Goal: Task Accomplishment & Management: Use online tool/utility

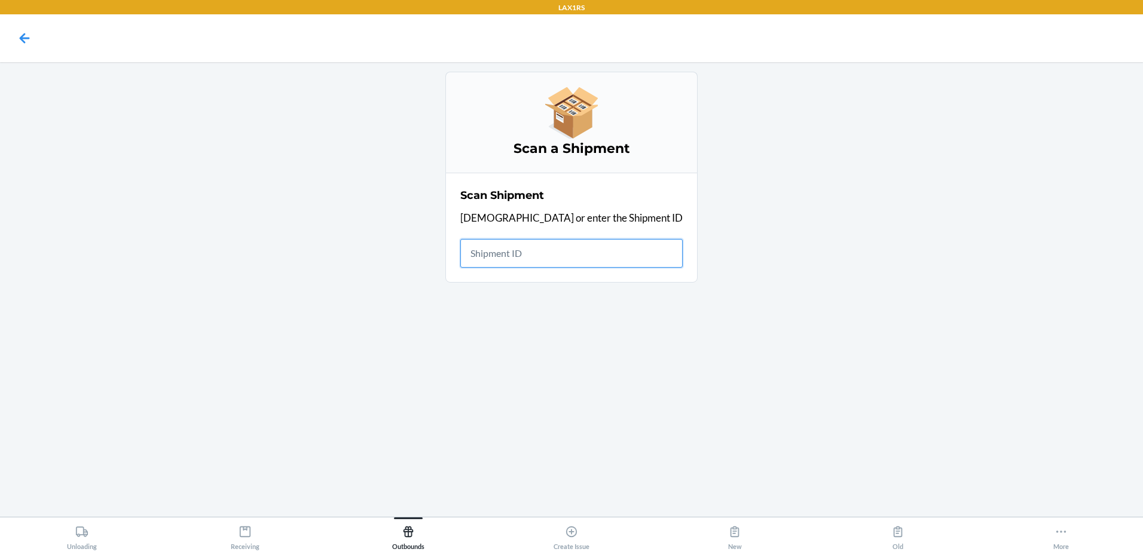
click at [556, 249] on input "text" at bounding box center [571, 253] width 222 height 29
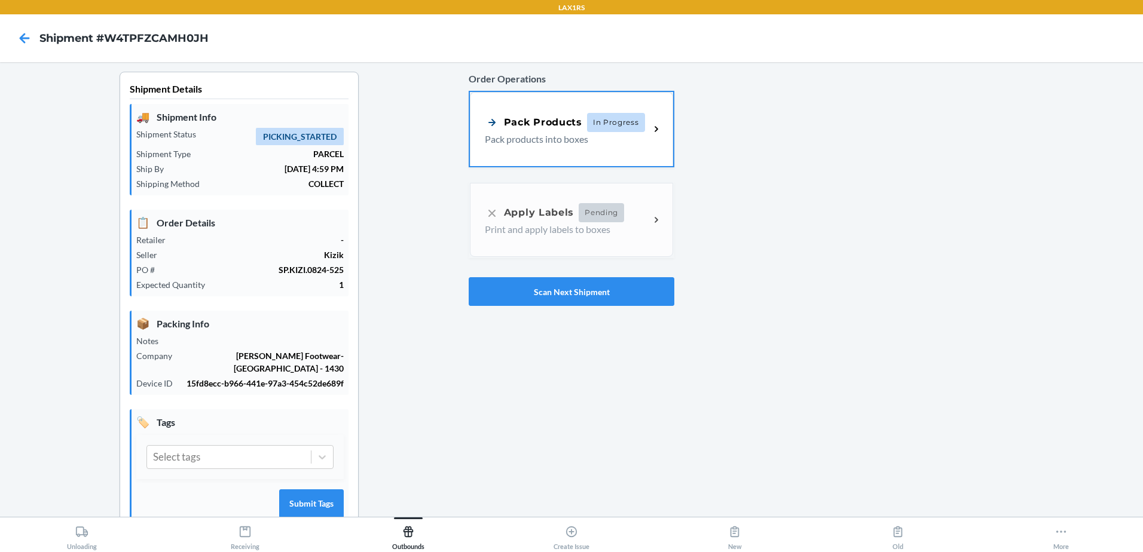
click at [541, 130] on div "Pack Products In Progress" at bounding box center [565, 122] width 160 height 19
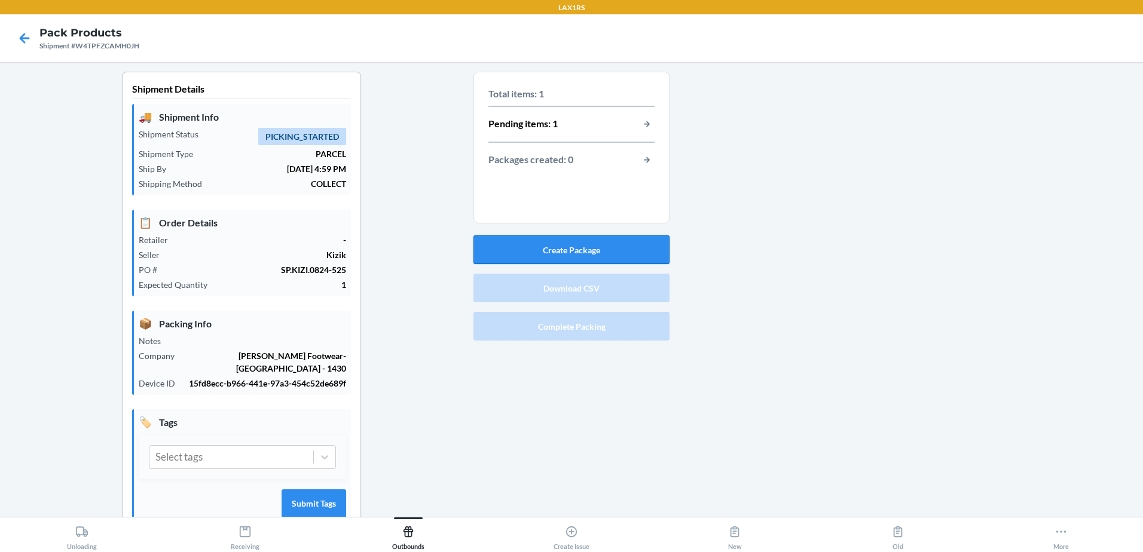
click at [577, 249] on button "Create Package" at bounding box center [571, 249] width 196 height 29
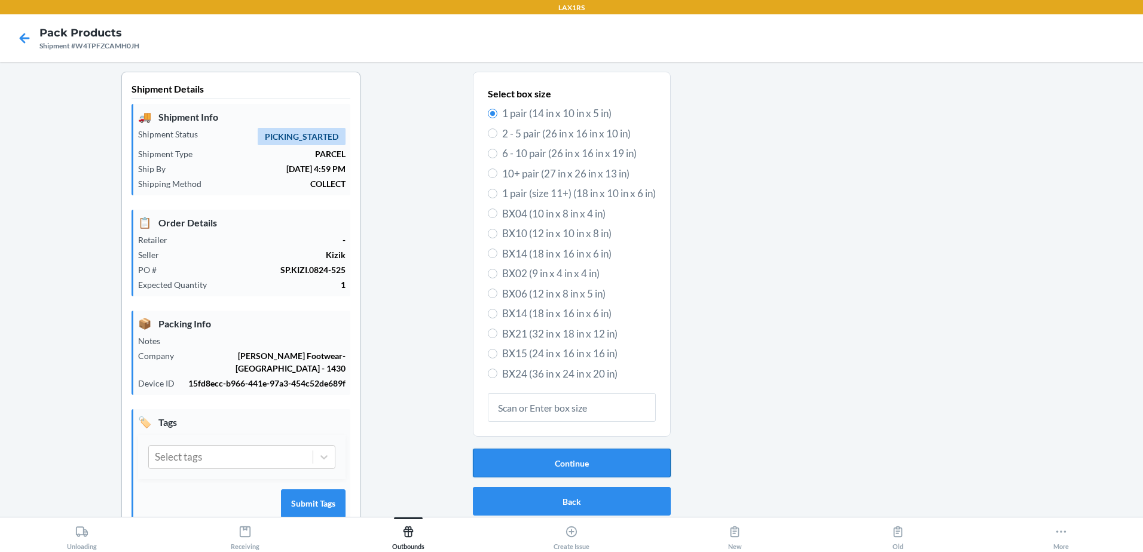
click at [570, 464] on button "Continue" at bounding box center [572, 463] width 198 height 29
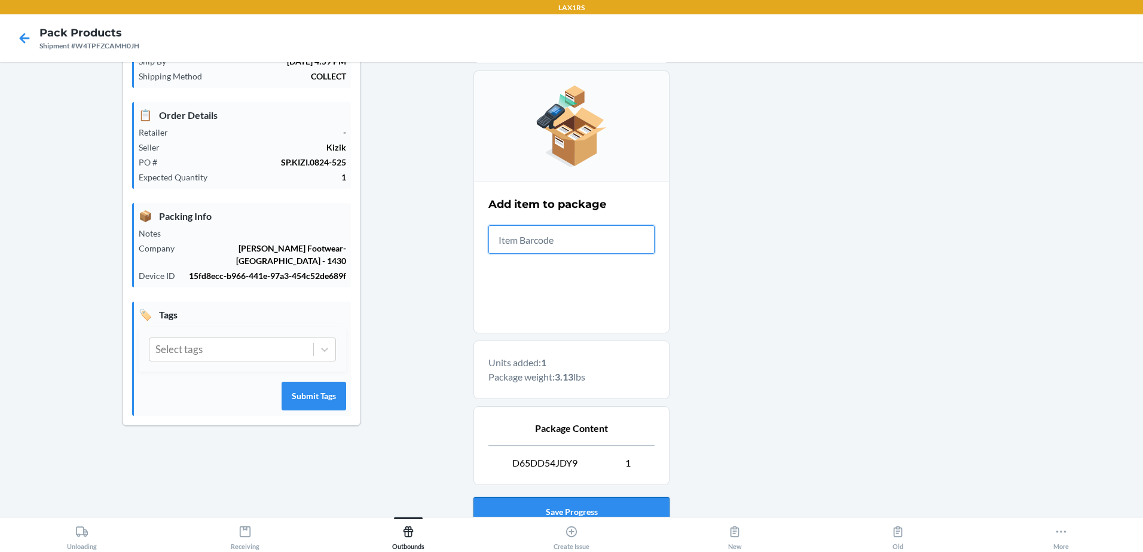
scroll to position [198, 0]
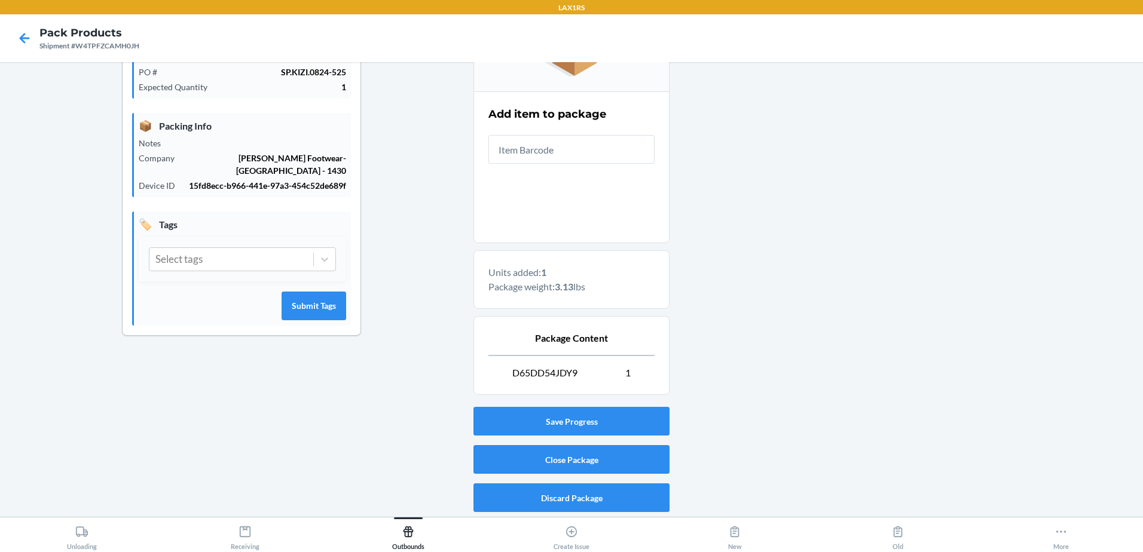
drag, startPoint x: 566, startPoint y: 434, endPoint x: 422, endPoint y: 411, distance: 145.9
click at [422, 411] on div "Shipment Details 🚚 Shipment Info Shipment Status PICKING_STARTED Shipment Type …" at bounding box center [242, 195] width 464 height 643
click at [566, 460] on button "Close Package" at bounding box center [571, 459] width 196 height 29
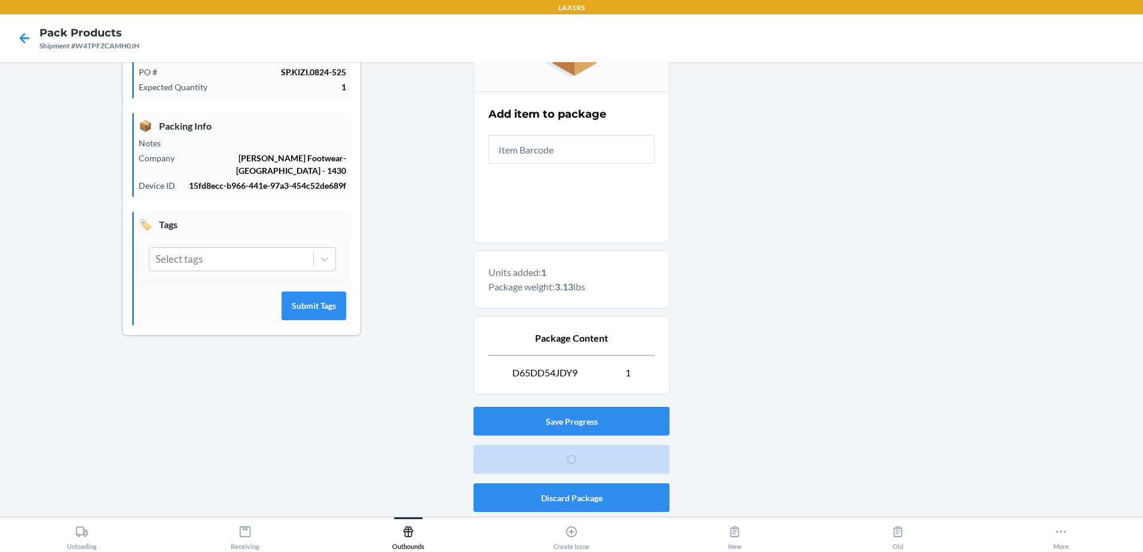
scroll to position [23, 0]
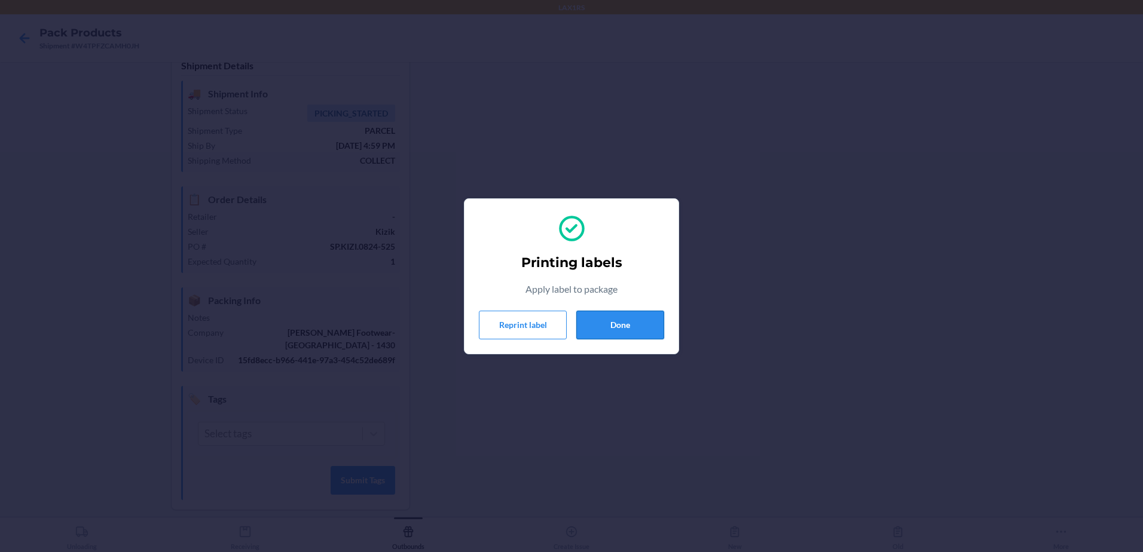
click at [639, 328] on button "Done" at bounding box center [620, 325] width 88 height 29
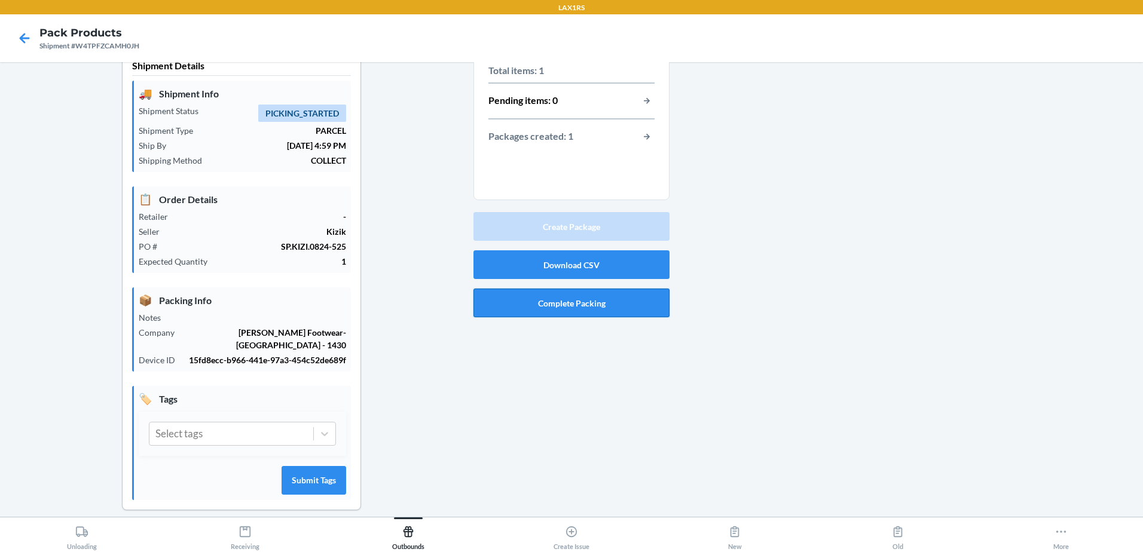
click at [563, 301] on button "Complete Packing" at bounding box center [571, 303] width 196 height 29
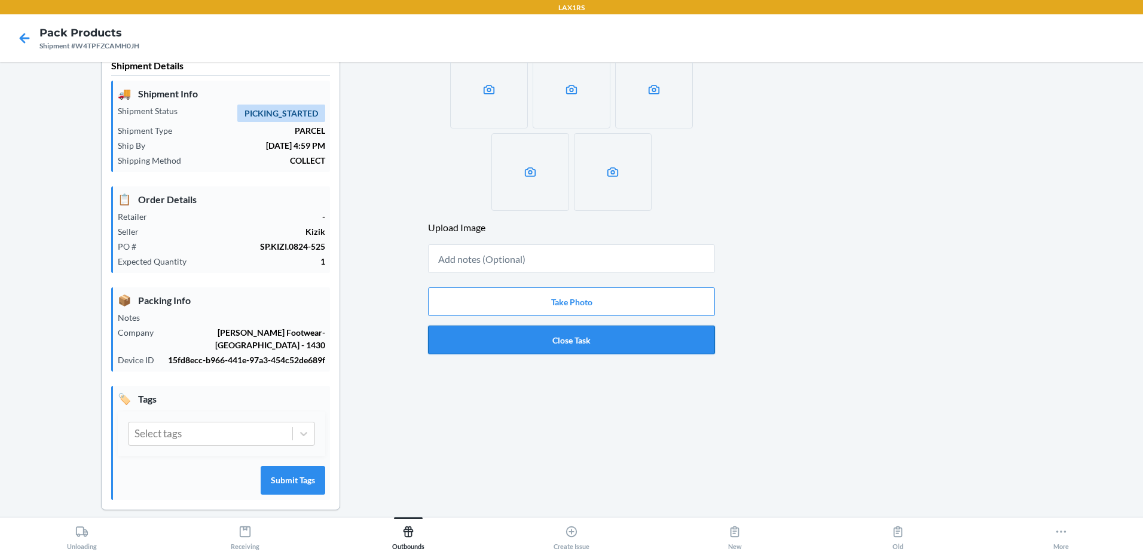
click at [574, 338] on button "Close Task" at bounding box center [571, 340] width 287 height 29
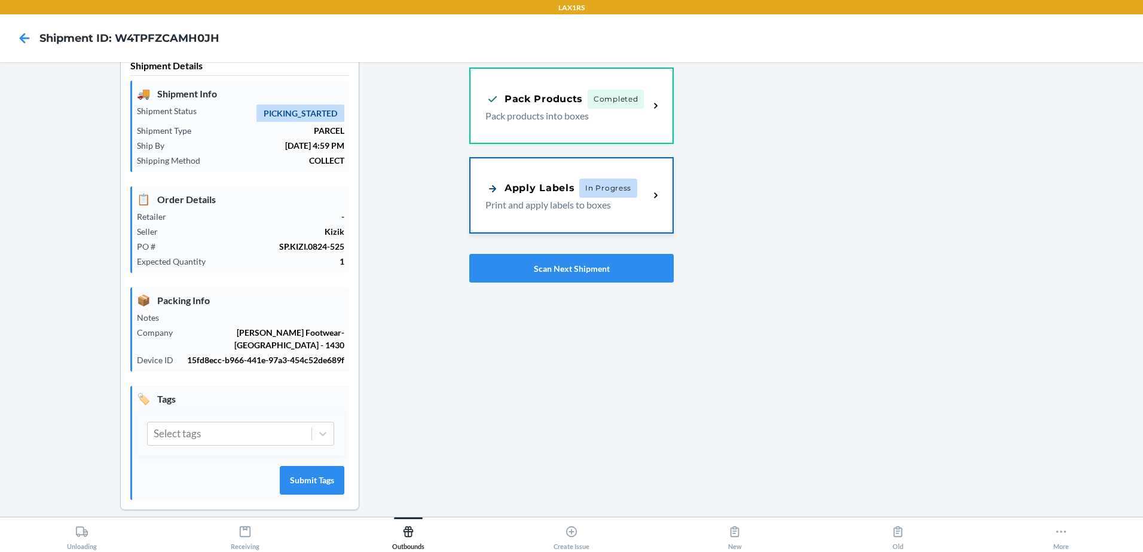
click at [578, 207] on p "Print and apply labels to boxes" at bounding box center [562, 205] width 154 height 14
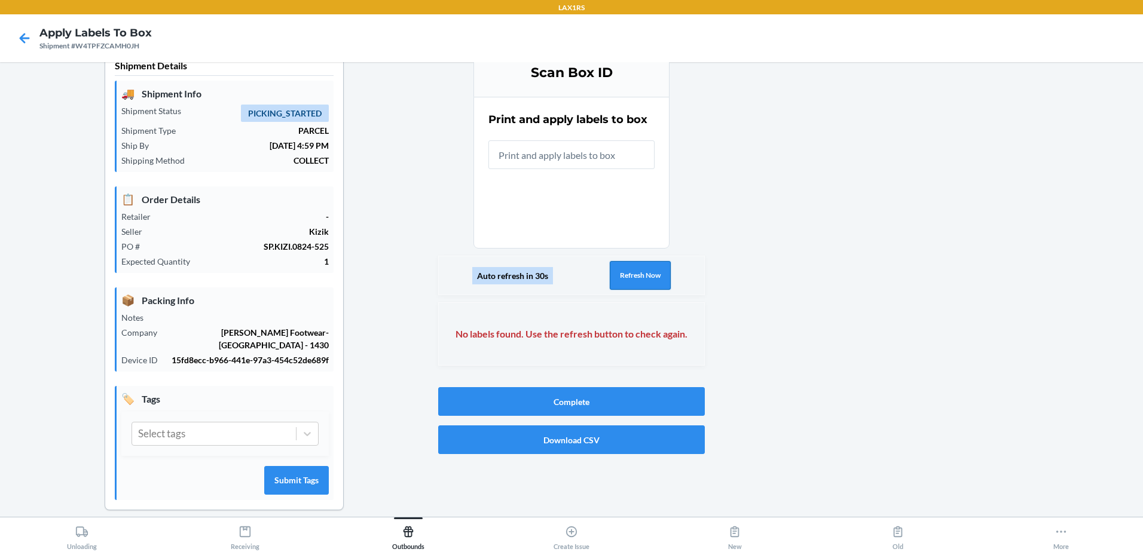
click at [637, 281] on button "Refresh Now" at bounding box center [639, 275] width 61 height 29
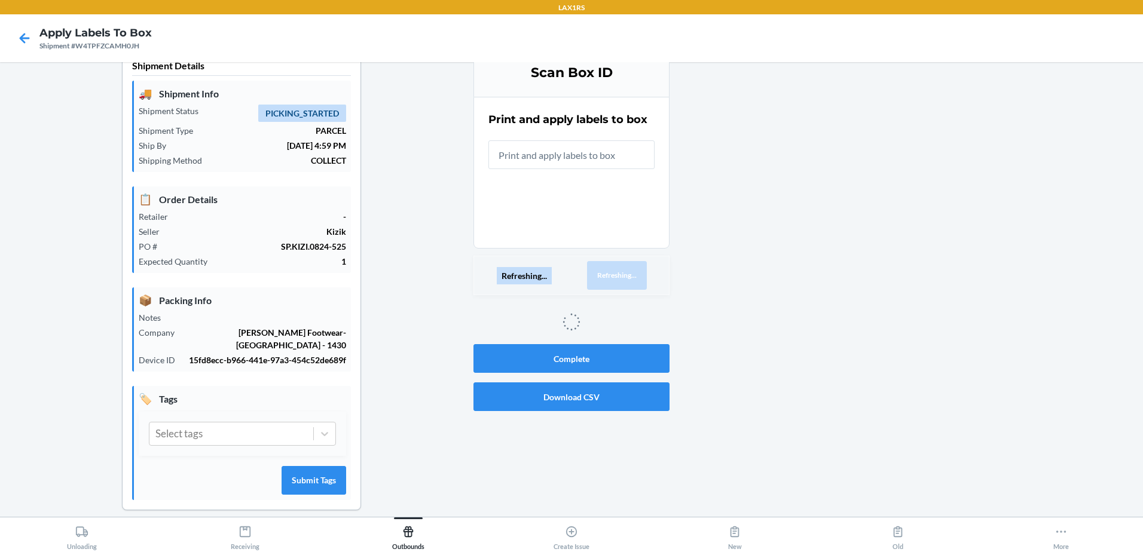
click at [637, 281] on button "Refreshing..." at bounding box center [617, 275] width 60 height 29
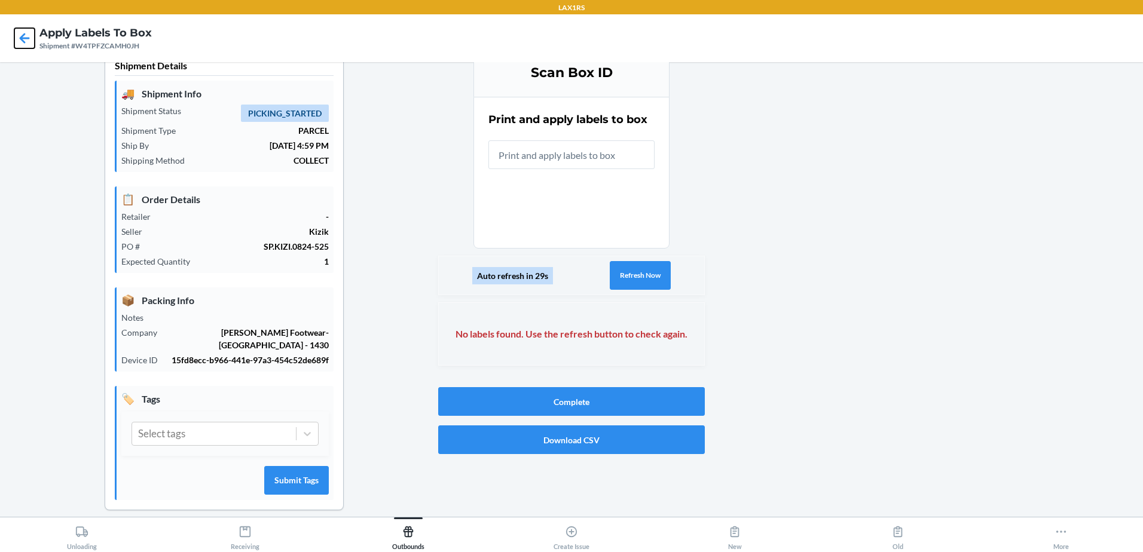
click at [26, 41] on icon at bounding box center [24, 38] width 20 height 20
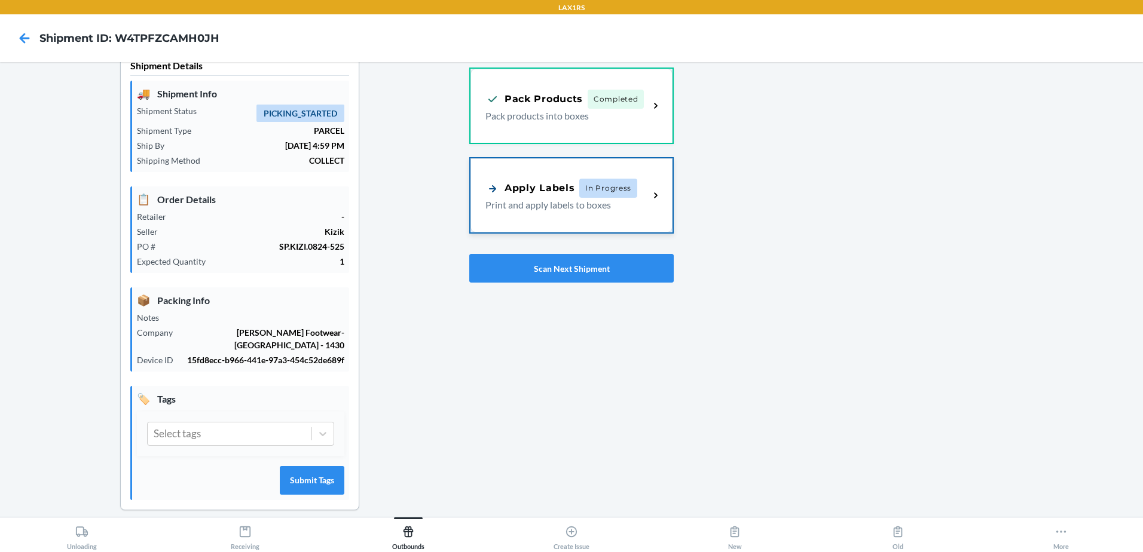
click at [487, 177] on div "Apply Labels In Progress Print and apply labels to boxes" at bounding box center [571, 195] width 202 height 74
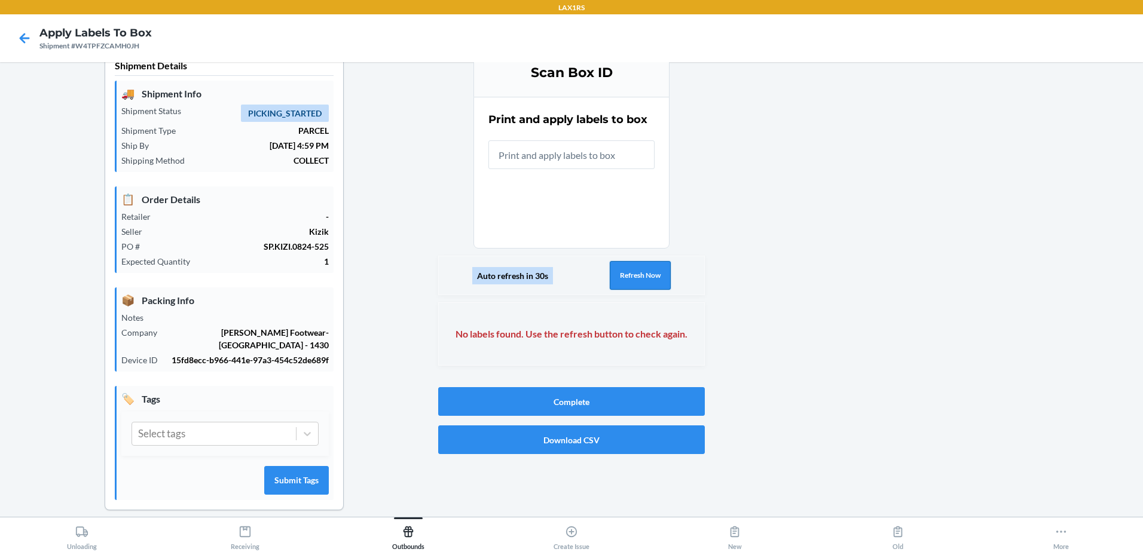
click at [647, 268] on button "Refresh Now" at bounding box center [639, 275] width 61 height 29
click at [643, 272] on button "Refresh Now" at bounding box center [639, 275] width 61 height 29
click at [643, 272] on div "Auto refresh in 30s Refresh Now" at bounding box center [571, 275] width 267 height 39
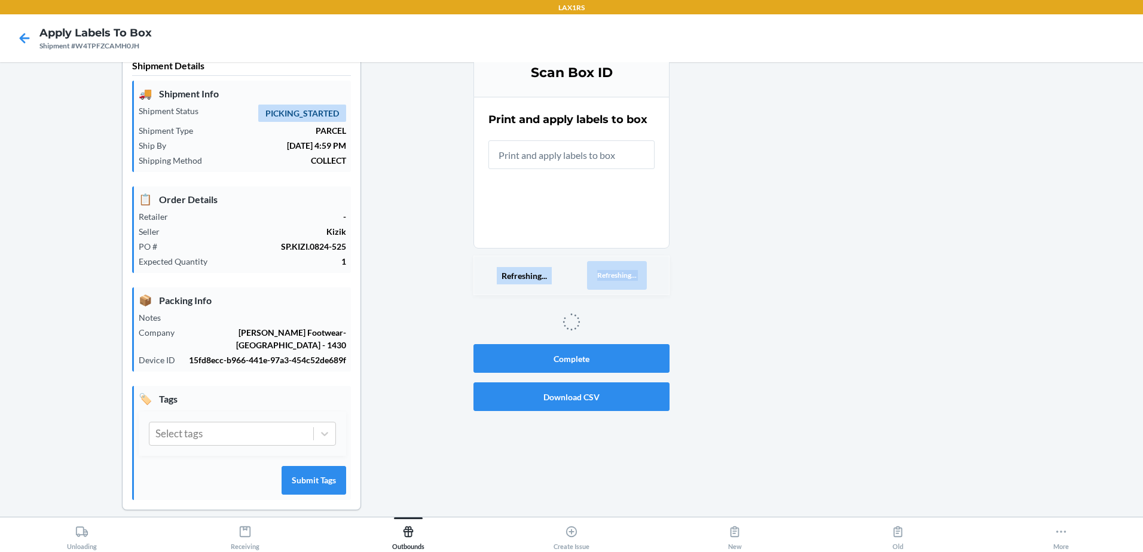
click at [643, 272] on div "Refreshing... Refreshing..." at bounding box center [571, 275] width 196 height 39
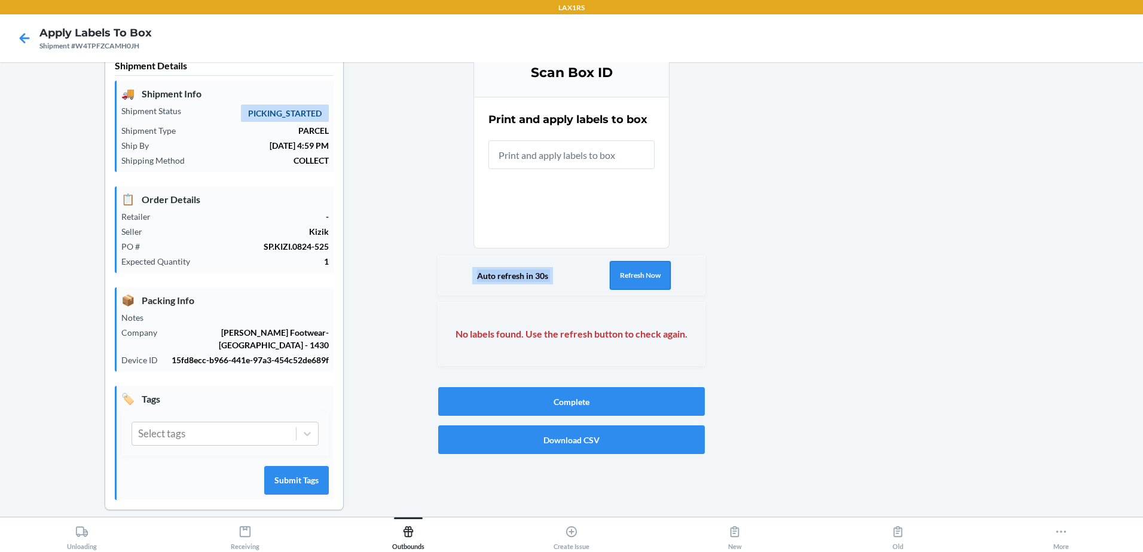
click at [643, 272] on div "Auto refresh in 30s Refresh Now" at bounding box center [571, 275] width 267 height 39
click at [643, 272] on button "Refresh Now" at bounding box center [639, 275] width 61 height 29
click at [713, 252] on div at bounding box center [919, 288] width 428 height 481
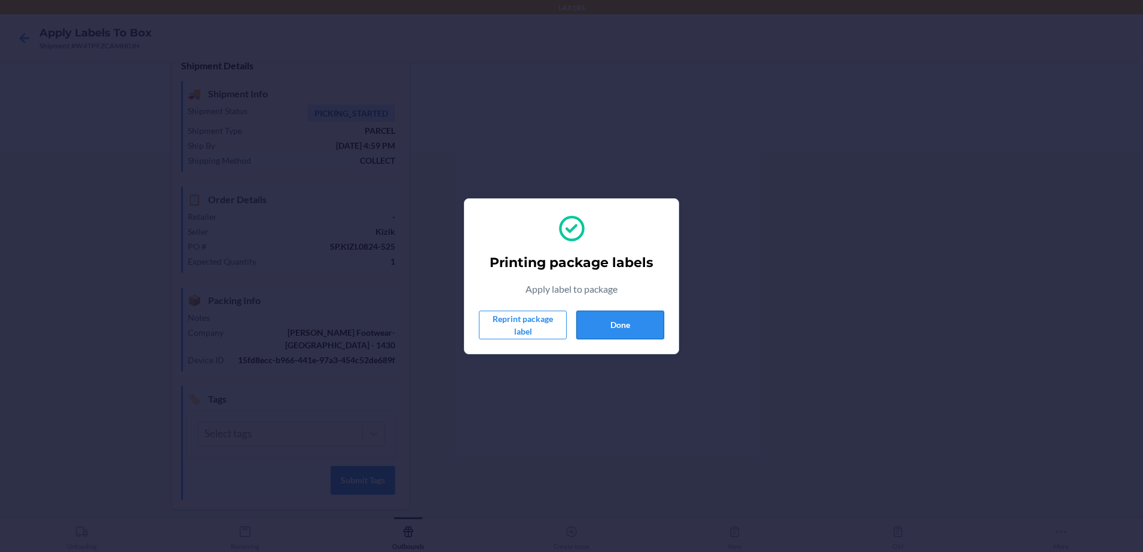
click at [593, 329] on button "Done" at bounding box center [620, 325] width 88 height 29
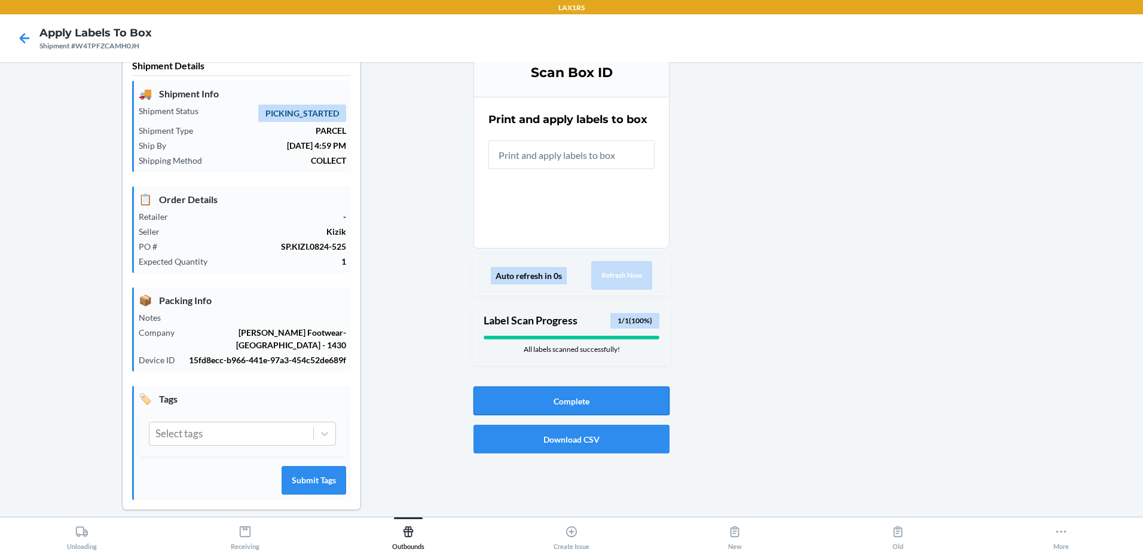
click at [558, 399] on button "Complete" at bounding box center [571, 401] width 196 height 29
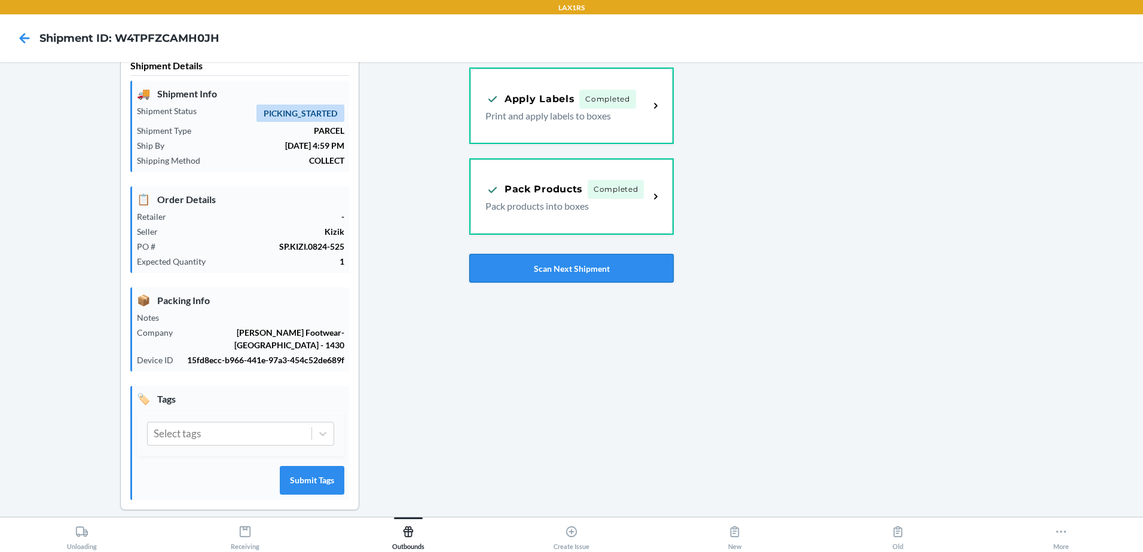
click at [562, 264] on button "Scan Next Shipment" at bounding box center [571, 268] width 204 height 29
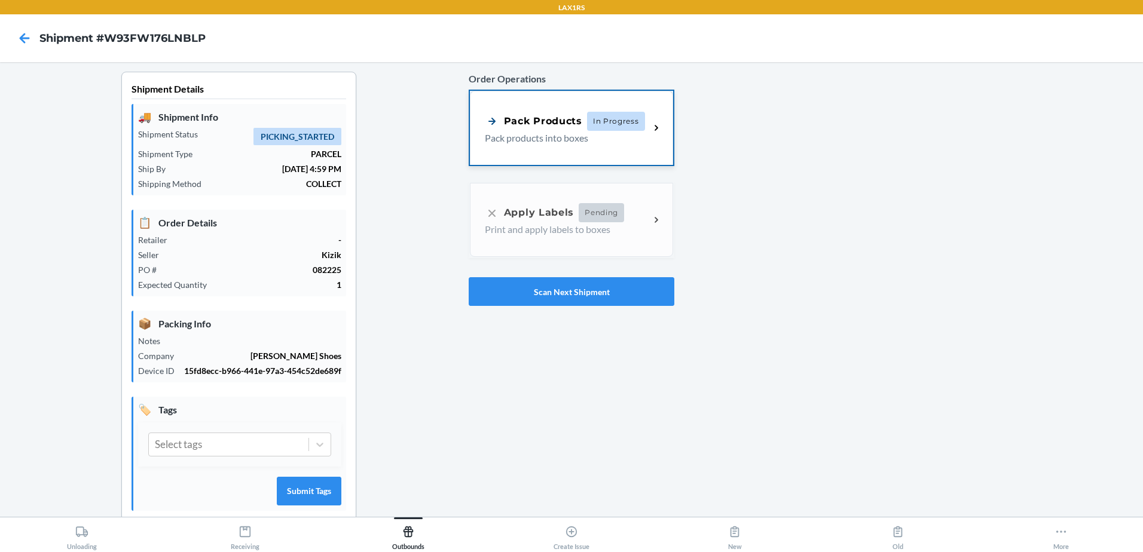
click at [560, 133] on p "Pack products into boxes" at bounding box center [562, 138] width 155 height 14
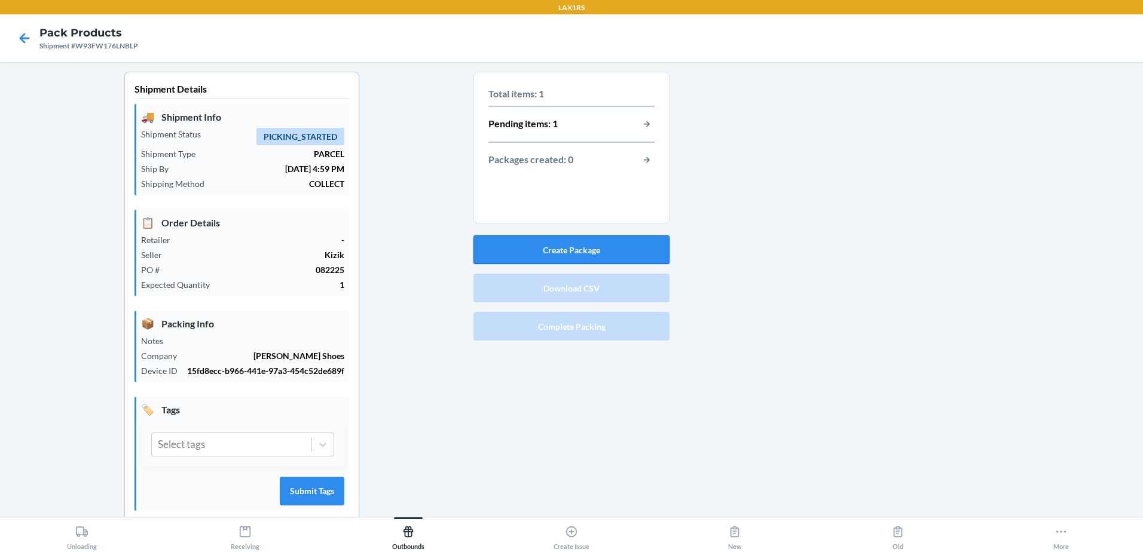
click at [580, 246] on button "Create Package" at bounding box center [571, 249] width 196 height 29
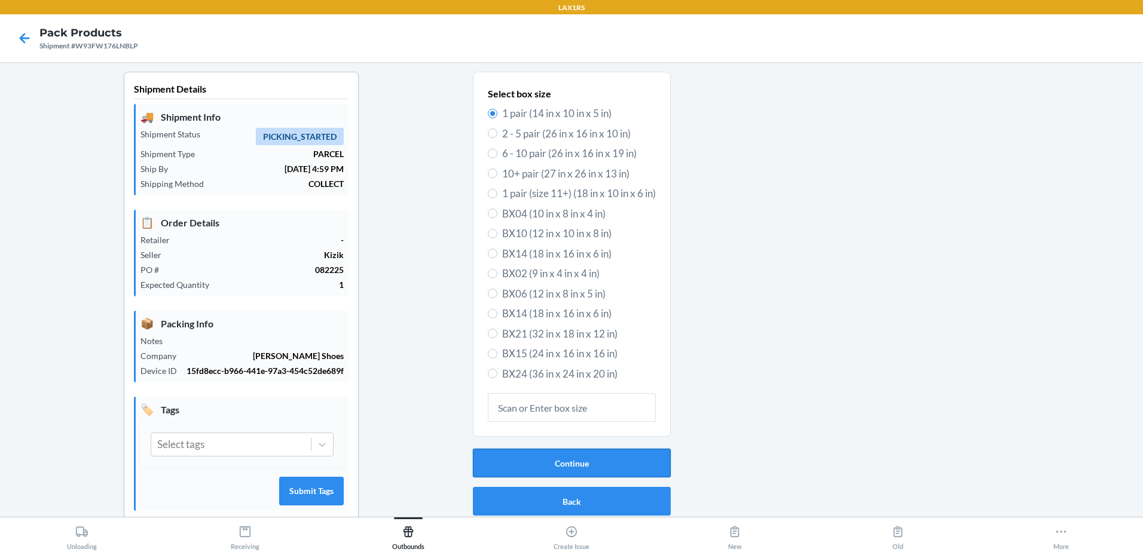
click at [569, 468] on button "Continue" at bounding box center [572, 463] width 198 height 29
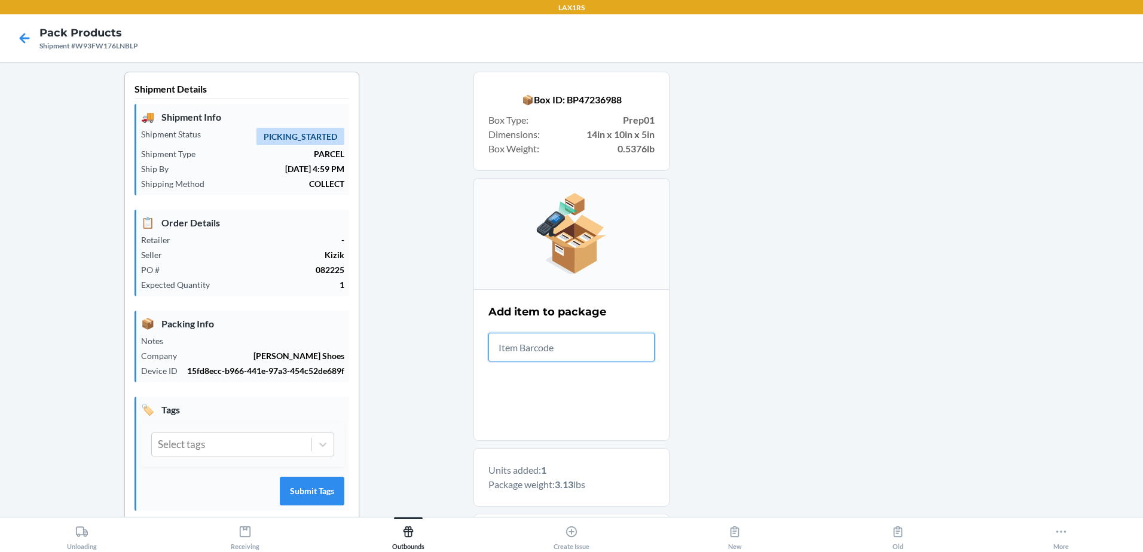
scroll to position [198, 0]
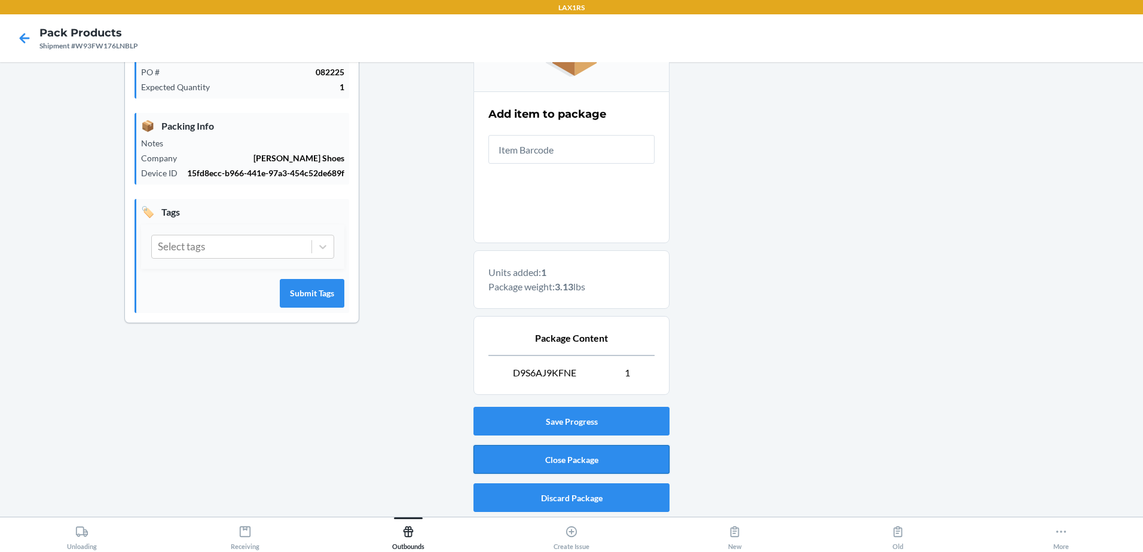
click at [558, 453] on button "Close Package" at bounding box center [571, 459] width 196 height 29
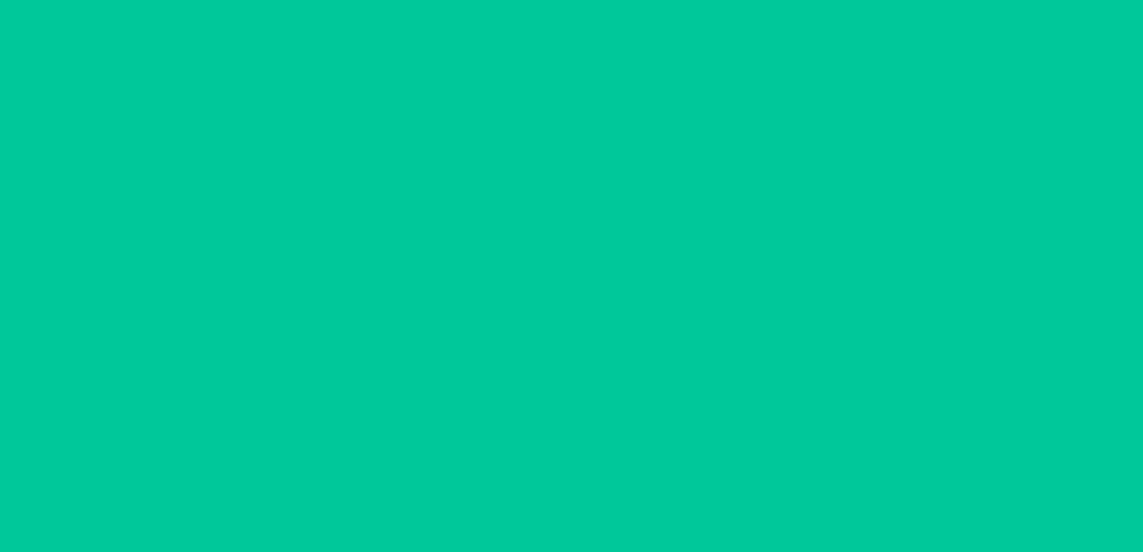
scroll to position [23, 0]
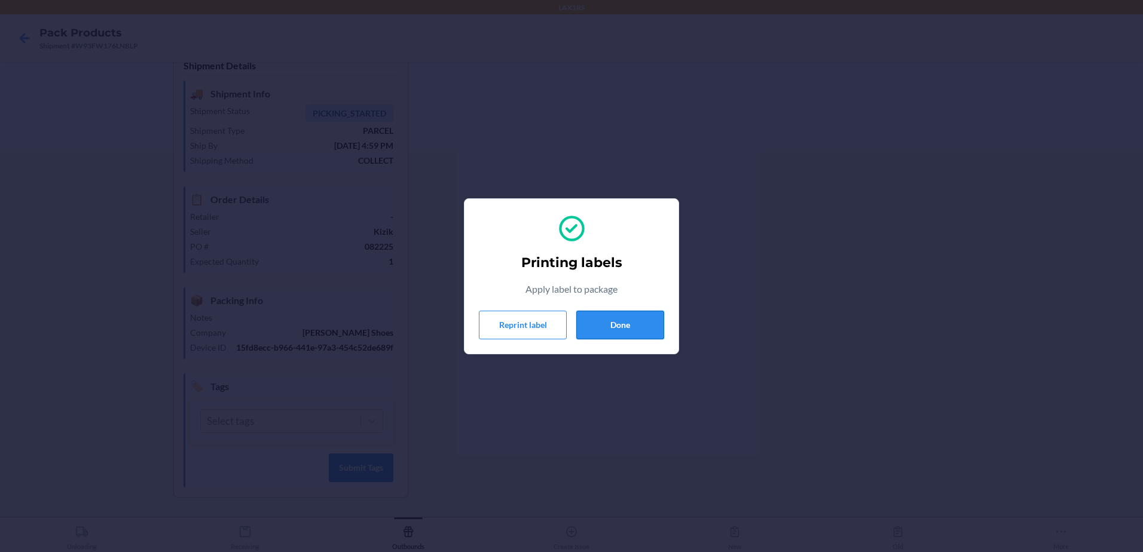
click at [621, 326] on button "Done" at bounding box center [620, 325] width 88 height 29
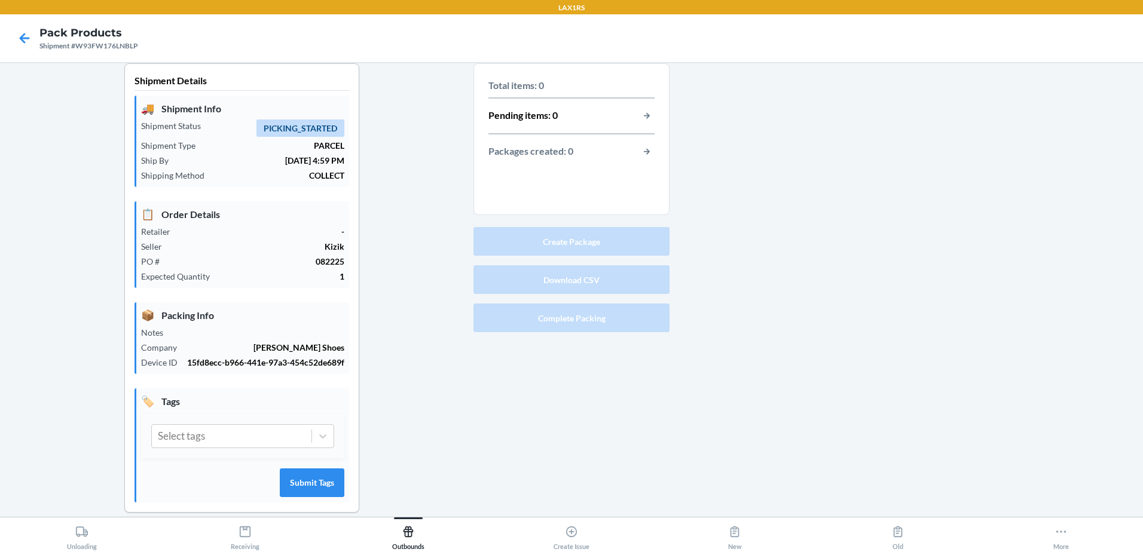
scroll to position [0, 0]
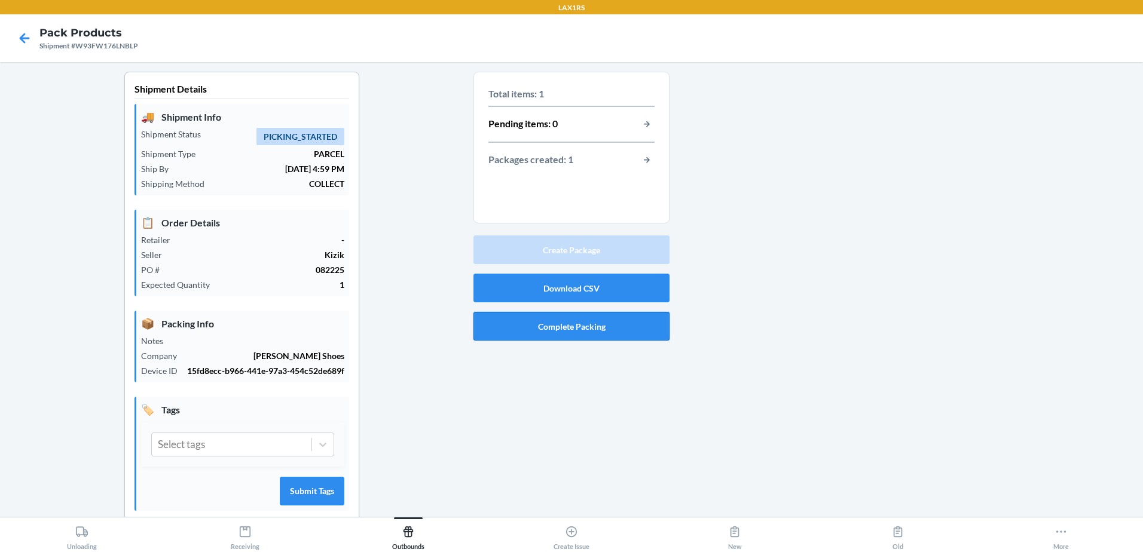
click at [573, 326] on button "Complete Packing" at bounding box center [571, 326] width 196 height 29
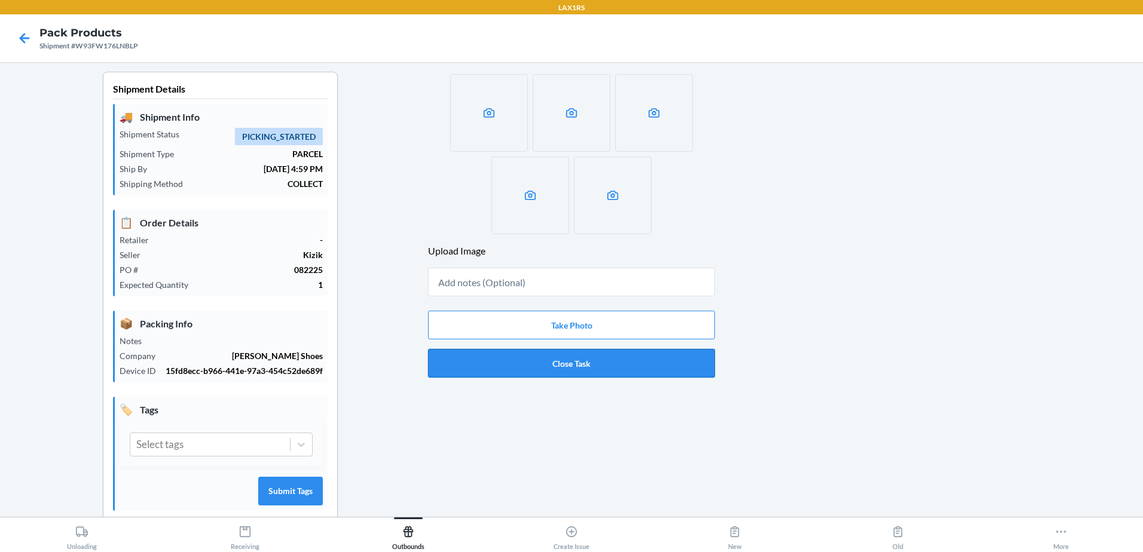
click at [575, 368] on button "Close Task" at bounding box center [571, 363] width 287 height 29
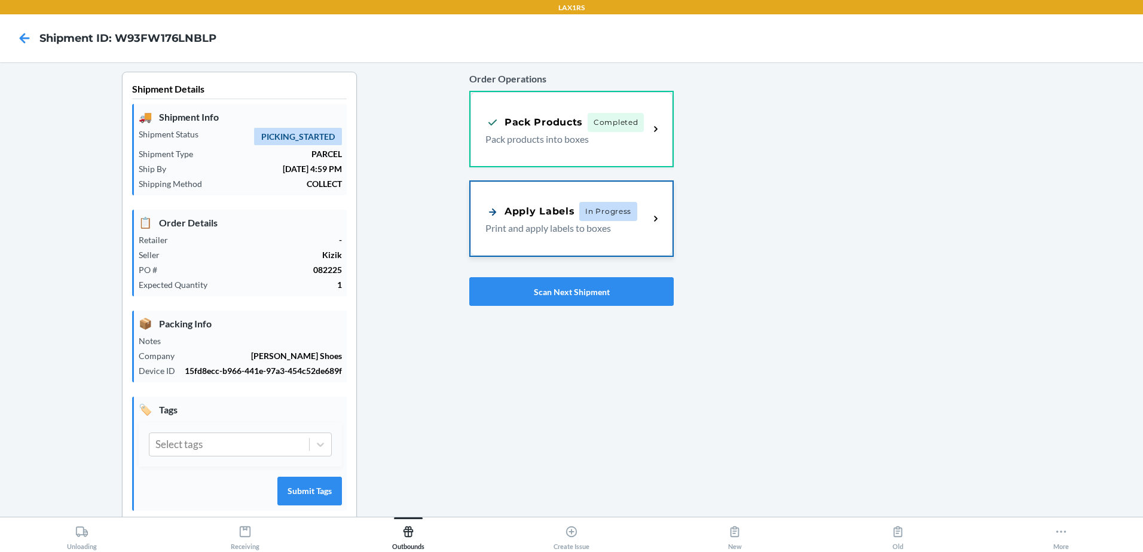
click at [571, 219] on div "Apply Labels In Progress" at bounding box center [561, 211] width 152 height 19
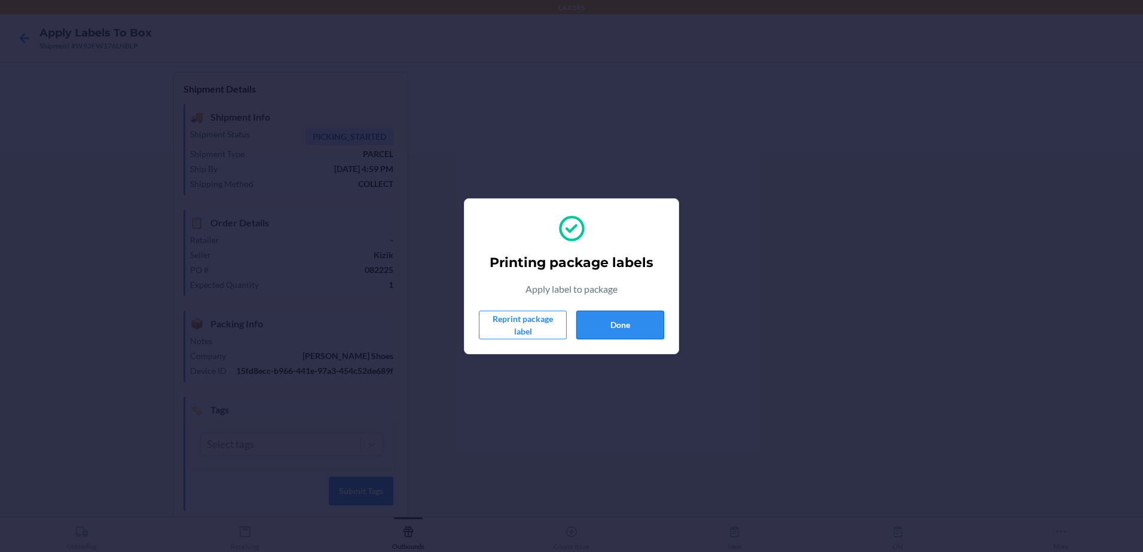
click at [636, 327] on button "Done" at bounding box center [620, 325] width 88 height 29
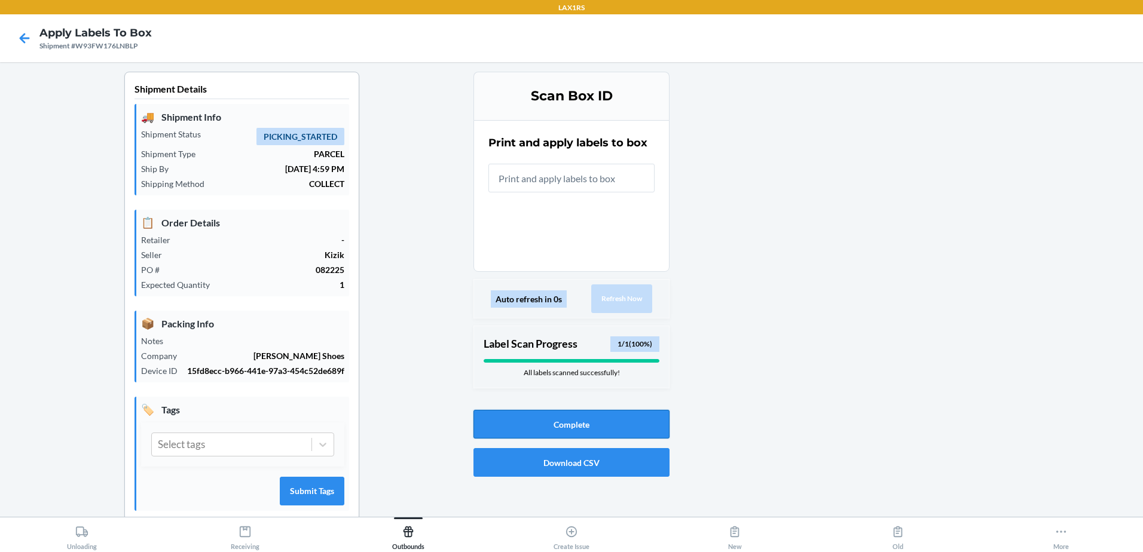
click at [563, 424] on button "Complete" at bounding box center [571, 424] width 196 height 29
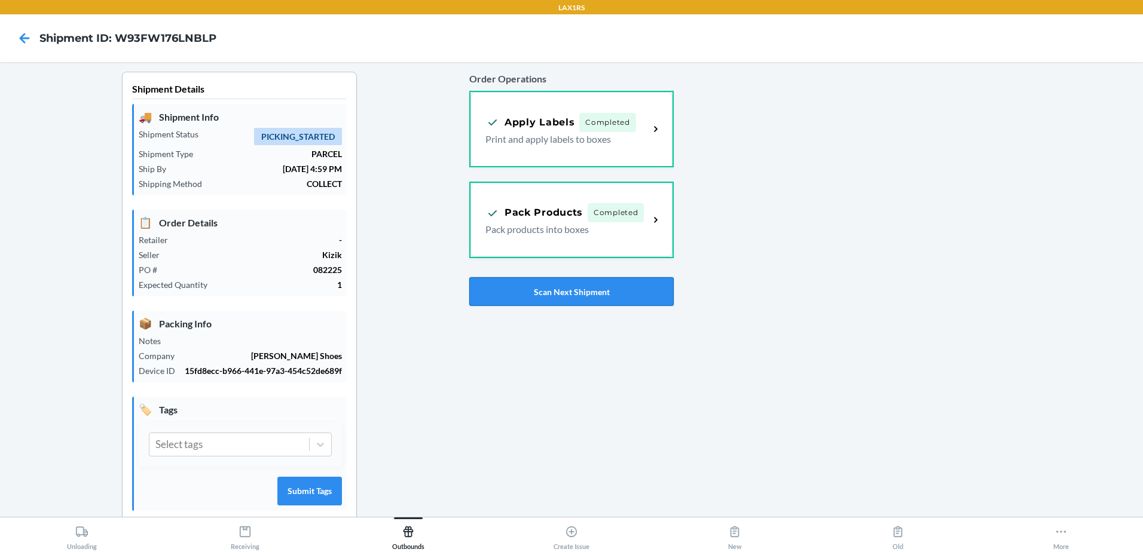
click at [572, 293] on button "Scan Next Shipment" at bounding box center [571, 291] width 204 height 29
click at [583, 292] on button "Scan Next Shipment" at bounding box center [571, 291] width 204 height 29
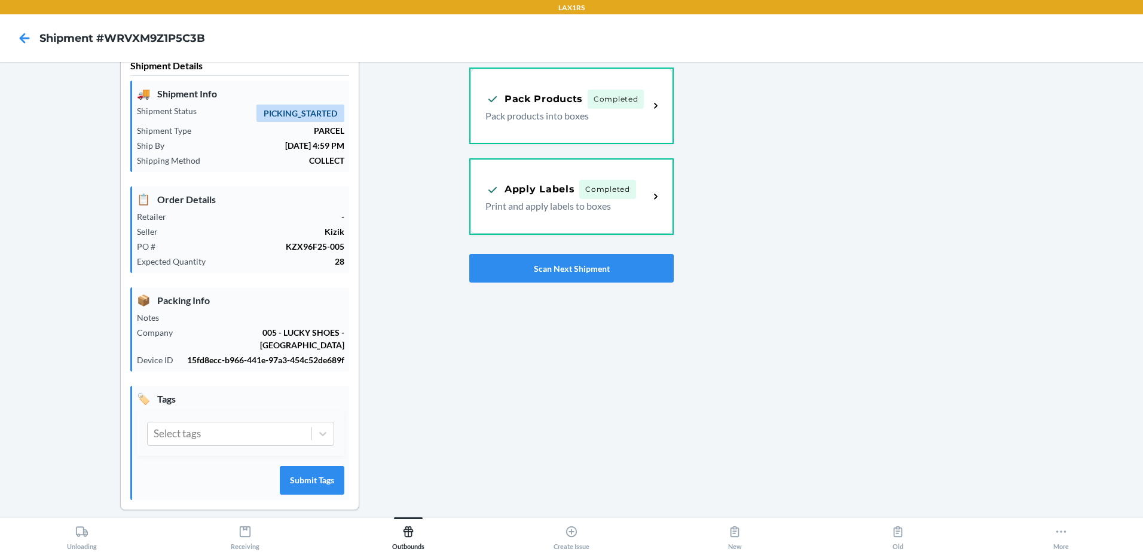
scroll to position [36, 0]
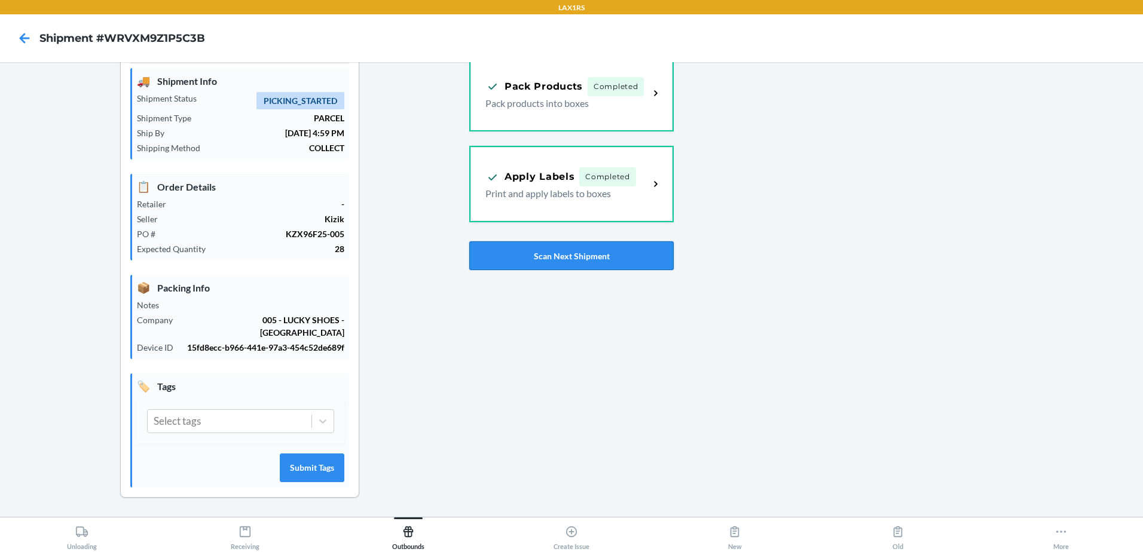
click at [544, 264] on button "Scan Next Shipment" at bounding box center [571, 255] width 204 height 29
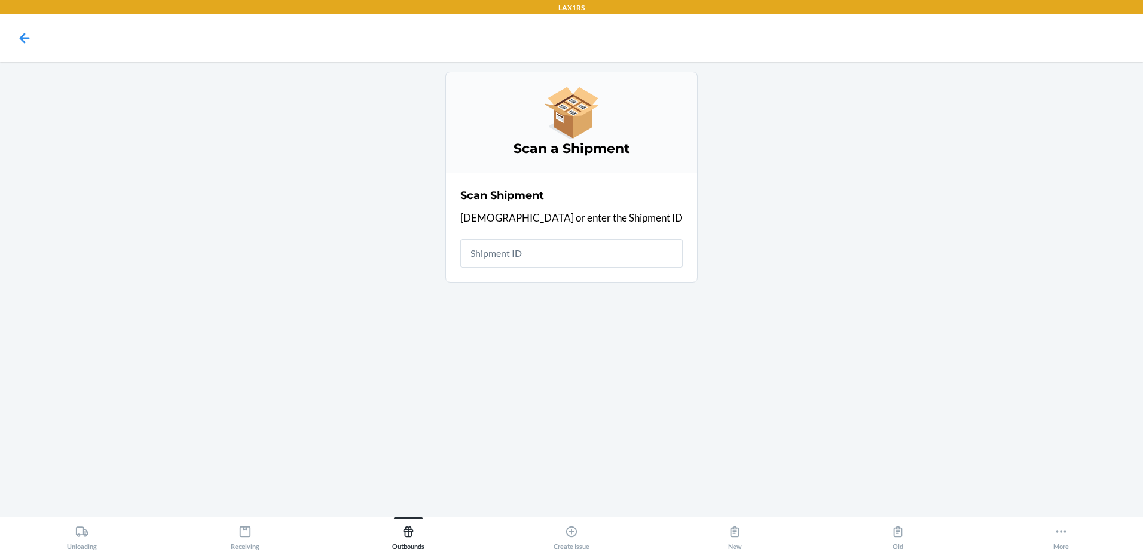
scroll to position [0, 0]
type input "W4TPFZ"
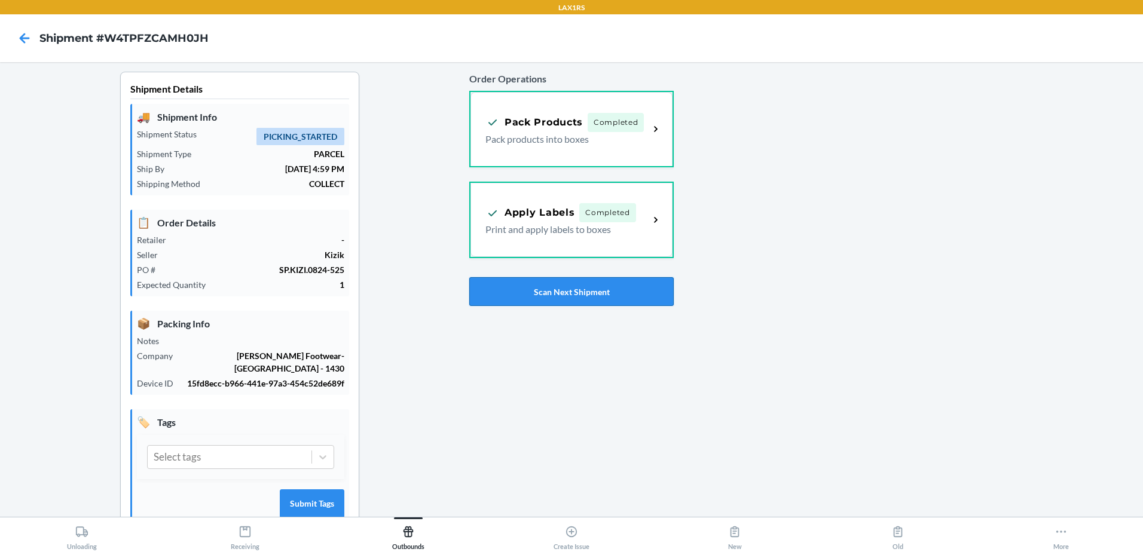
click at [509, 292] on button "Scan Next Shipment" at bounding box center [571, 291] width 204 height 29
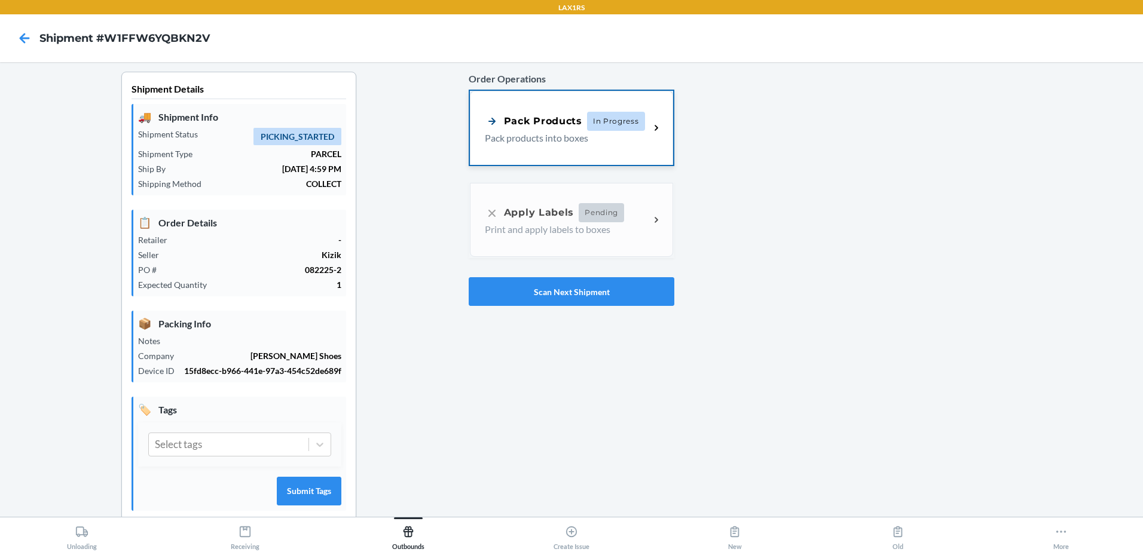
click at [612, 133] on p "Pack products into boxes" at bounding box center [562, 138] width 155 height 14
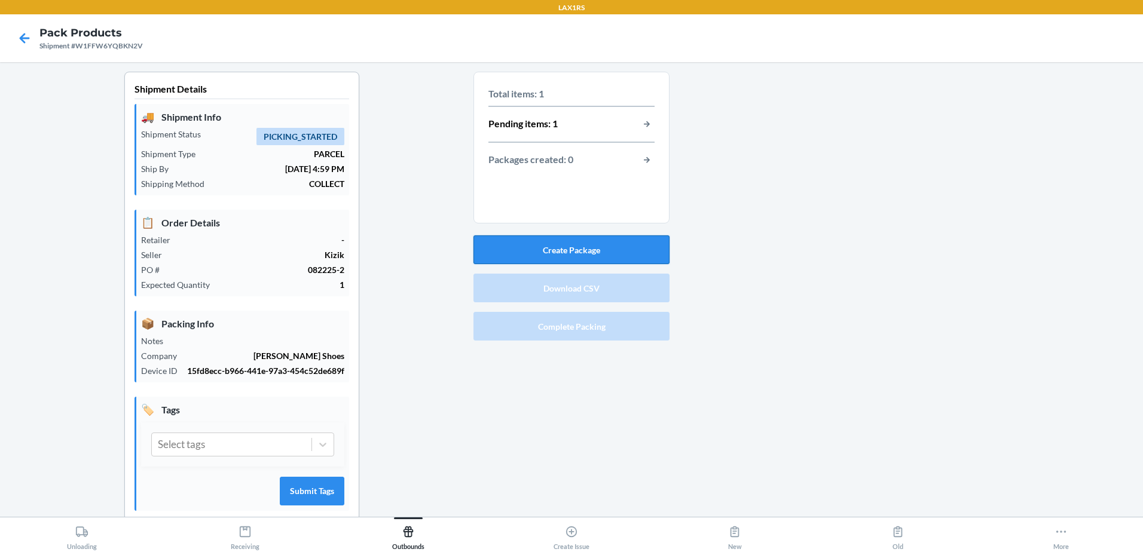
click at [599, 248] on button "Create Package" at bounding box center [571, 249] width 196 height 29
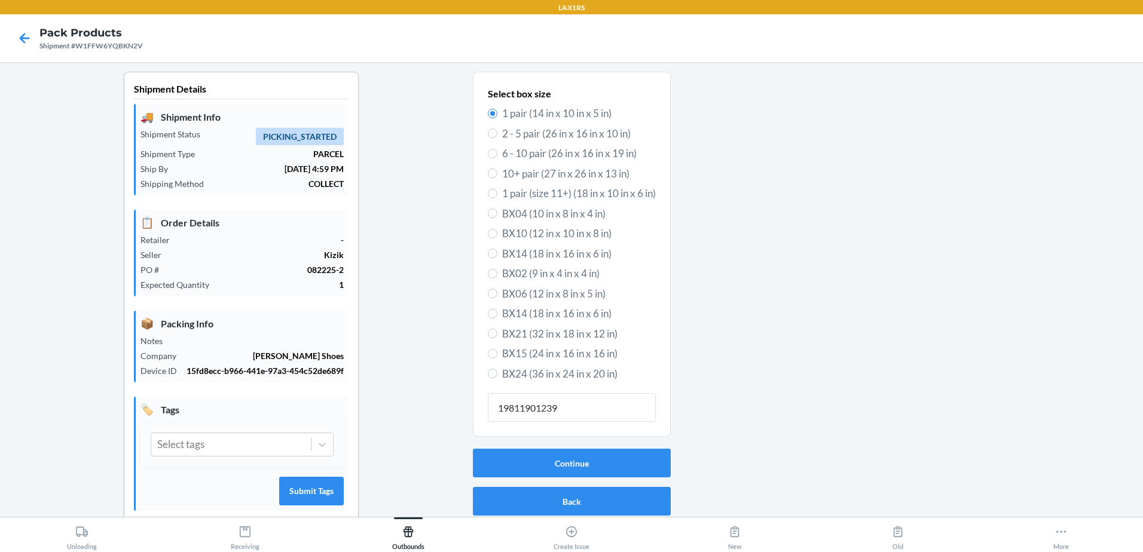
type input "198119012394"
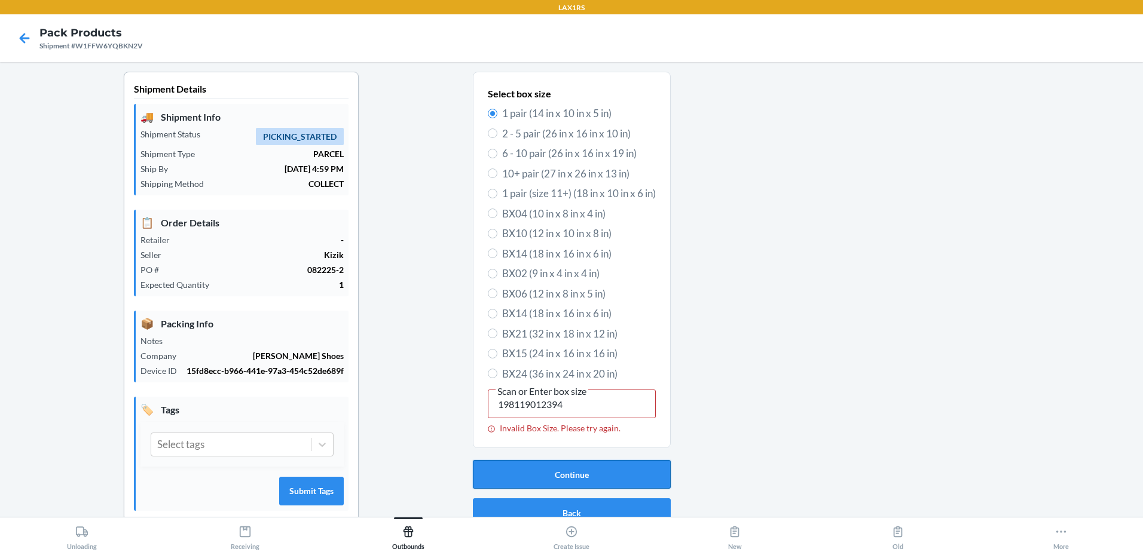
click at [584, 473] on button "Continue" at bounding box center [572, 474] width 198 height 29
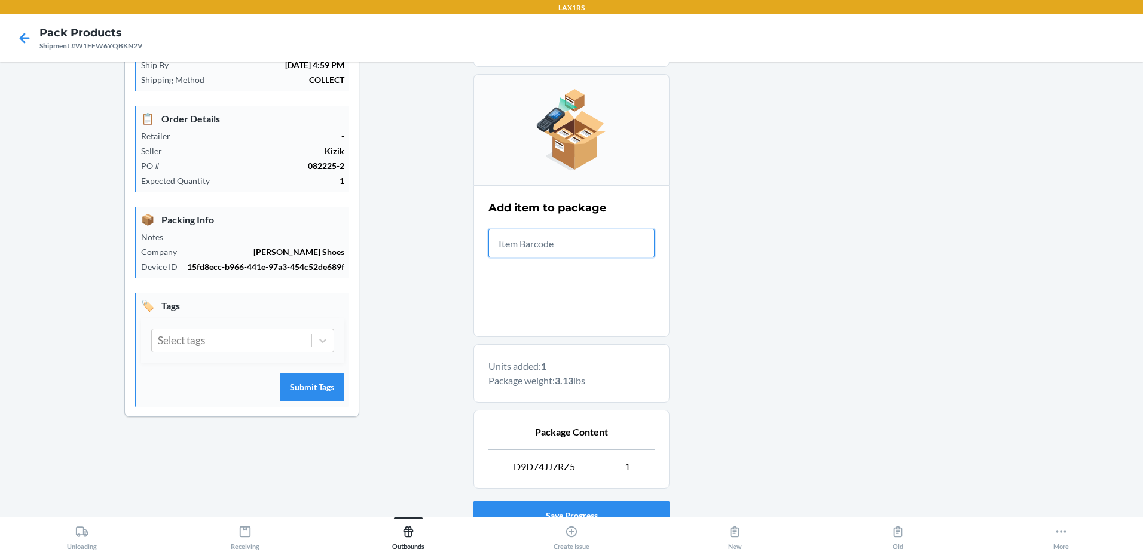
scroll to position [198, 0]
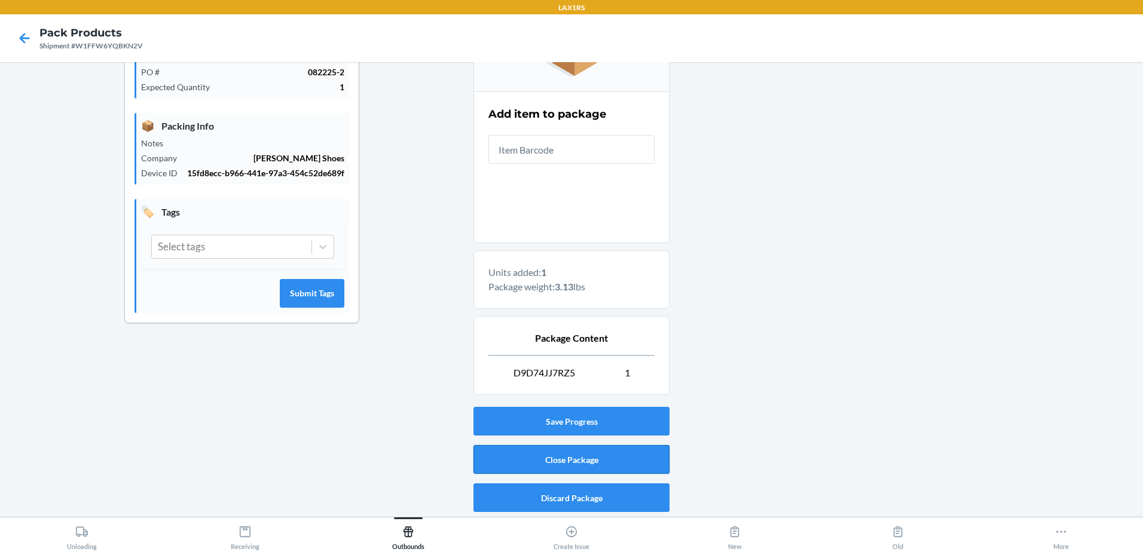
click at [572, 457] on button "Close Package" at bounding box center [571, 459] width 196 height 29
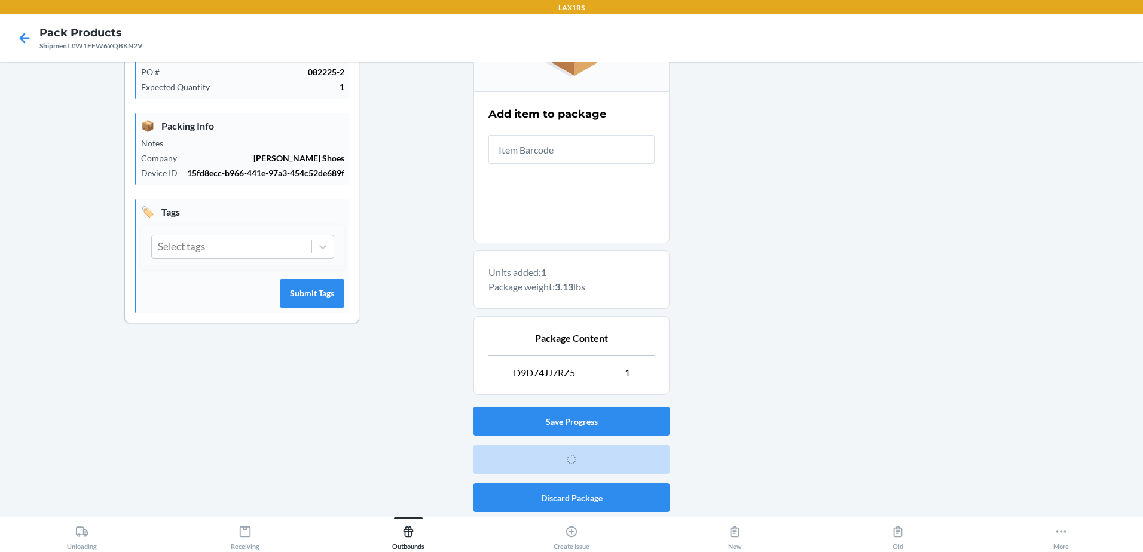
scroll to position [23, 0]
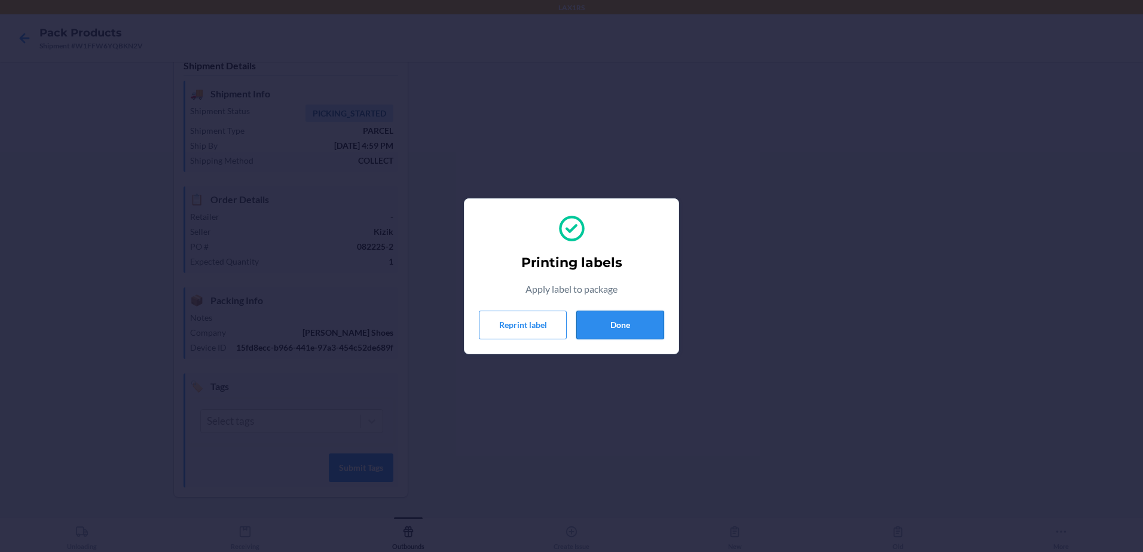
click at [613, 323] on button "Done" at bounding box center [620, 325] width 88 height 29
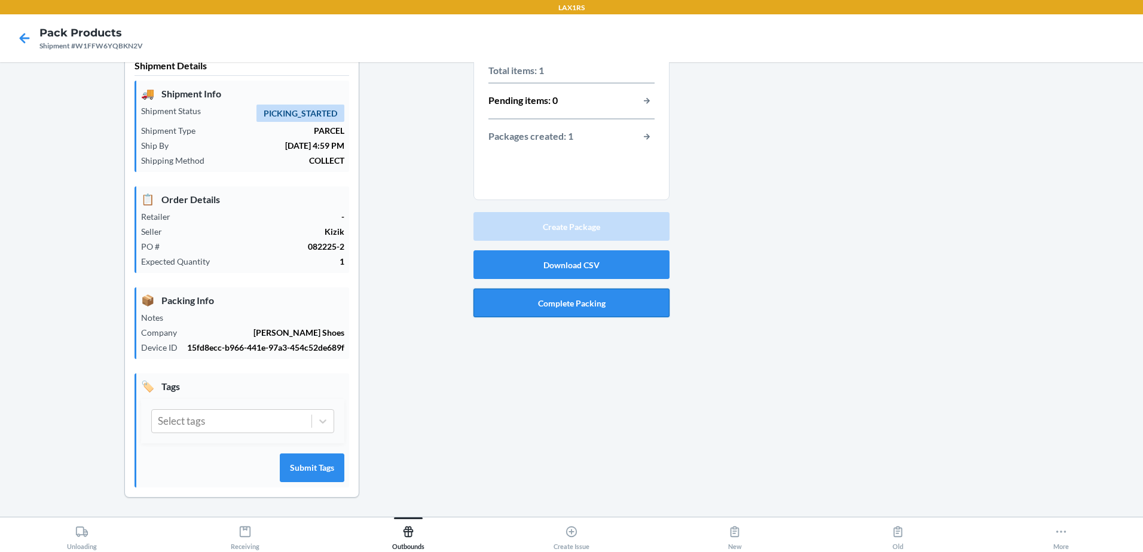
click at [589, 308] on button "Complete Packing" at bounding box center [571, 303] width 196 height 29
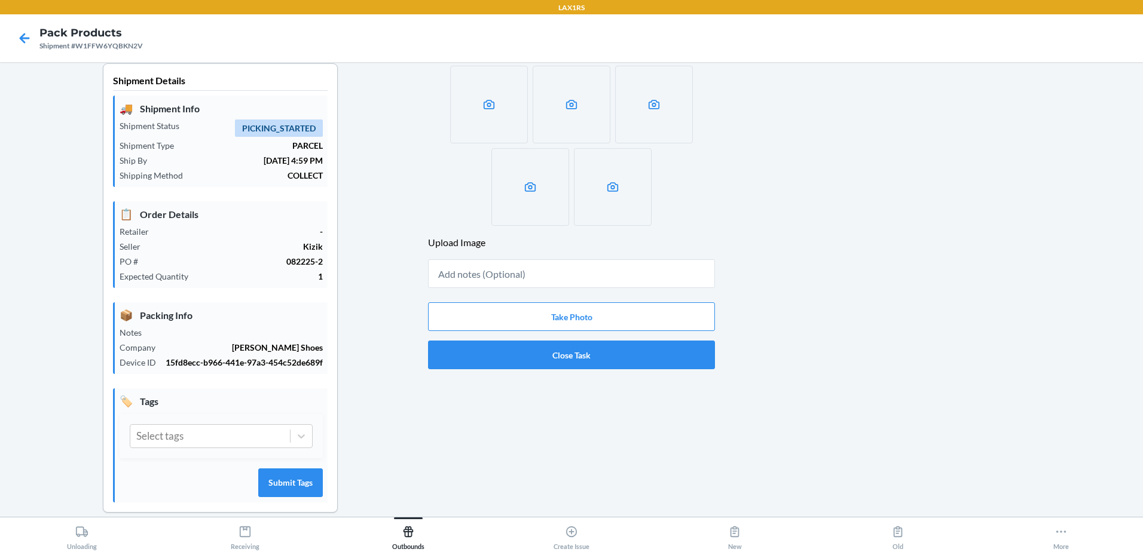
scroll to position [0, 0]
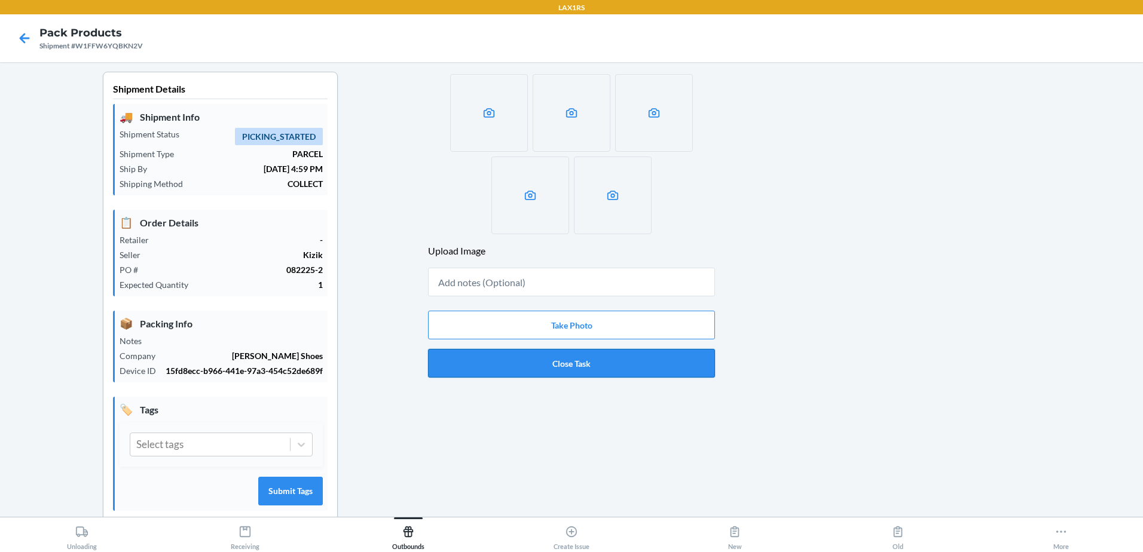
click at [558, 360] on button "Close Task" at bounding box center [571, 363] width 287 height 29
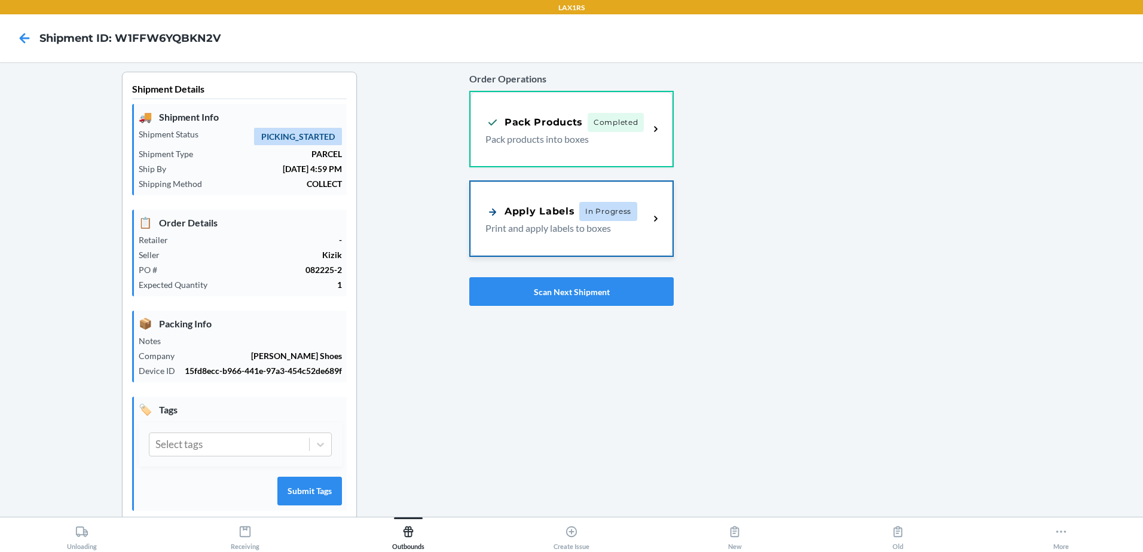
click at [537, 219] on div "Apply Labels" at bounding box center [529, 211] width 89 height 15
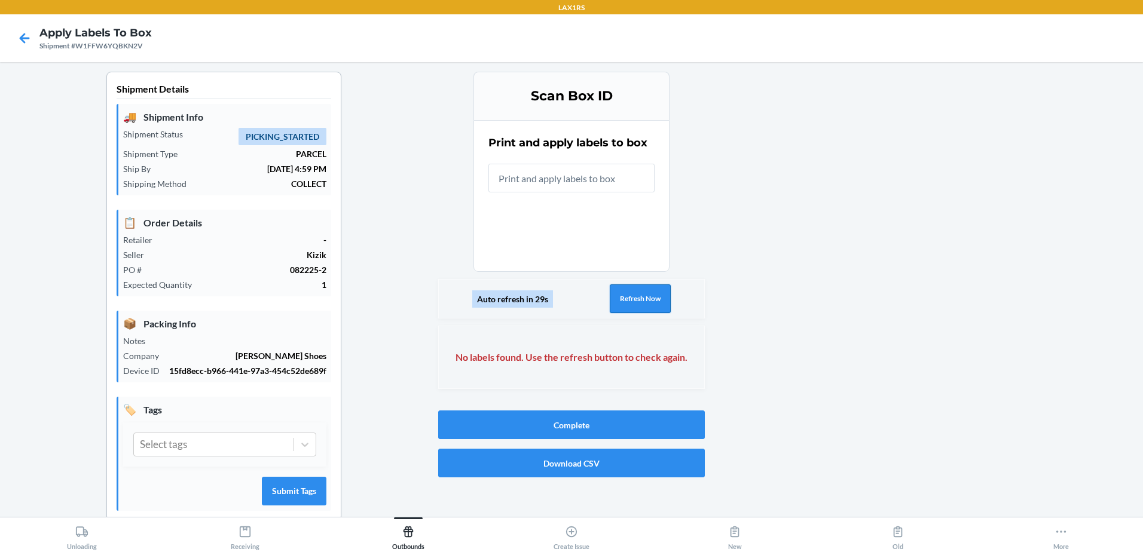
click at [620, 286] on button "Refresh Now" at bounding box center [639, 298] width 61 height 29
click at [634, 305] on button "Refresh Now" at bounding box center [639, 298] width 61 height 29
click at [630, 300] on button "Refresh Now" at bounding box center [639, 298] width 61 height 29
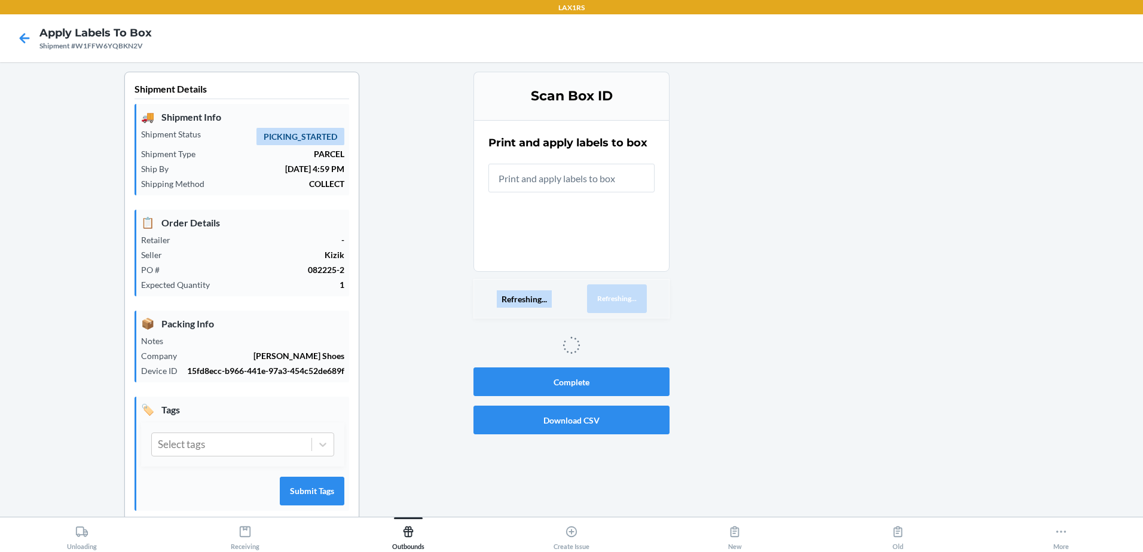
click at [630, 300] on button "Refreshing..." at bounding box center [617, 298] width 60 height 29
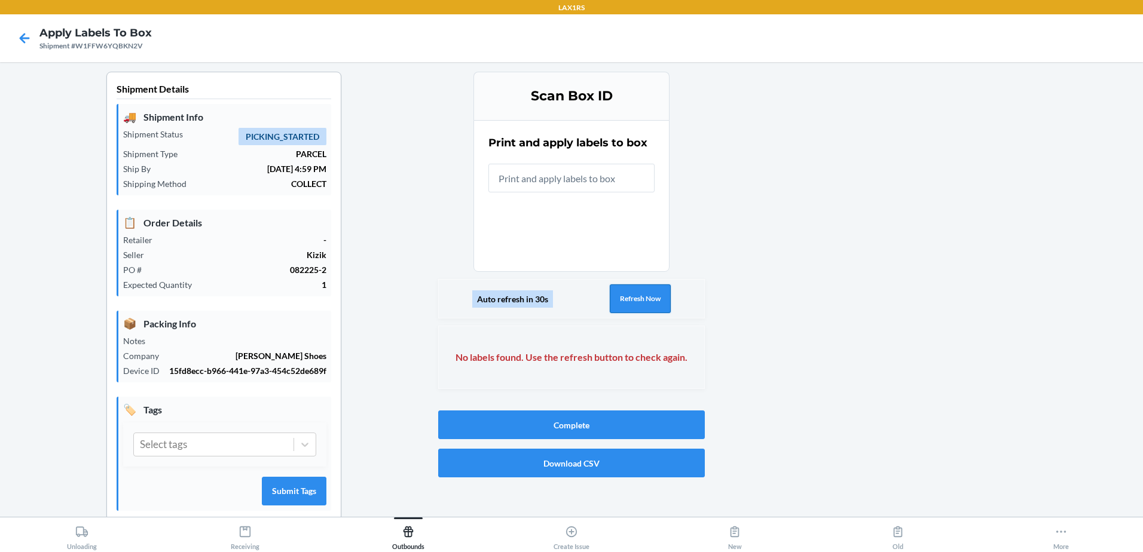
click at [630, 300] on button "Refresh Now" at bounding box center [639, 298] width 61 height 29
click at [627, 298] on button "Refresh Now" at bounding box center [639, 298] width 61 height 29
click at [648, 296] on button "Refresh Now" at bounding box center [639, 298] width 61 height 29
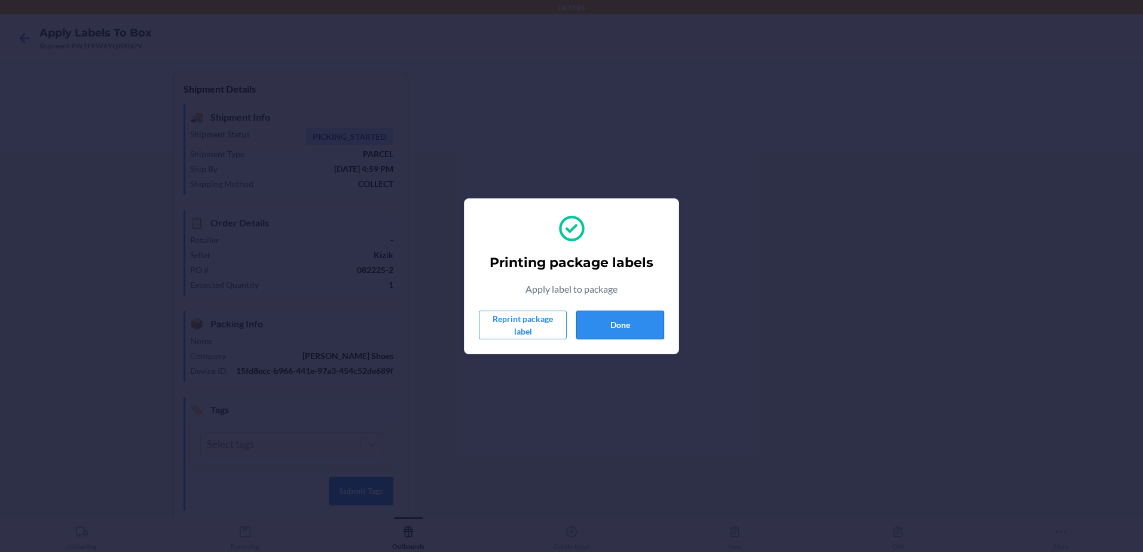
click at [623, 327] on button "Done" at bounding box center [620, 325] width 88 height 29
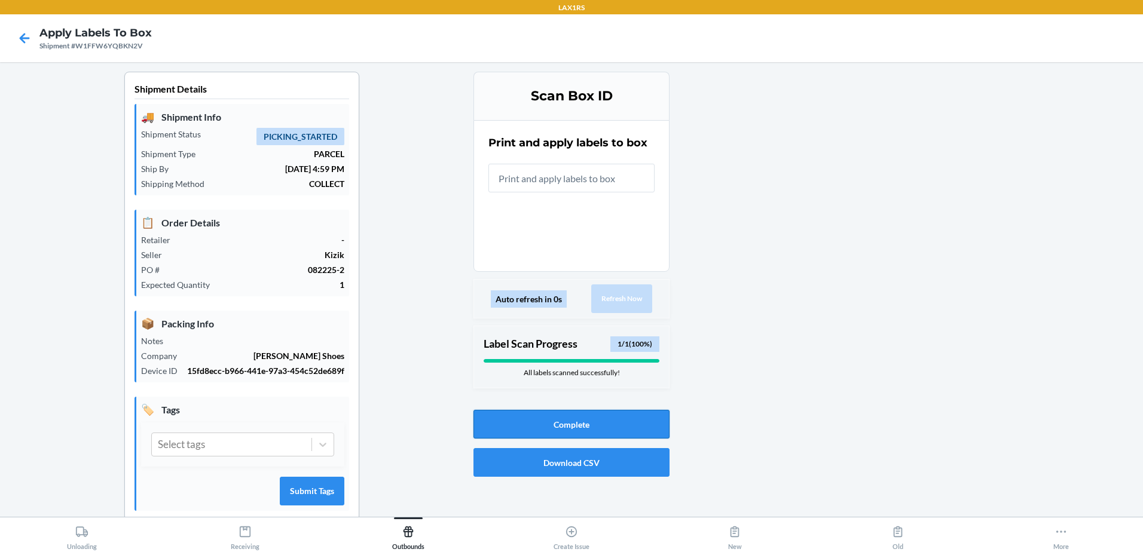
click at [534, 421] on button "Complete" at bounding box center [571, 424] width 196 height 29
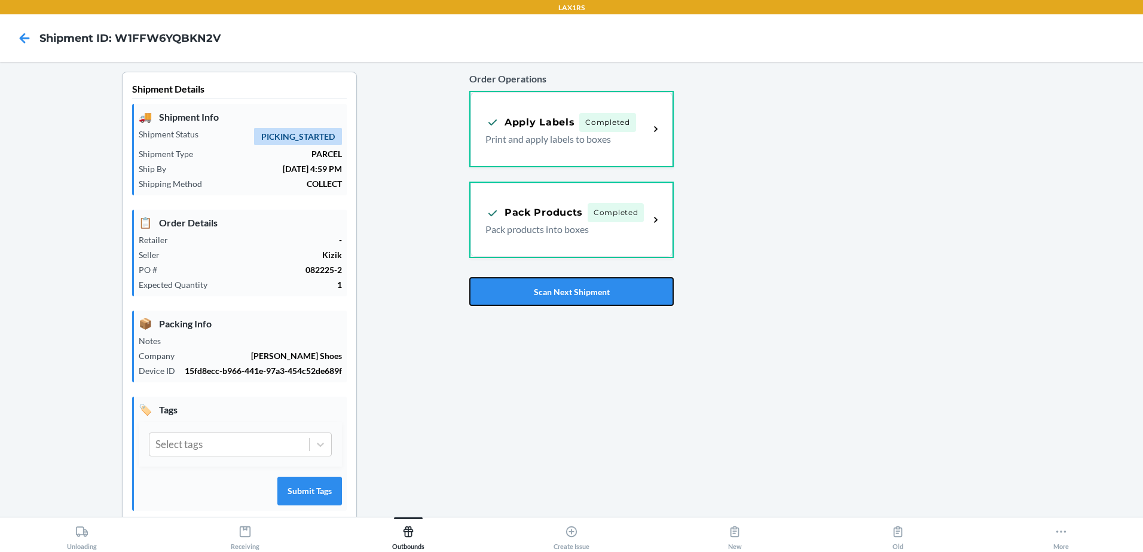
click at [586, 293] on button "Scan Next Shipment" at bounding box center [571, 291] width 204 height 29
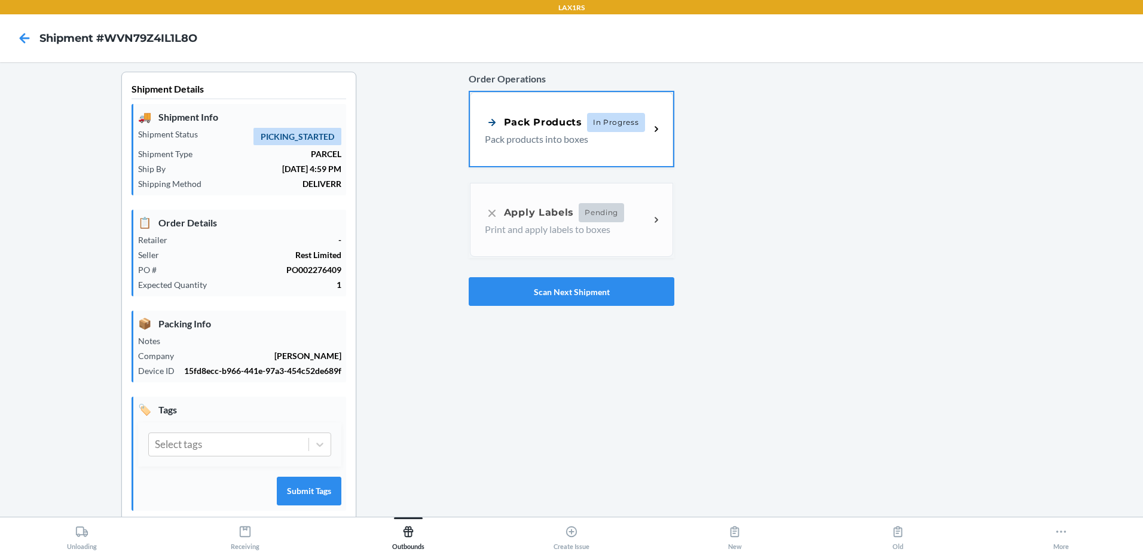
click at [592, 149] on div "Pack Products In Progress Pack products into boxes" at bounding box center [571, 129] width 203 height 74
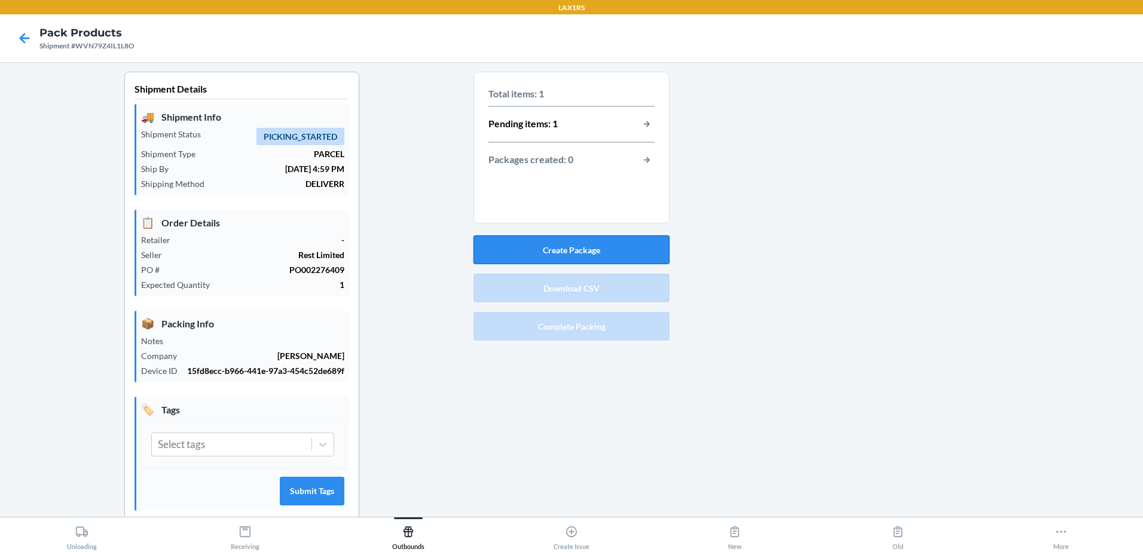
click at [587, 244] on button "Create Package" at bounding box center [571, 249] width 196 height 29
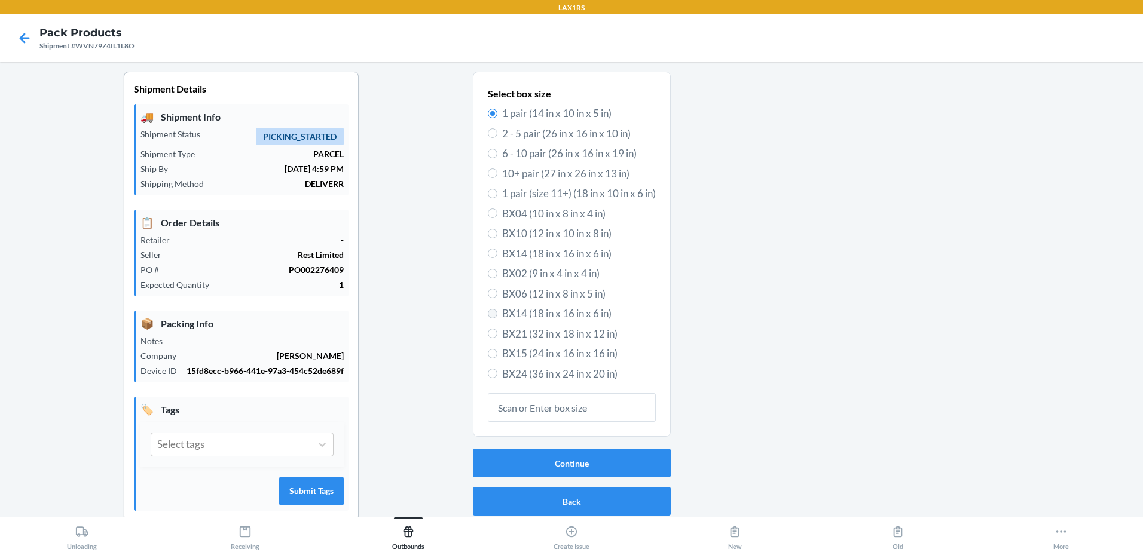
drag, startPoint x: 477, startPoint y: 313, endPoint x: 483, endPoint y: 316, distance: 6.4
click at [479, 314] on div "Select box size 1 pair (14 in x 10 in x 5 in) 2 - 5 pair (26 in x 16 in x 10 in…" at bounding box center [572, 254] width 198 height 365
click at [488, 316] on input "BX14 (18 in x 16 in x 6 in)" at bounding box center [493, 314] width 10 height 10
radio input "true"
radio input "false"
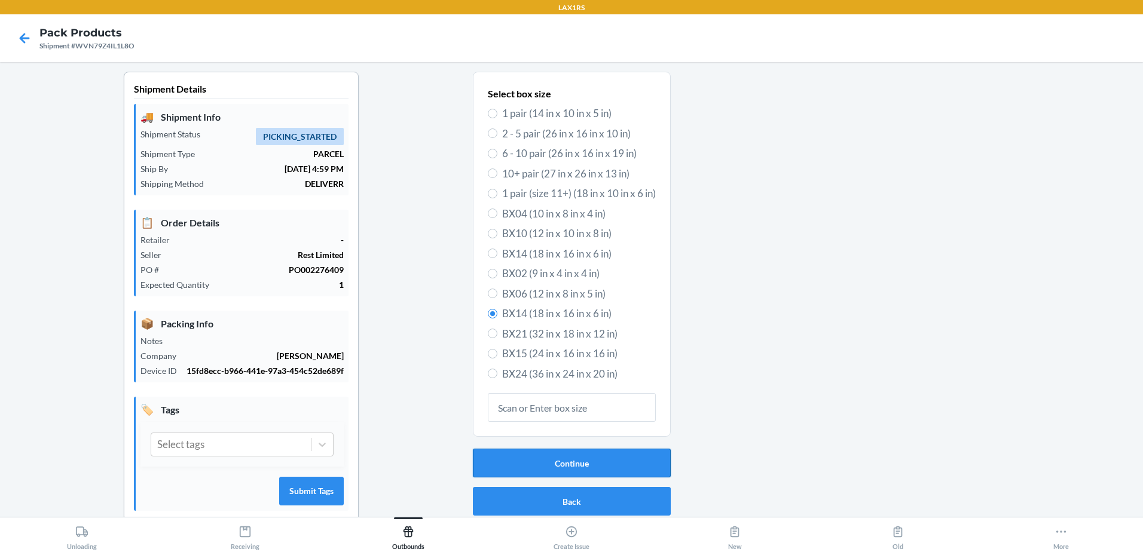
click at [544, 470] on button "Continue" at bounding box center [572, 463] width 198 height 29
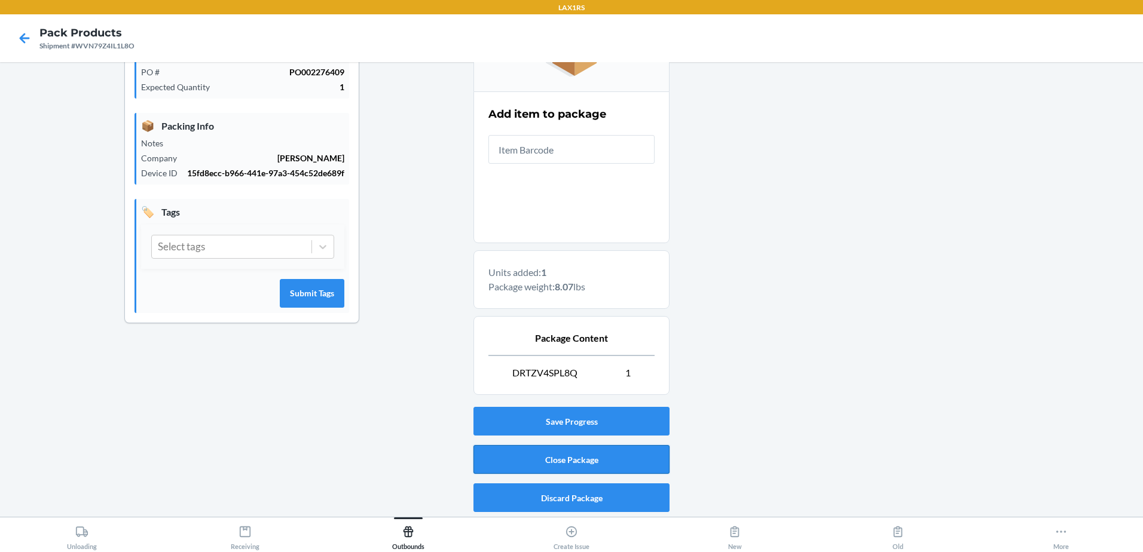
click at [595, 447] on button "Close Package" at bounding box center [571, 459] width 196 height 29
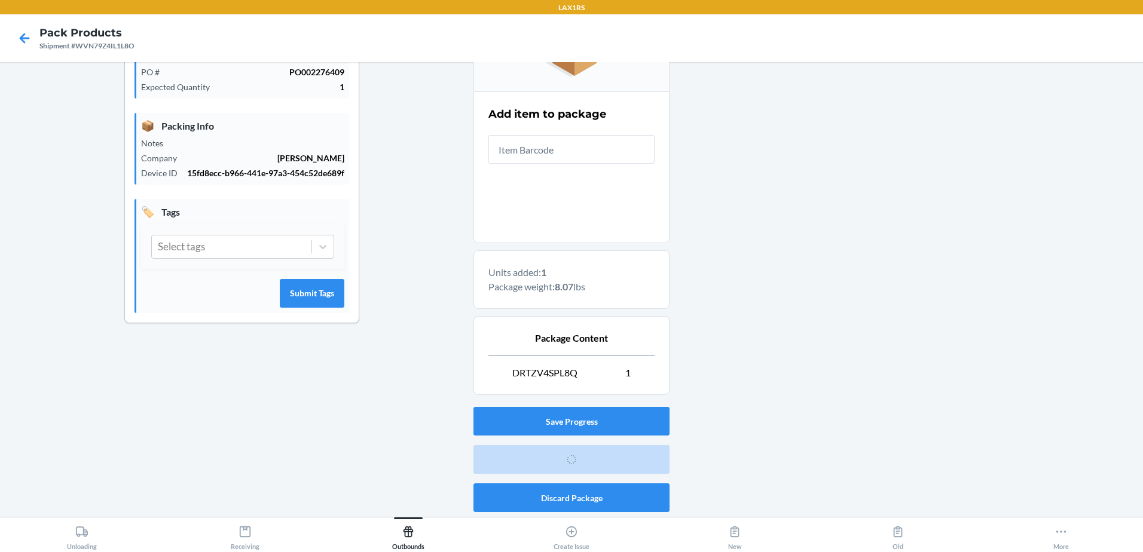
scroll to position [23, 0]
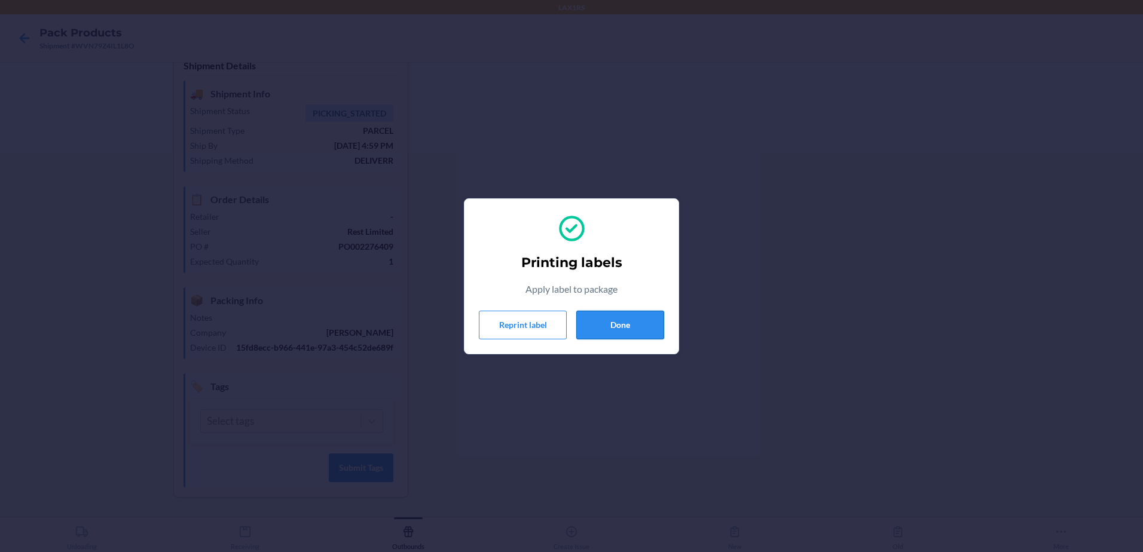
click at [620, 326] on button "Done" at bounding box center [620, 325] width 88 height 29
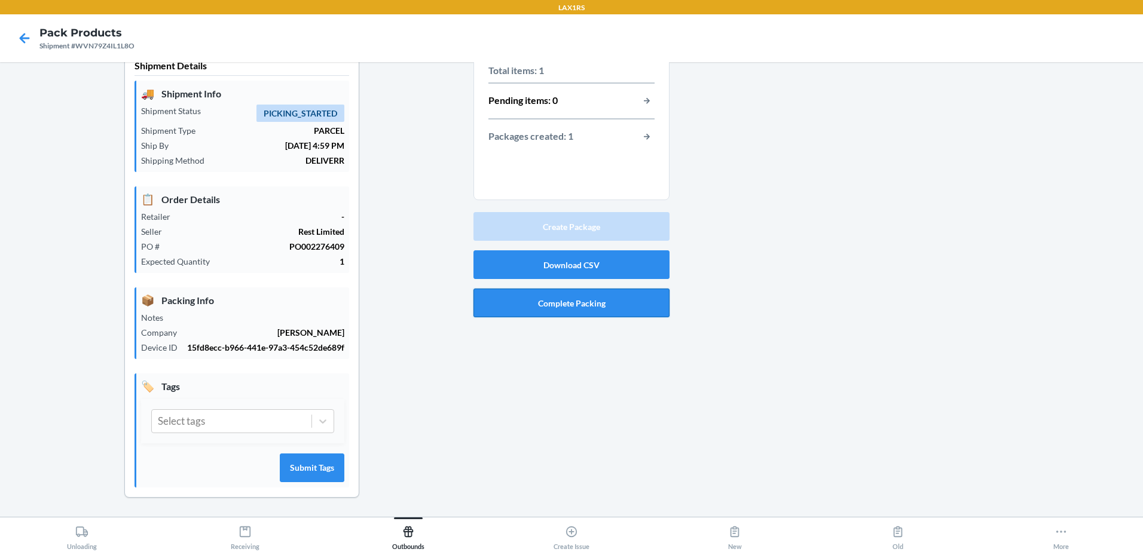
click at [601, 305] on button "Complete Packing" at bounding box center [571, 303] width 196 height 29
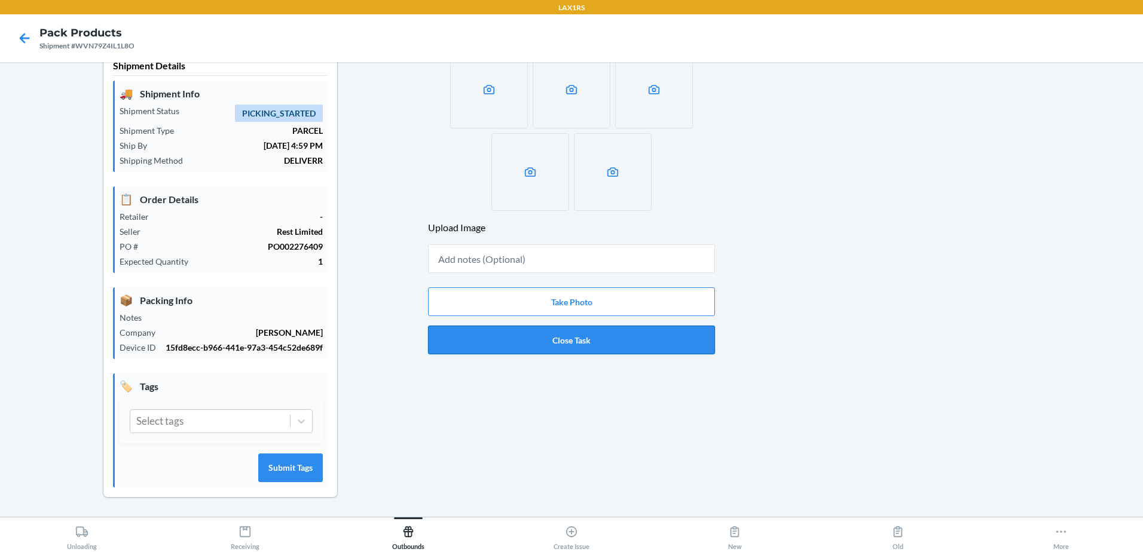
click at [581, 333] on button "Close Task" at bounding box center [571, 340] width 287 height 29
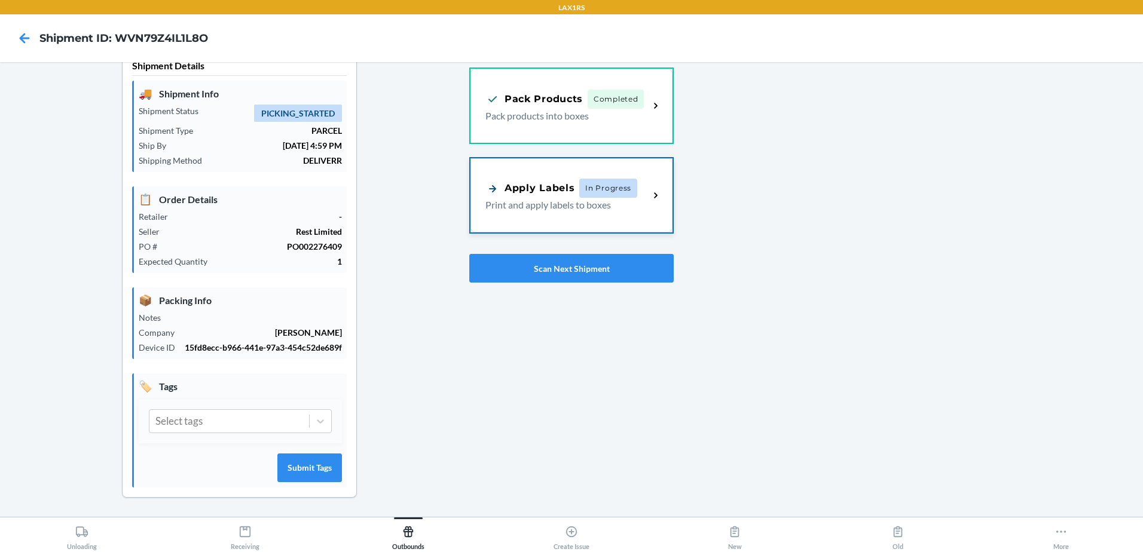
click at [531, 203] on p "Print and apply labels to boxes" at bounding box center [562, 205] width 154 height 14
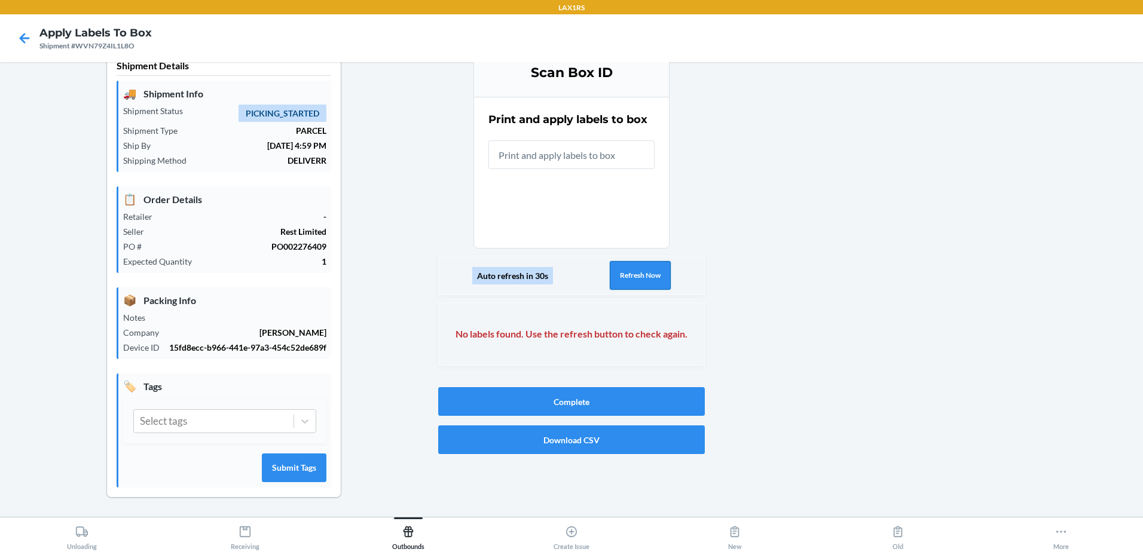
click at [642, 272] on button "Refresh Now" at bounding box center [639, 275] width 61 height 29
click at [617, 274] on button "Refresh Now" at bounding box center [639, 275] width 61 height 29
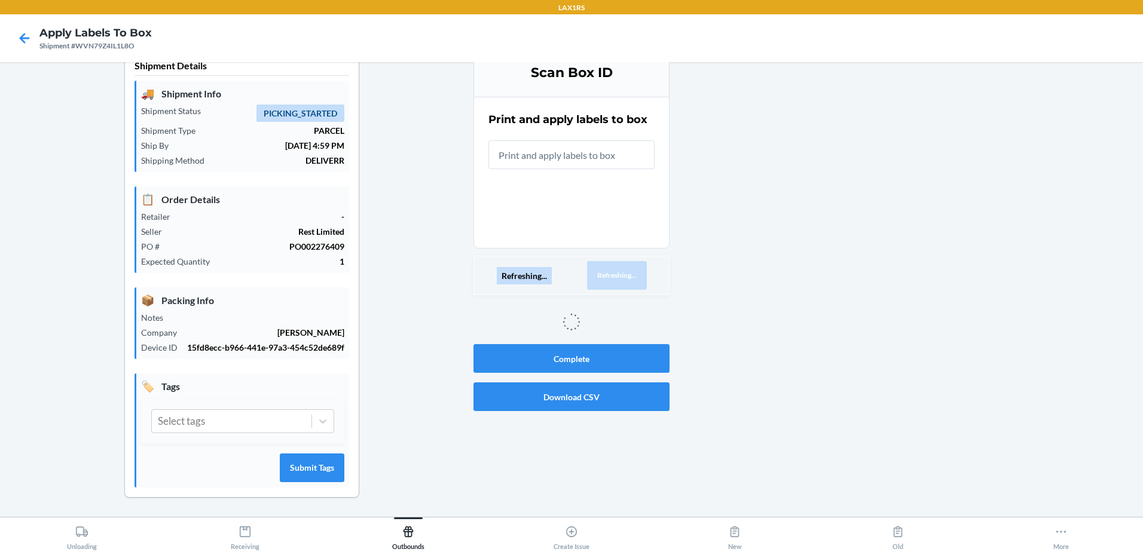
click at [617, 274] on button "Refreshing..." at bounding box center [617, 275] width 60 height 29
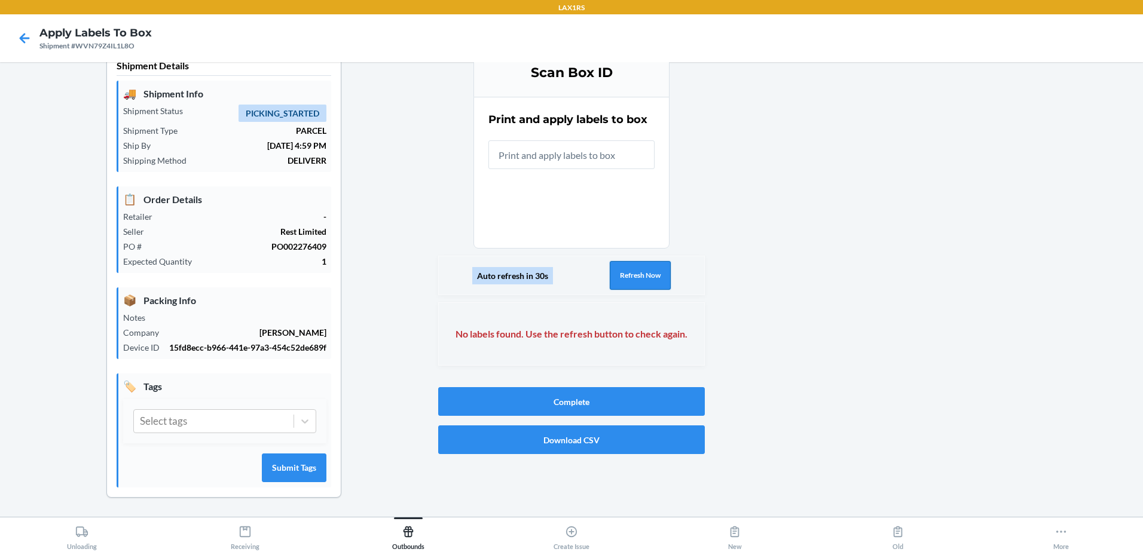
click at [617, 274] on button "Refresh Now" at bounding box center [639, 275] width 61 height 29
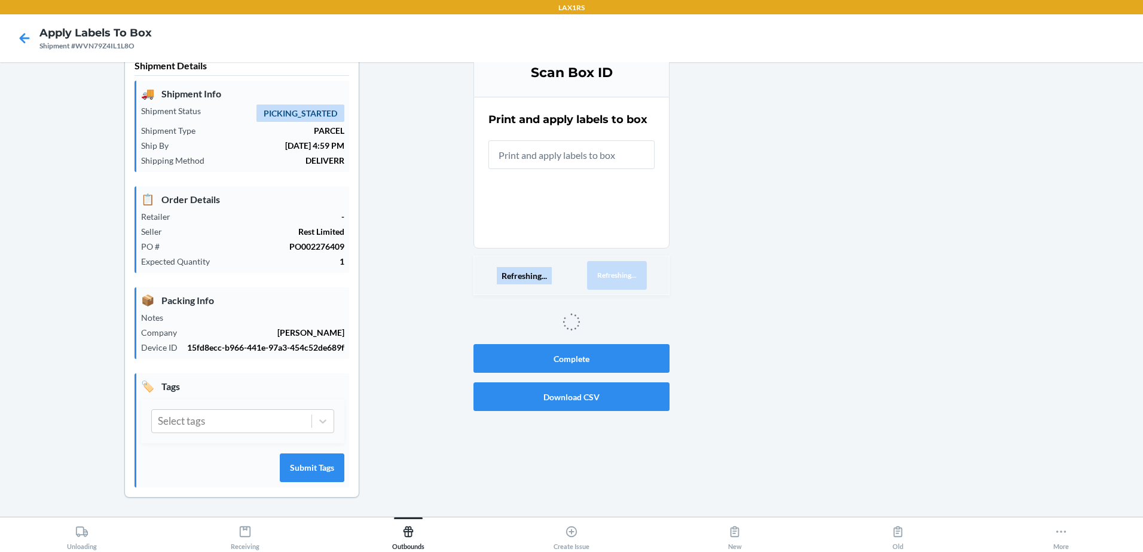
click at [617, 274] on button "Refreshing..." at bounding box center [617, 275] width 60 height 29
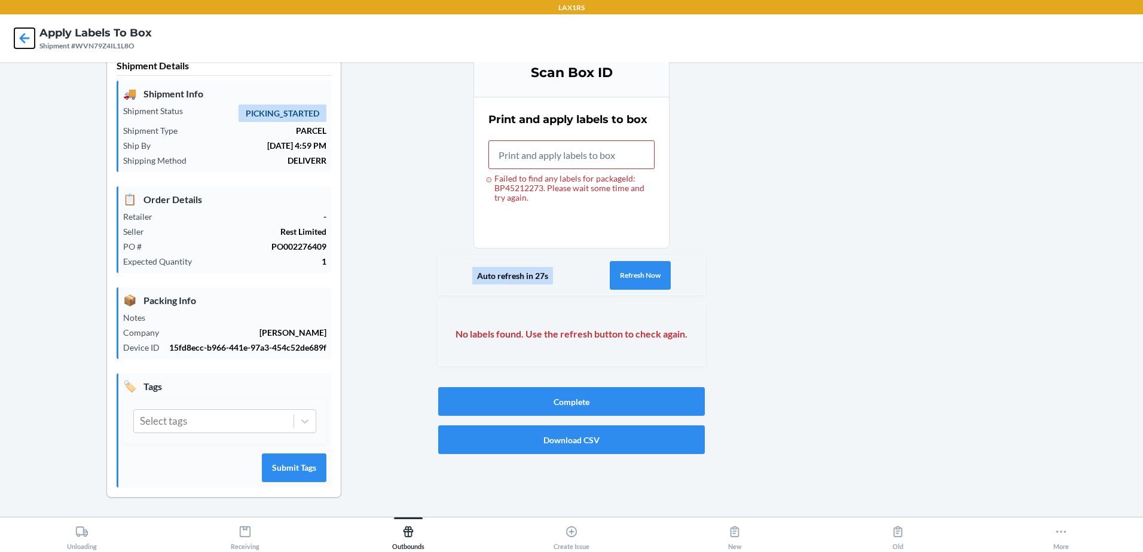
click at [23, 35] on icon at bounding box center [25, 38] width 10 height 10
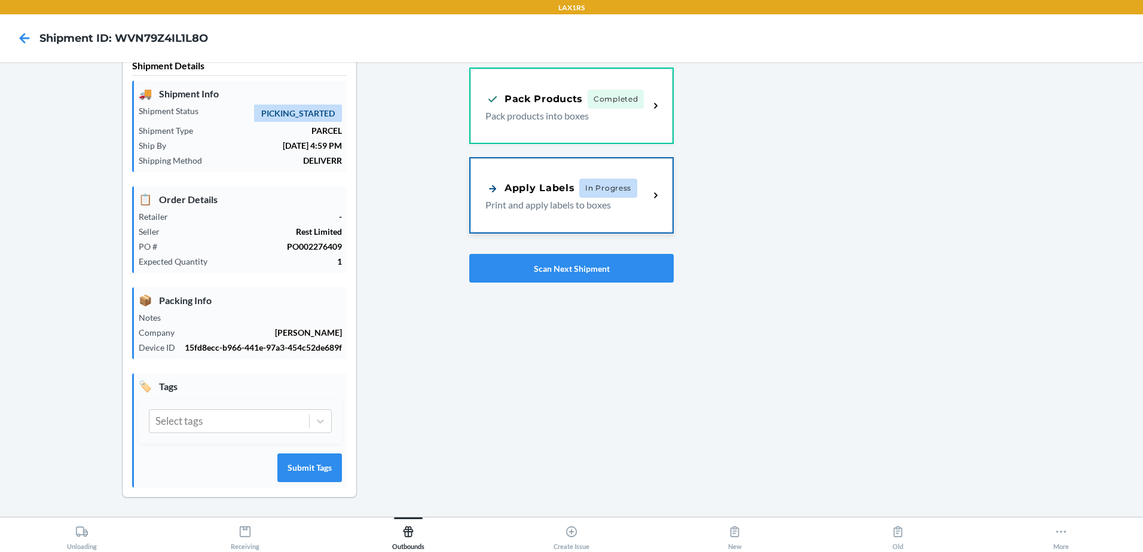
click at [530, 174] on div "Apply Labels In Progress Print and apply labels to boxes" at bounding box center [571, 195] width 202 height 74
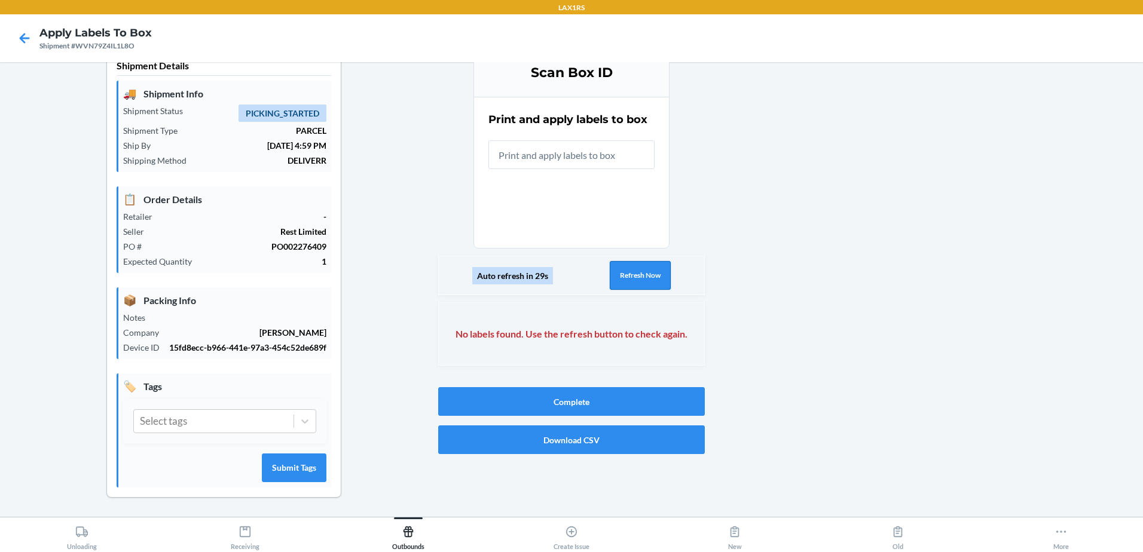
click at [644, 265] on button "Refresh Now" at bounding box center [639, 275] width 61 height 29
click at [22, 32] on icon at bounding box center [24, 38] width 20 height 20
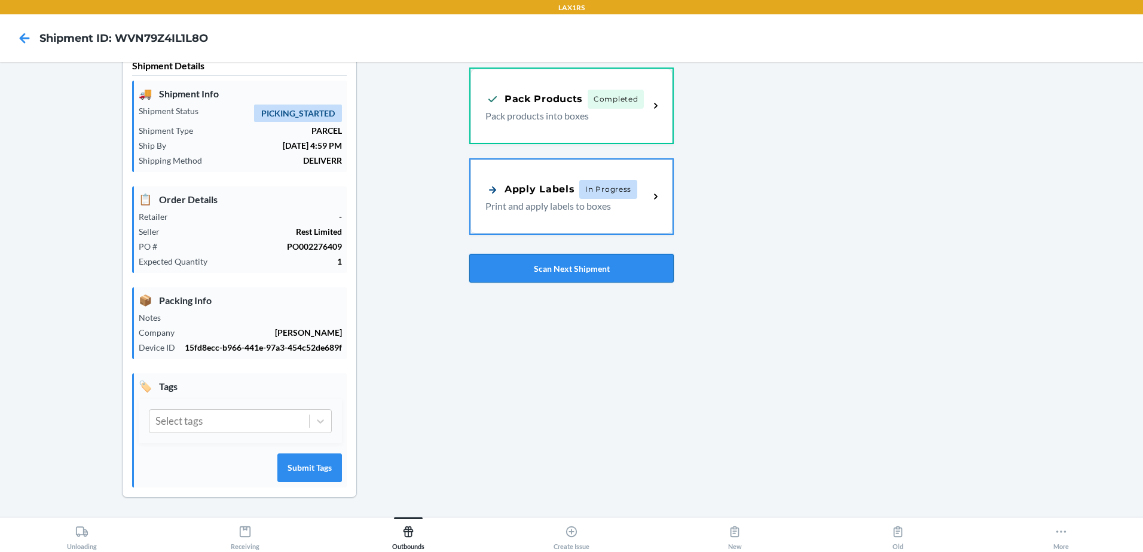
click at [497, 262] on button "Scan Next Shipment" at bounding box center [571, 268] width 204 height 29
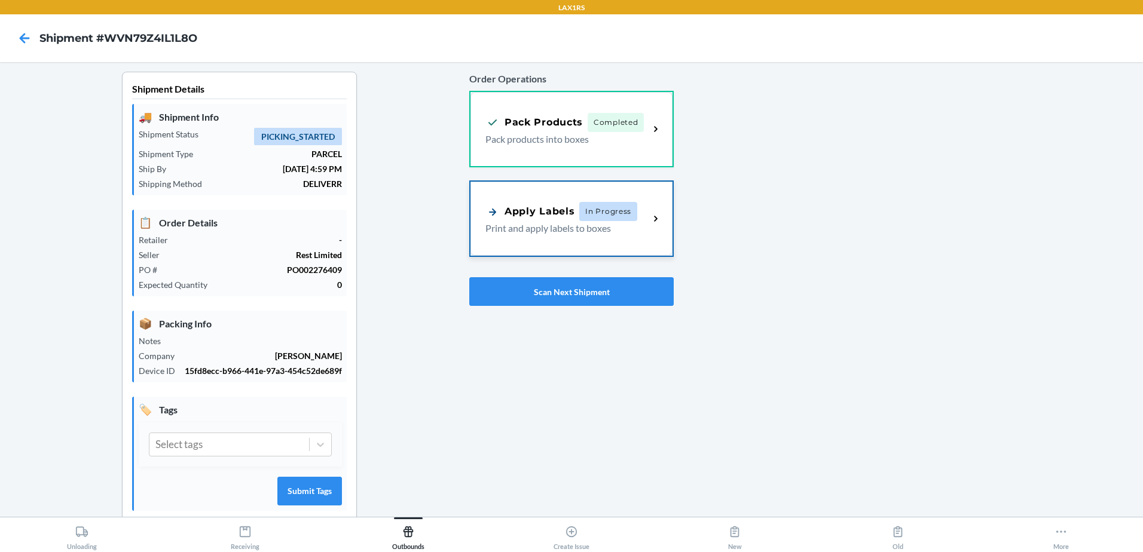
click at [569, 225] on p "Print and apply labels to boxes" at bounding box center [562, 228] width 154 height 14
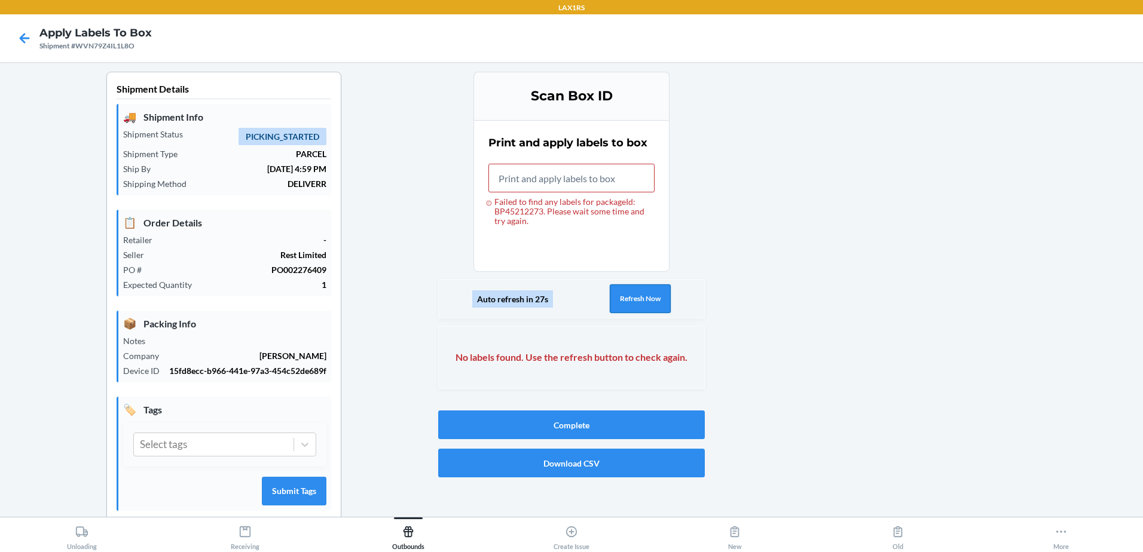
click at [647, 308] on button "Refresh Now" at bounding box center [639, 298] width 61 height 29
click at [623, 296] on button "Refresh Now" at bounding box center [639, 298] width 61 height 29
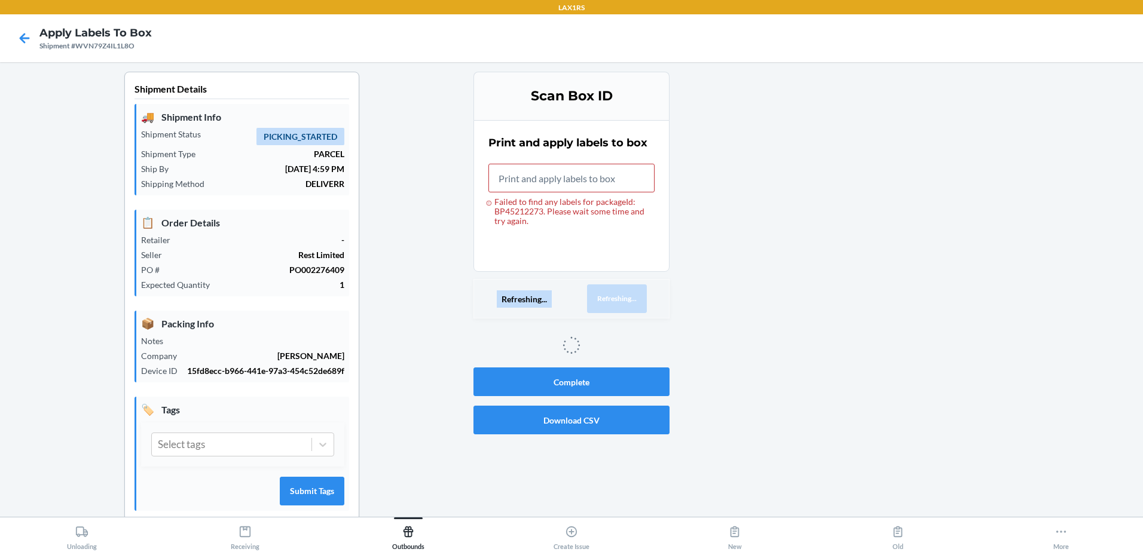
click at [623, 296] on button "Refreshing..." at bounding box center [617, 298] width 60 height 29
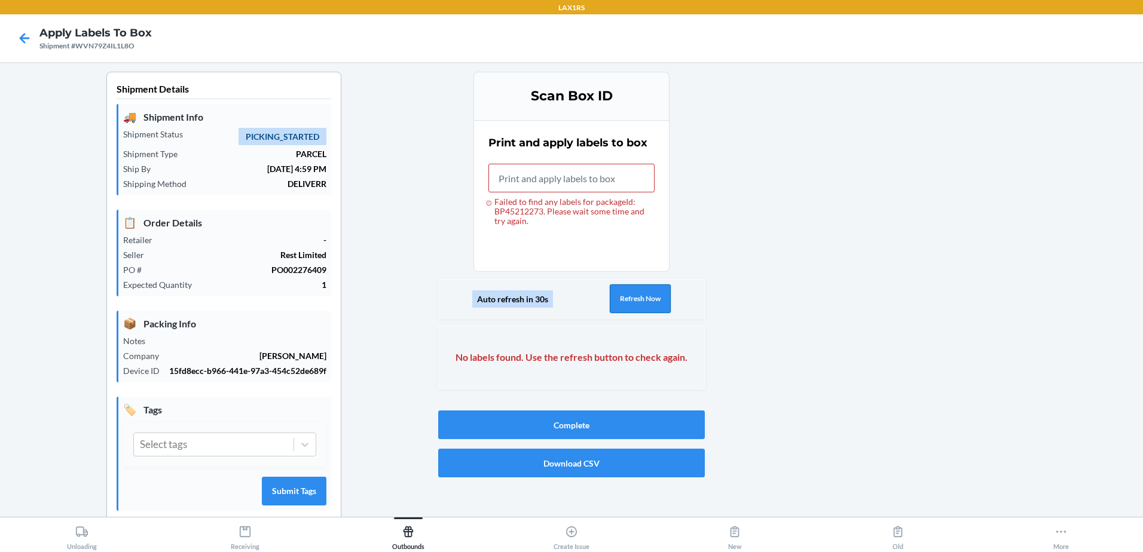
click at [623, 298] on button "Refresh Now" at bounding box center [639, 298] width 61 height 29
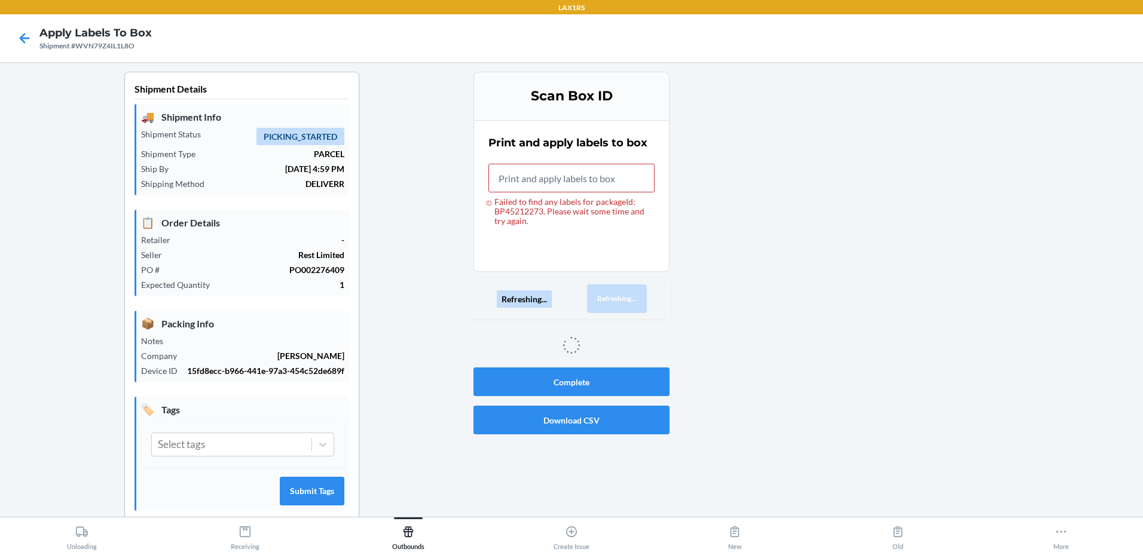
click at [623, 298] on button "Refreshing..." at bounding box center [617, 298] width 60 height 29
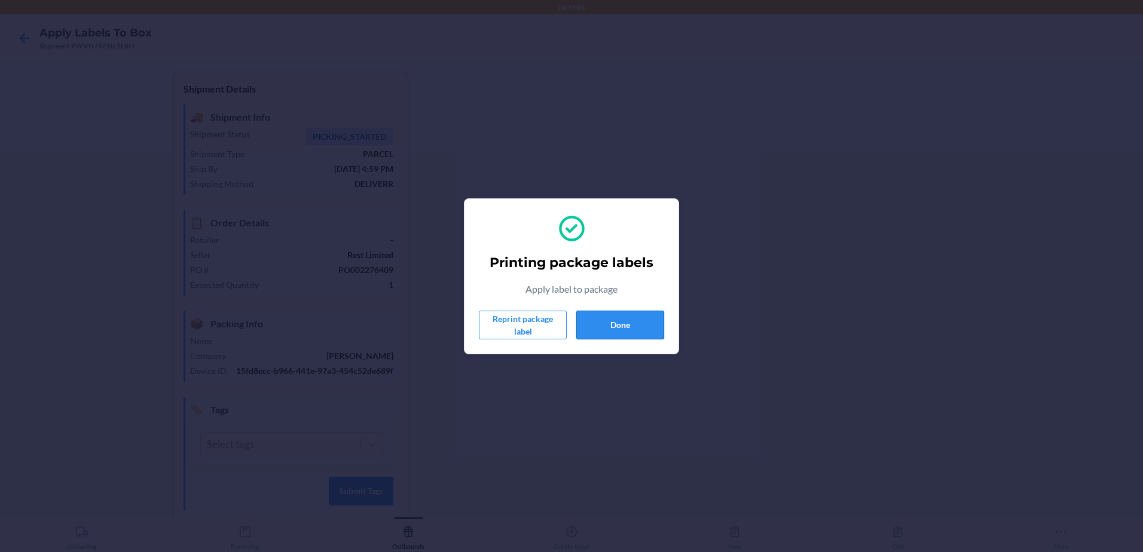
click at [622, 326] on button "Done" at bounding box center [620, 325] width 88 height 29
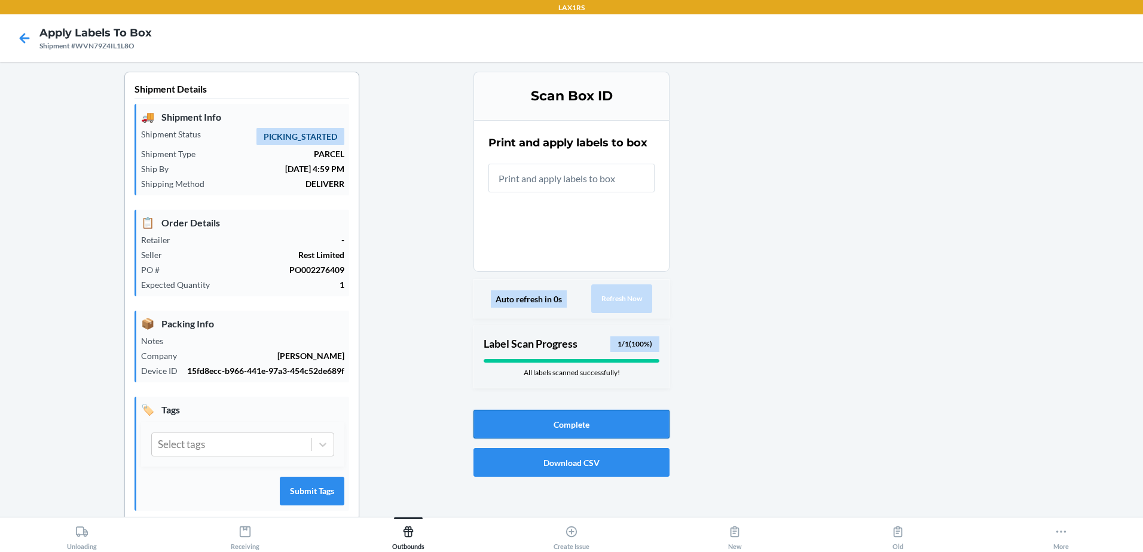
click at [599, 421] on button "Complete" at bounding box center [571, 424] width 196 height 29
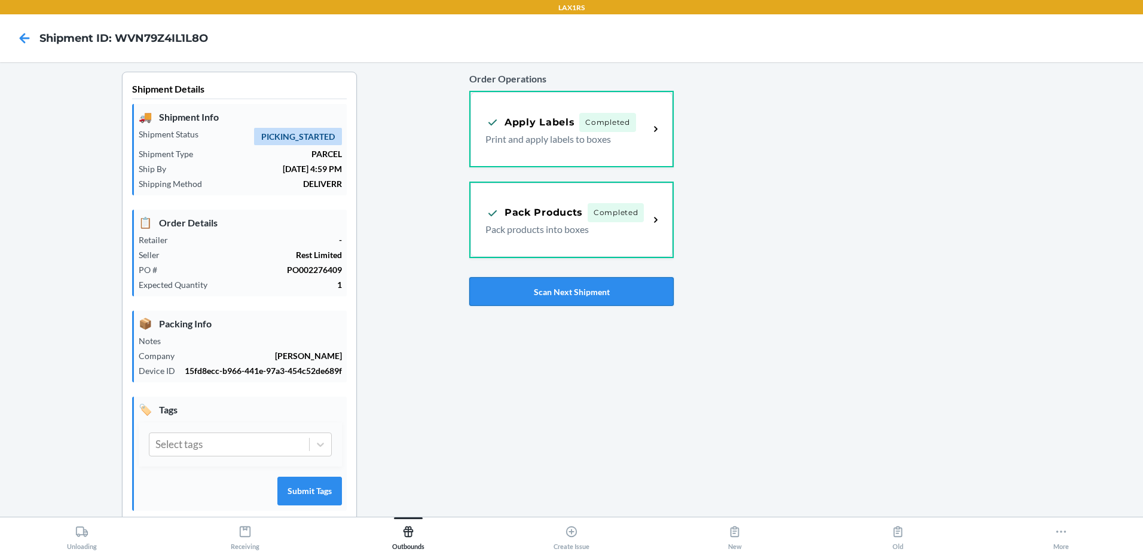
click at [599, 301] on button "Scan Next Shipment" at bounding box center [571, 291] width 204 height 29
click at [600, 291] on button "Scan Next Shipment" at bounding box center [571, 291] width 204 height 29
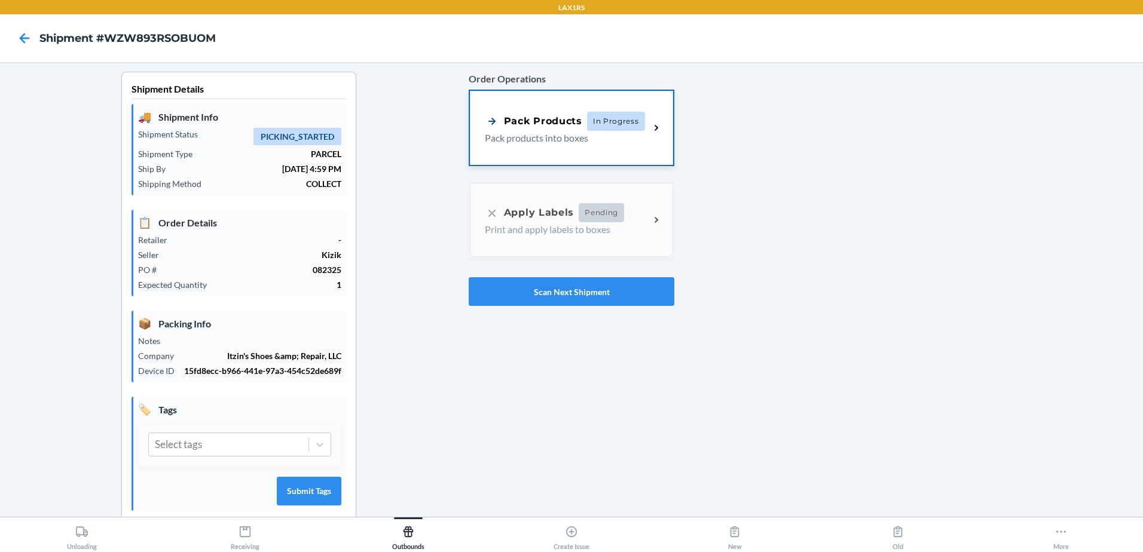
click at [556, 122] on div "Pack Products" at bounding box center [533, 121] width 97 height 15
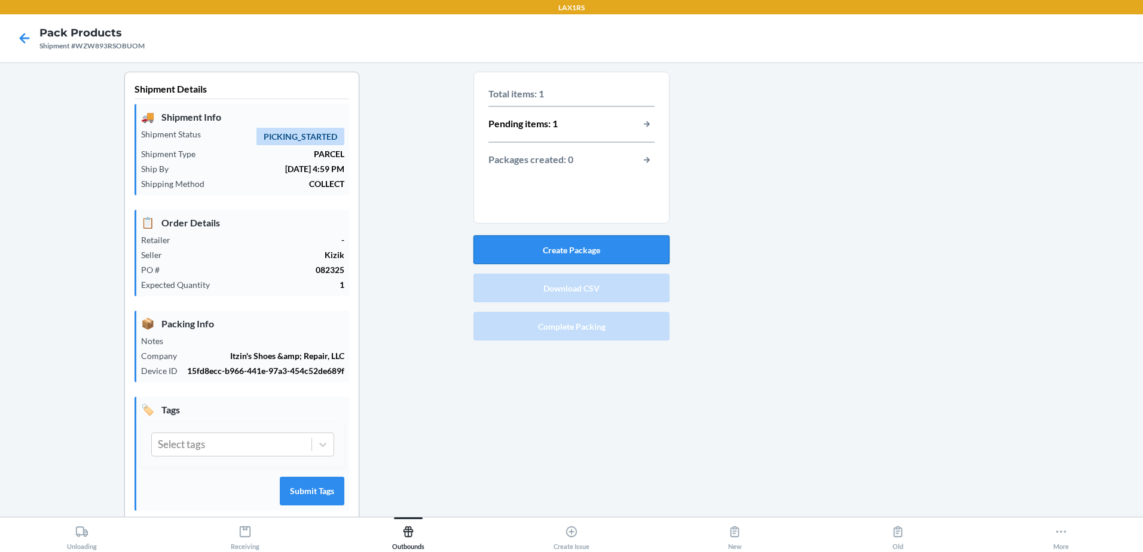
click at [574, 244] on button "Create Package" at bounding box center [571, 249] width 196 height 29
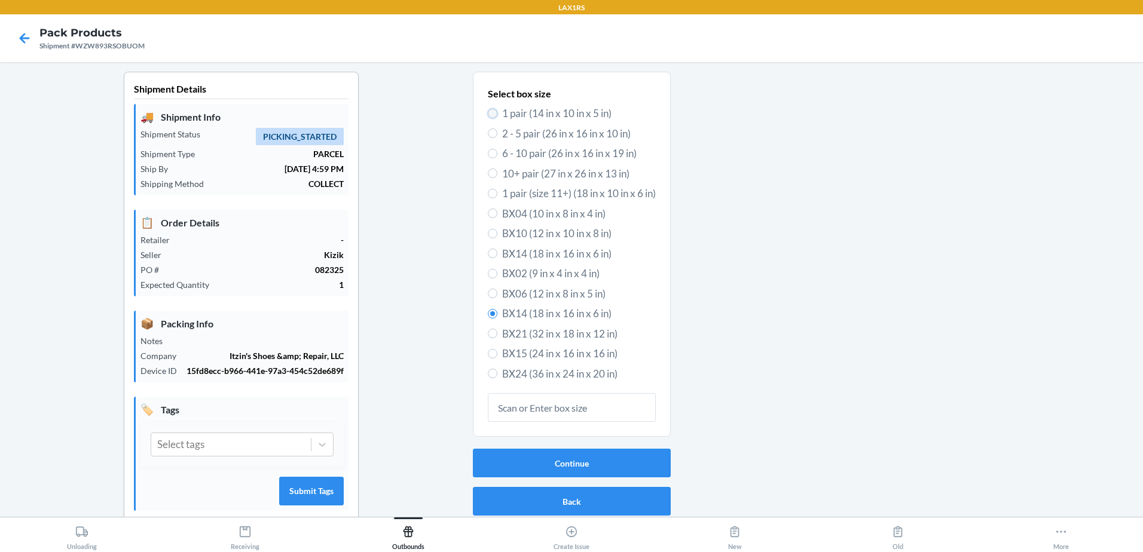
click at [488, 113] on input "1 pair (14 in x 10 in x 5 in)" at bounding box center [493, 114] width 10 height 10
radio input "true"
radio input "false"
click at [593, 462] on button "Continue" at bounding box center [572, 463] width 198 height 29
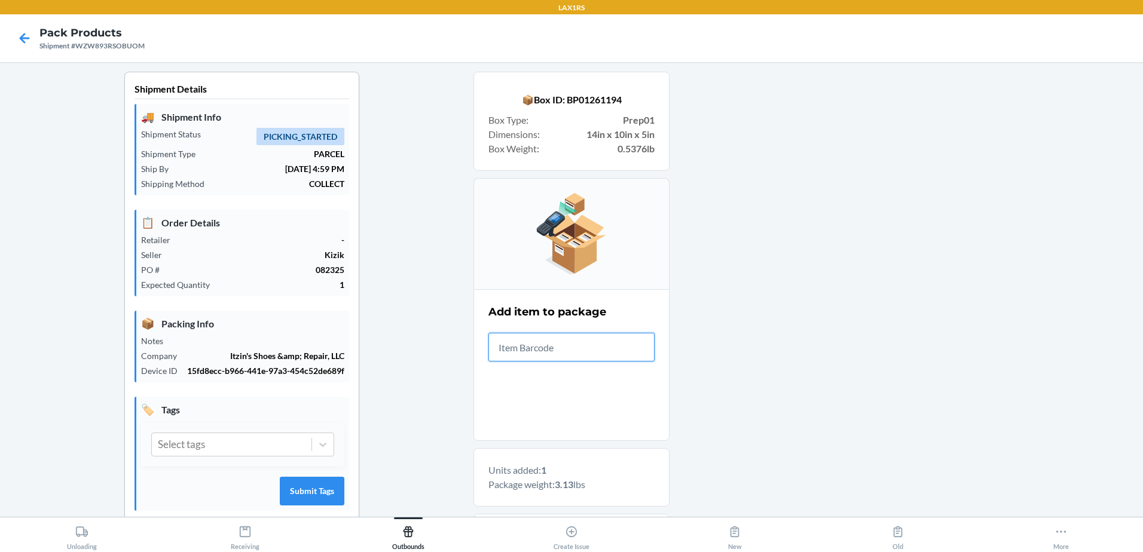
scroll to position [198, 0]
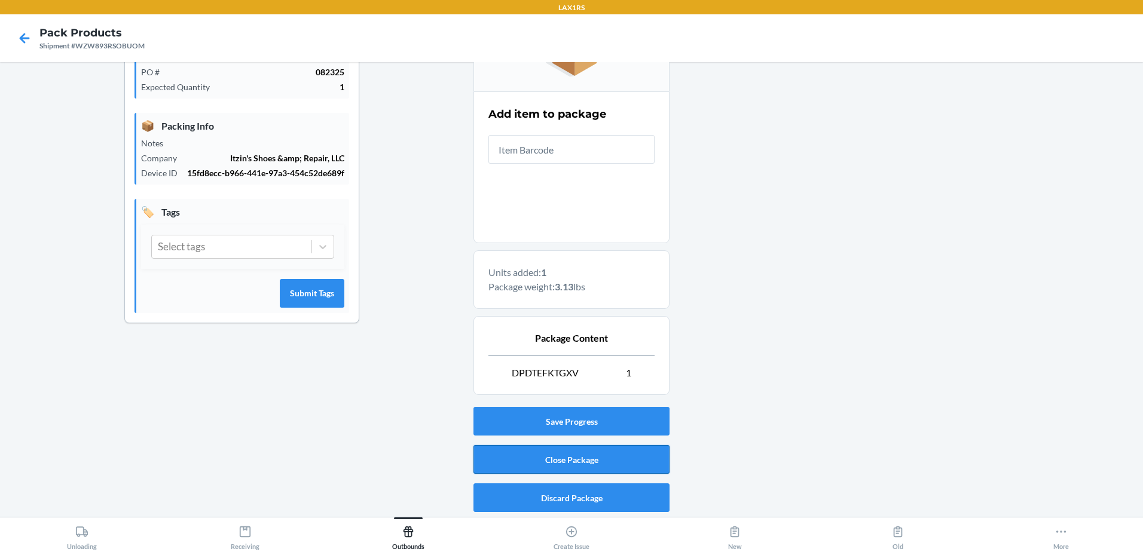
click at [567, 458] on button "Close Package" at bounding box center [571, 459] width 196 height 29
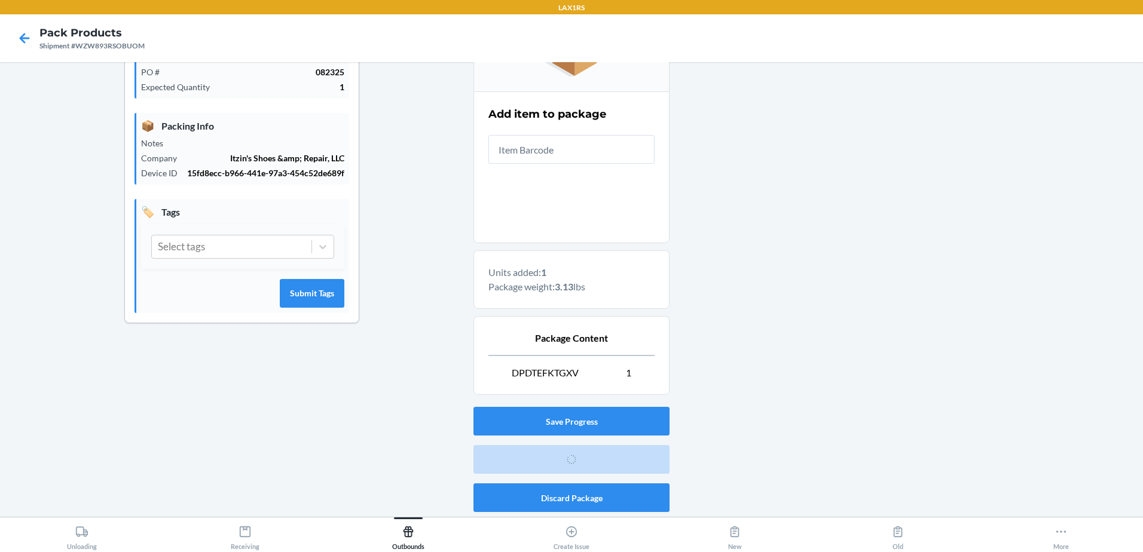
scroll to position [23, 0]
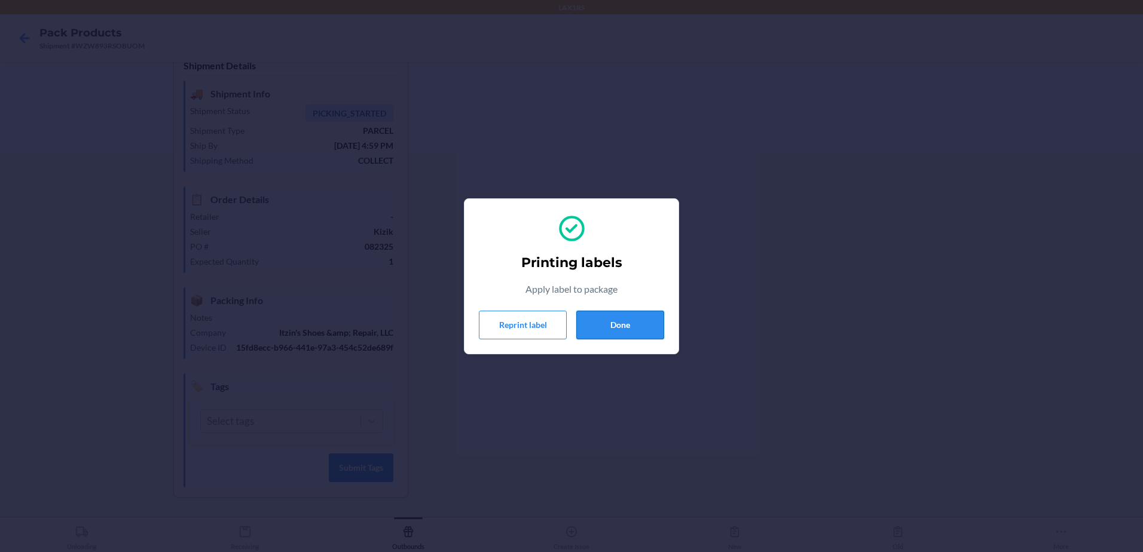
click at [620, 322] on button "Done" at bounding box center [620, 325] width 88 height 29
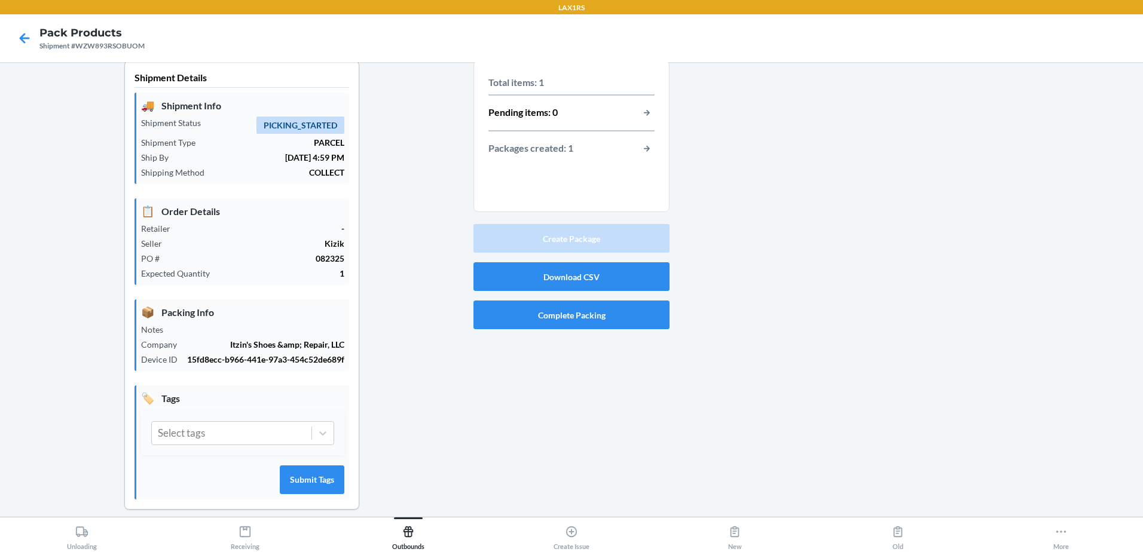
scroll to position [0, 0]
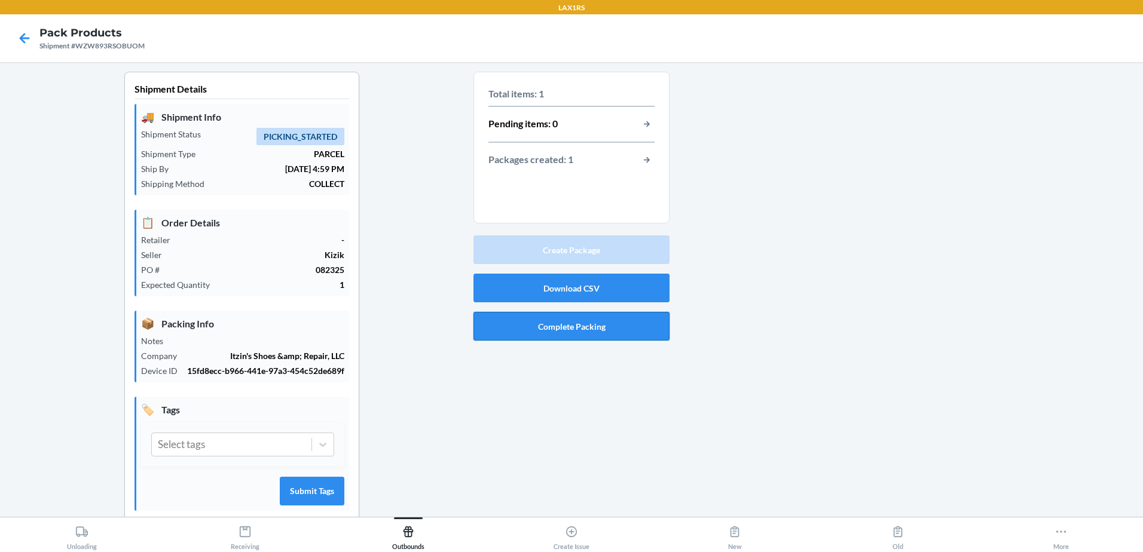
click at [590, 324] on button "Complete Packing" at bounding box center [571, 326] width 196 height 29
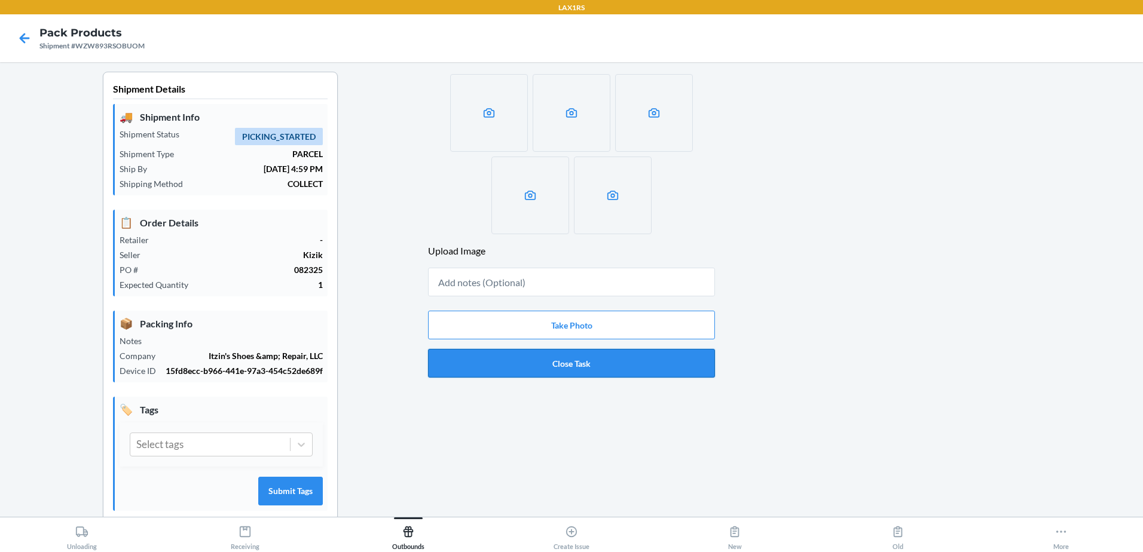
click at [580, 366] on button "Close Task" at bounding box center [571, 363] width 287 height 29
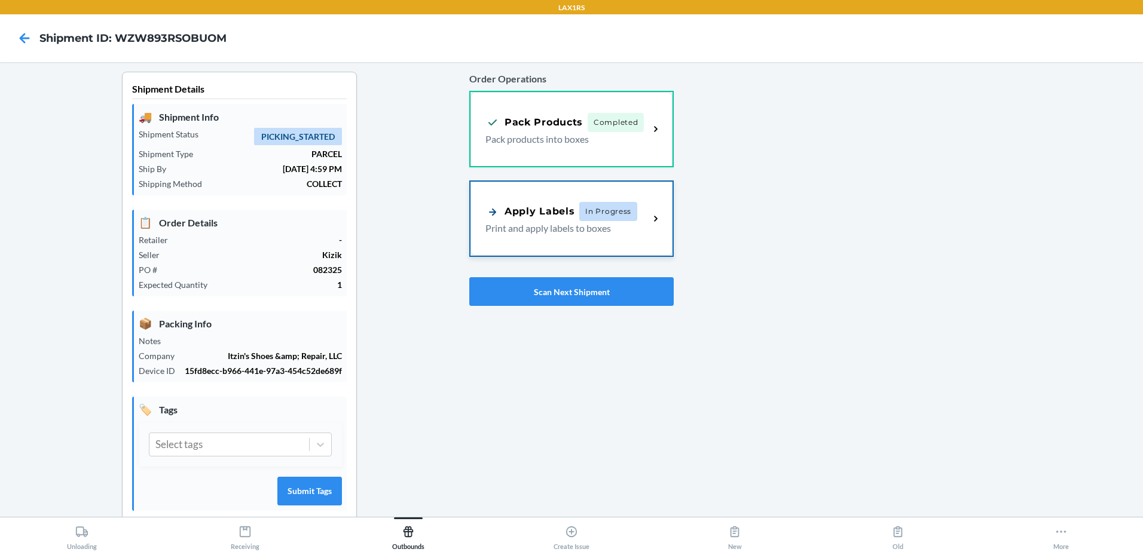
click at [564, 241] on div "Apply Labels In Progress Print and apply labels to boxes" at bounding box center [571, 219] width 202 height 74
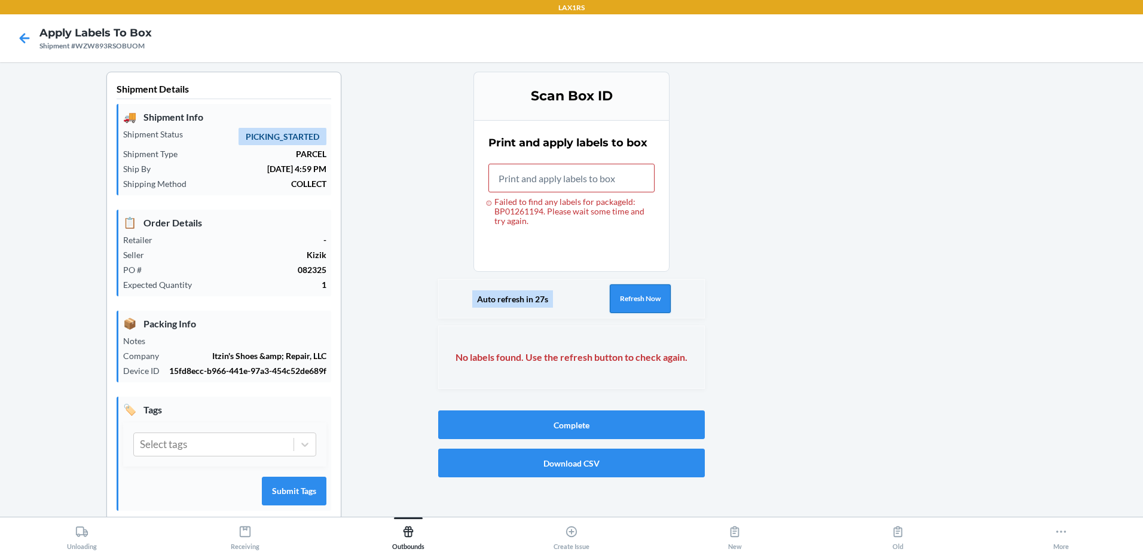
click at [637, 292] on button "Refresh Now" at bounding box center [639, 298] width 61 height 29
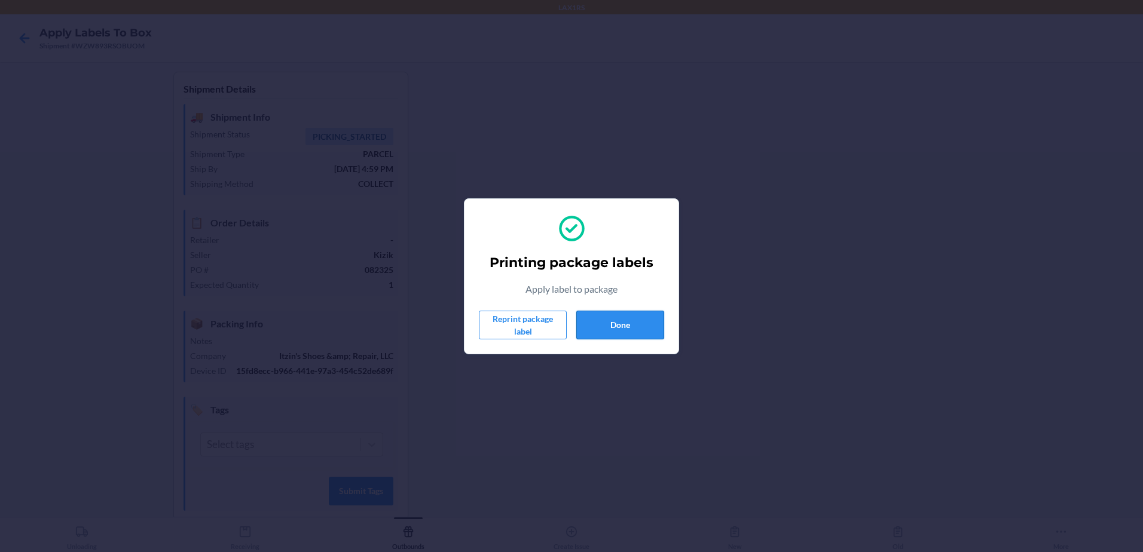
click at [635, 322] on button "Done" at bounding box center [620, 325] width 88 height 29
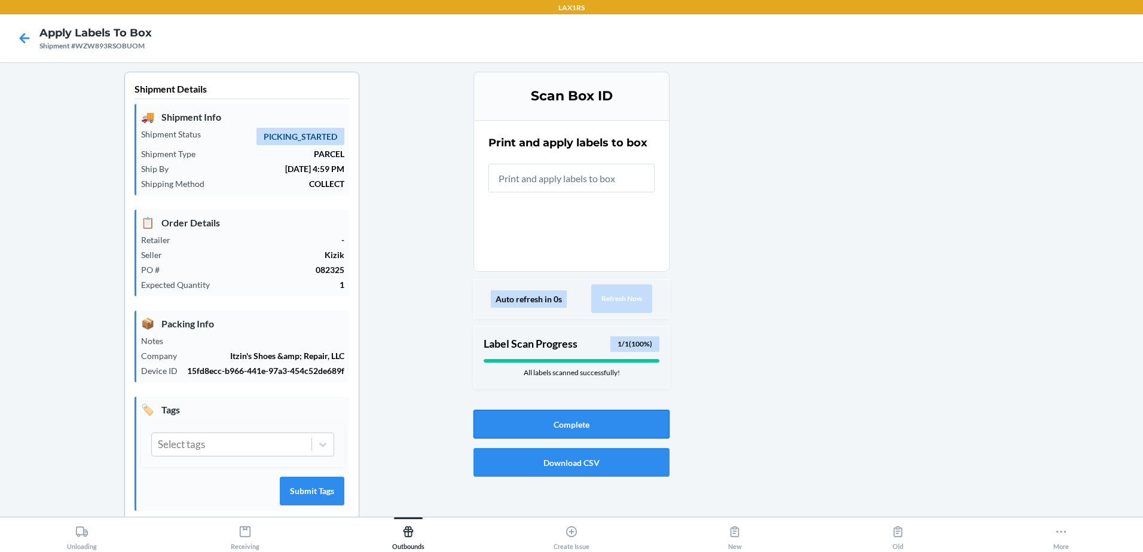
click at [604, 427] on button "Complete" at bounding box center [571, 424] width 196 height 29
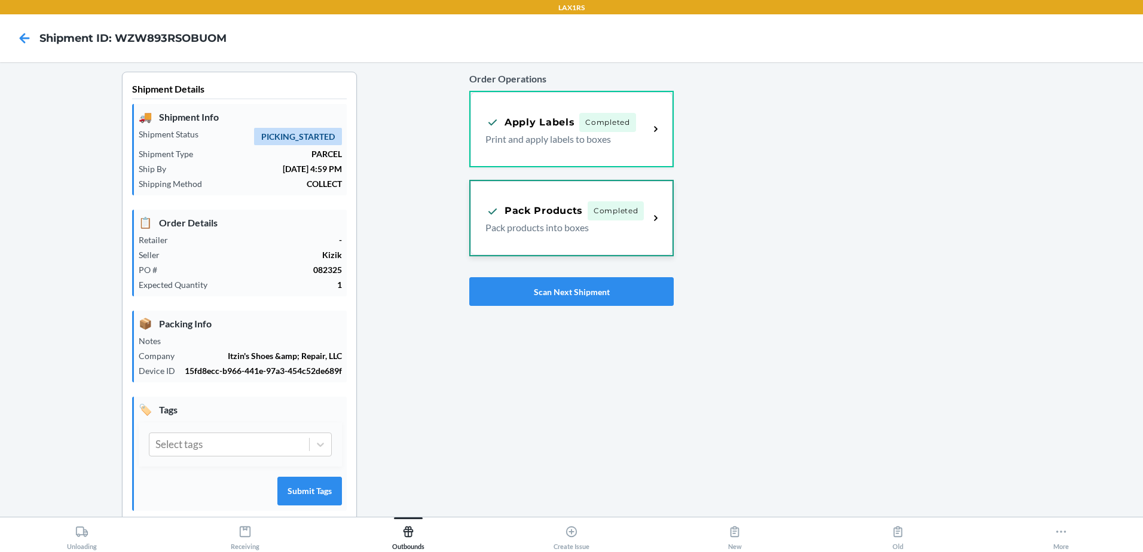
click at [551, 231] on p "Pack products into boxes" at bounding box center [562, 227] width 154 height 14
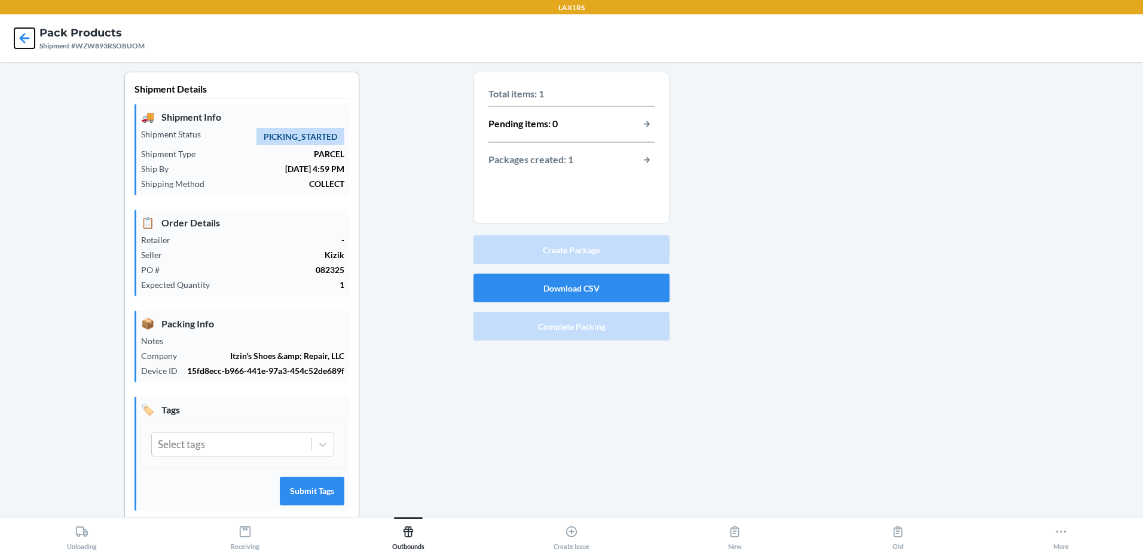
click at [22, 39] on icon at bounding box center [25, 38] width 10 height 10
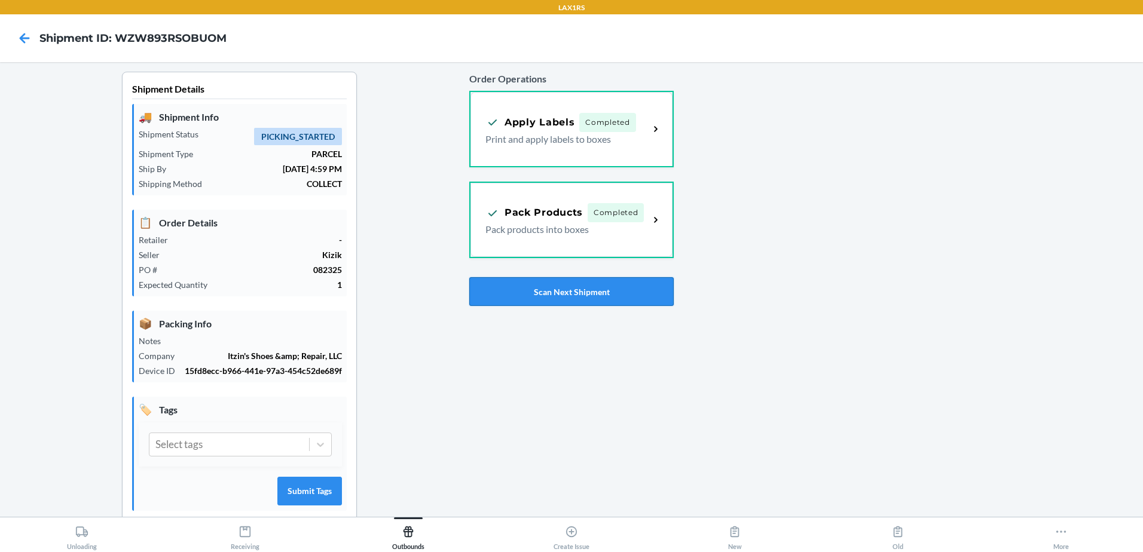
click at [590, 281] on button "Scan Next Shipment" at bounding box center [571, 291] width 204 height 29
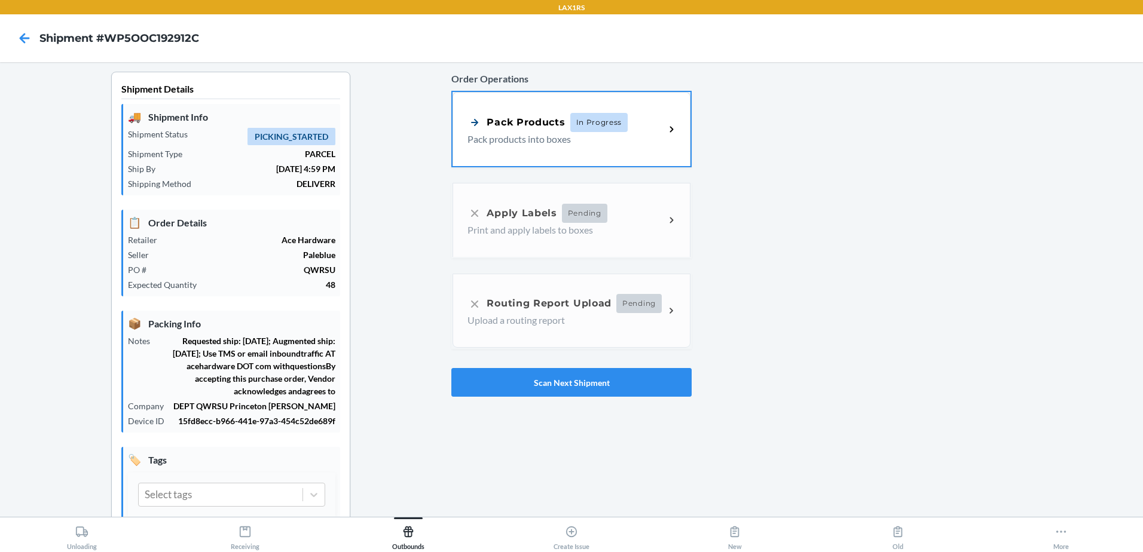
click at [556, 128] on div "Pack Products" at bounding box center [515, 122] width 97 height 15
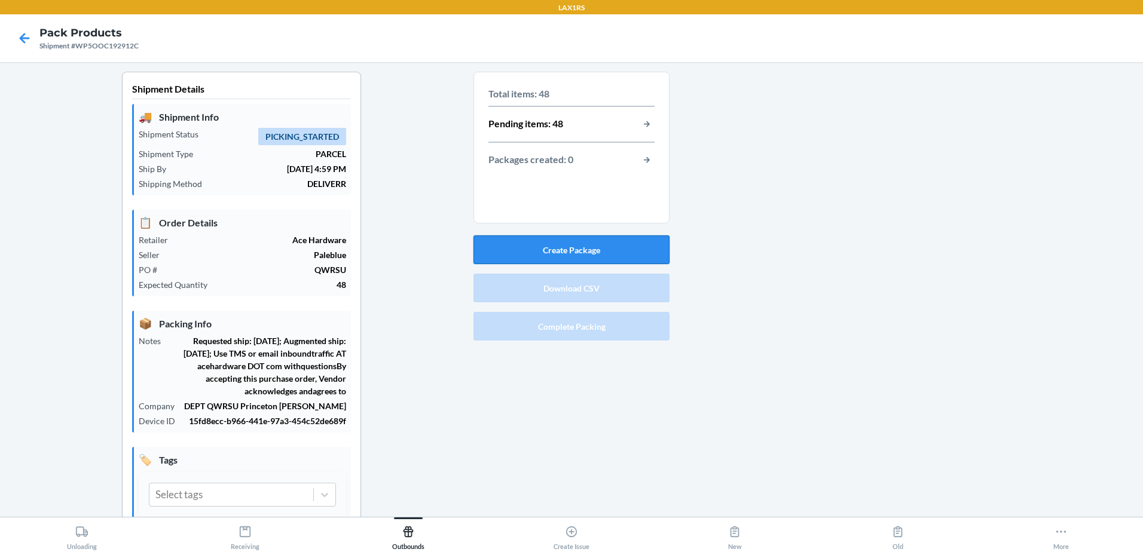
click at [593, 244] on button "Create Package" at bounding box center [571, 249] width 196 height 29
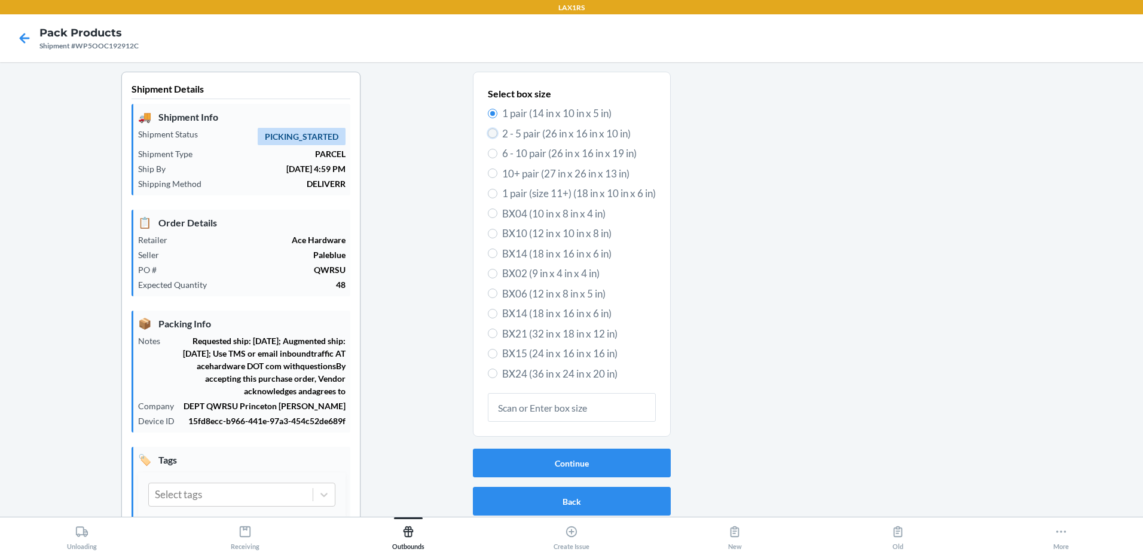
click at [488, 133] on input "2 - 5 pair (26 in x 16 in x 10 in)" at bounding box center [493, 133] width 10 height 10
radio input "true"
radio input "false"
click at [592, 461] on button "Continue" at bounding box center [572, 463] width 198 height 29
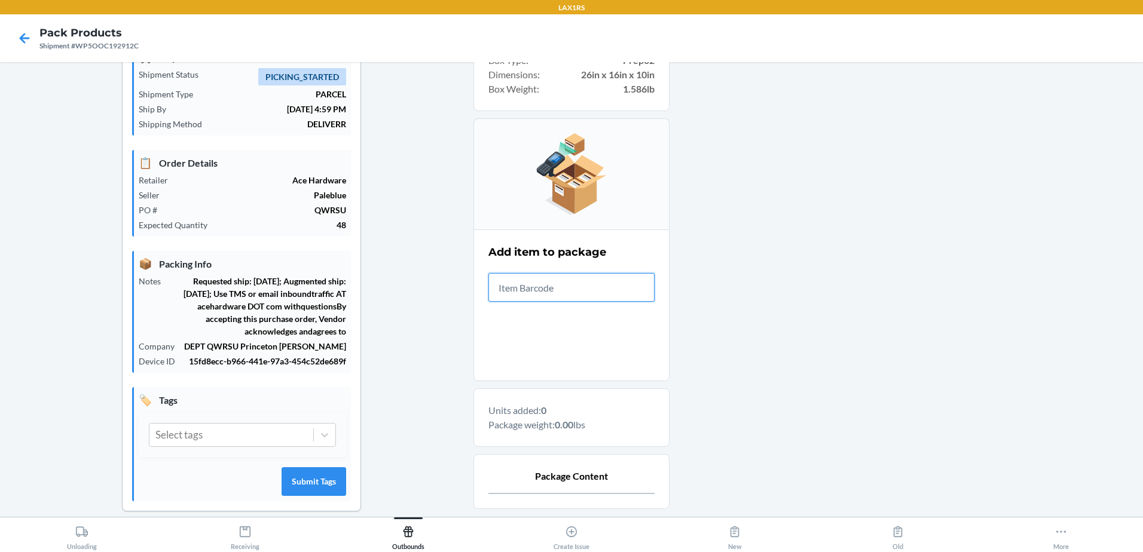
scroll to position [174, 0]
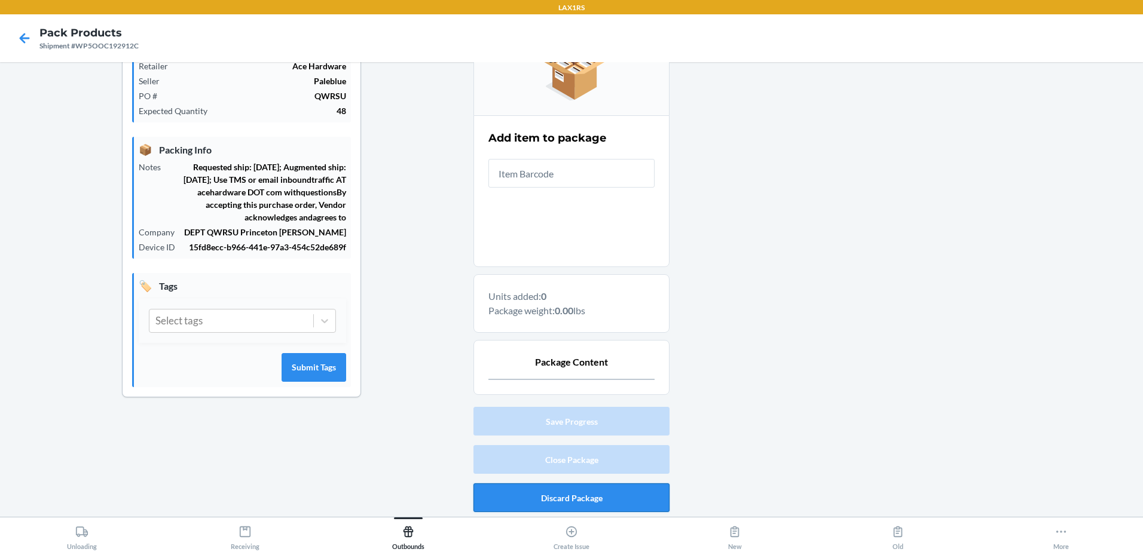
click at [601, 499] on button "Discard Package" at bounding box center [571, 497] width 196 height 29
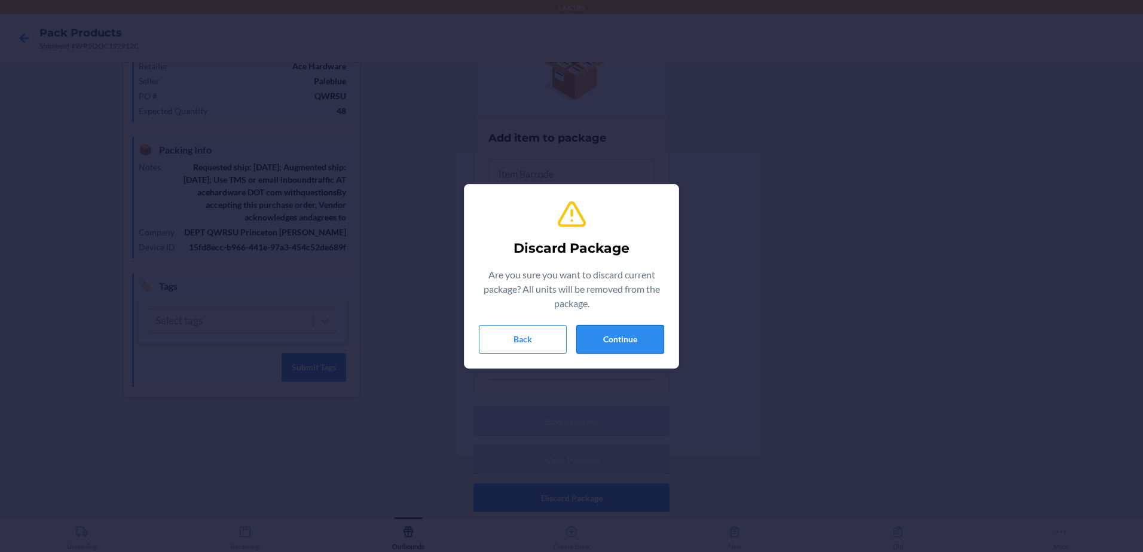
click at [590, 344] on button "Continue" at bounding box center [620, 339] width 88 height 29
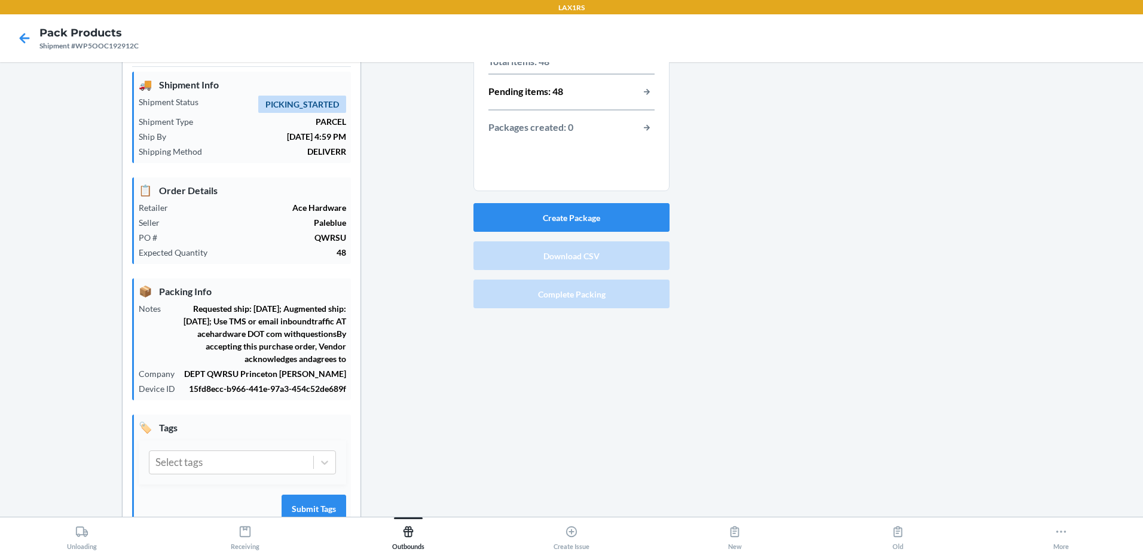
scroll to position [0, 0]
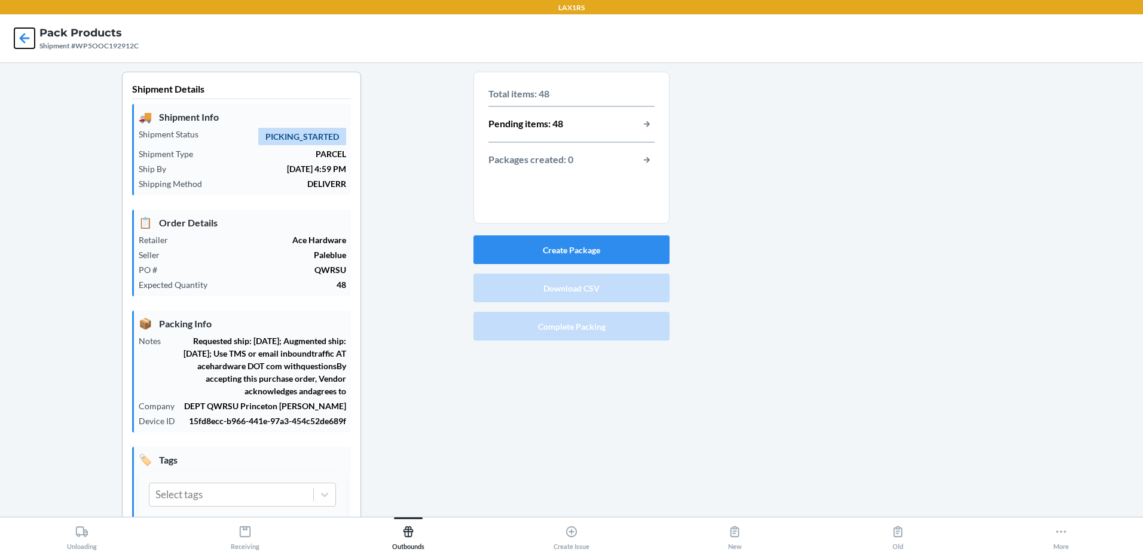
click at [29, 44] on icon at bounding box center [24, 38] width 20 height 20
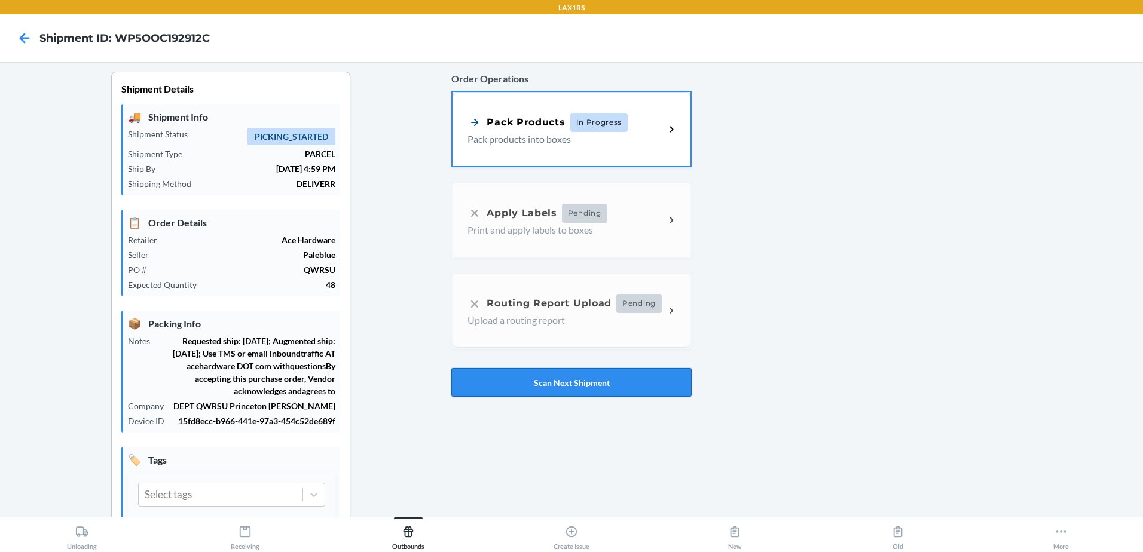
click at [564, 382] on button "Scan Next Shipment" at bounding box center [571, 382] width 240 height 29
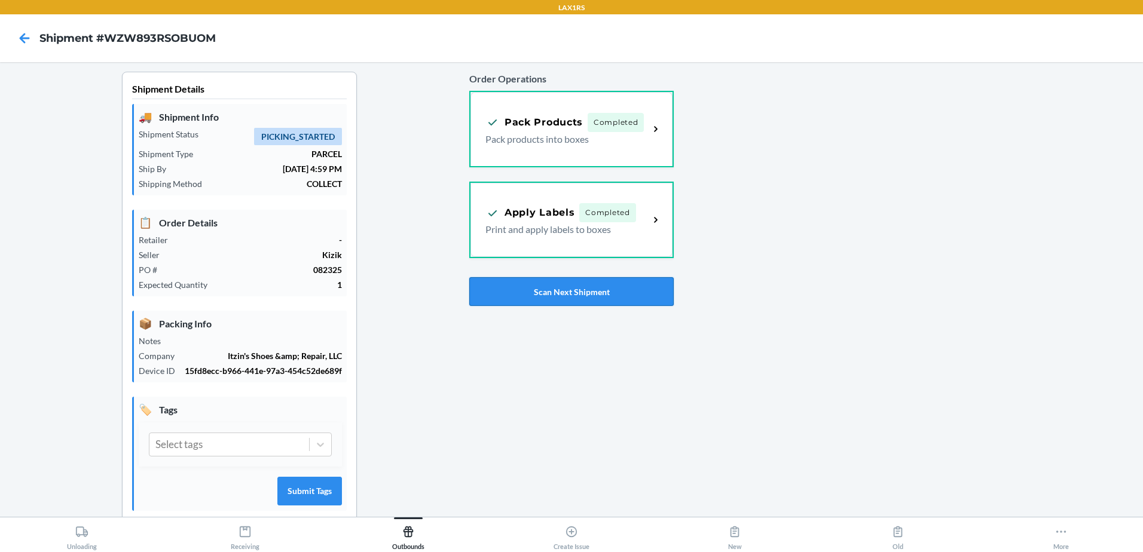
click at [601, 292] on button "Scan Next Shipment" at bounding box center [571, 291] width 204 height 29
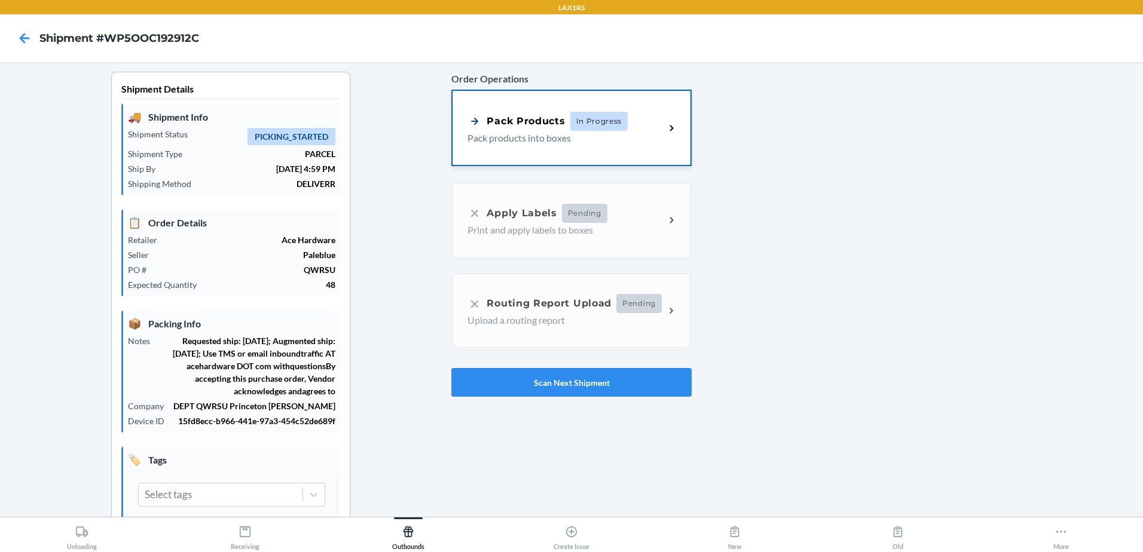
click at [498, 143] on p "Pack products into boxes" at bounding box center [561, 138] width 188 height 14
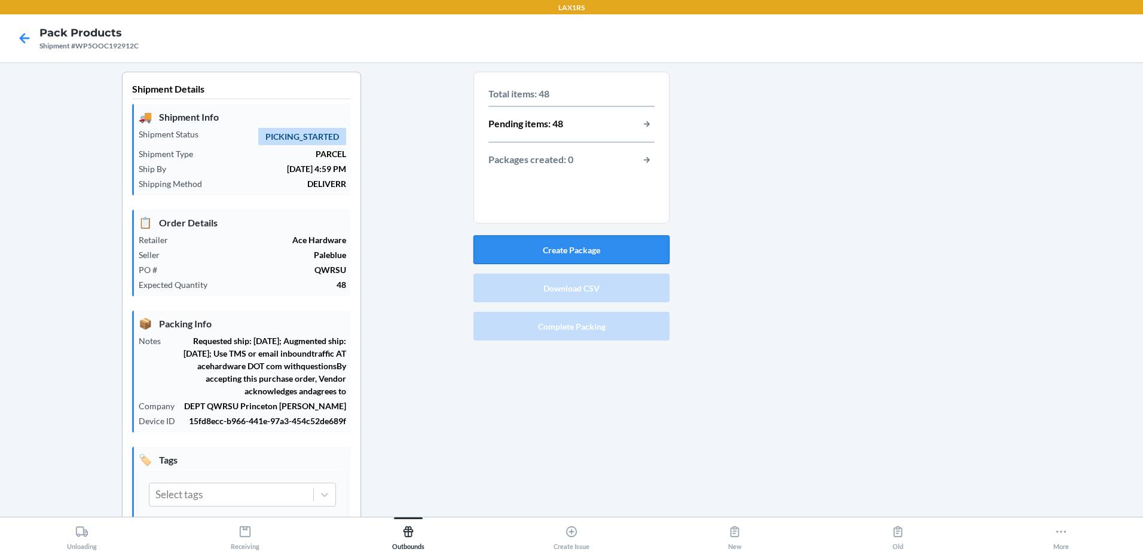
click at [578, 247] on button "Create Package" at bounding box center [571, 249] width 196 height 29
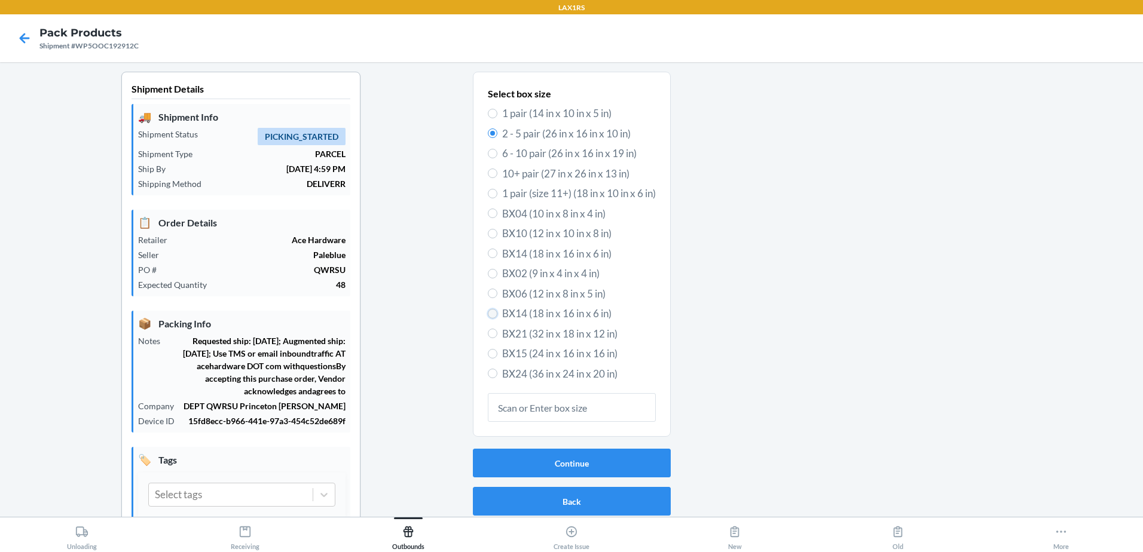
click at [488, 310] on input "BX14 (18 in x 16 in x 6 in)" at bounding box center [493, 314] width 10 height 10
radio input "true"
radio input "false"
click at [554, 468] on button "Continue" at bounding box center [572, 463] width 198 height 29
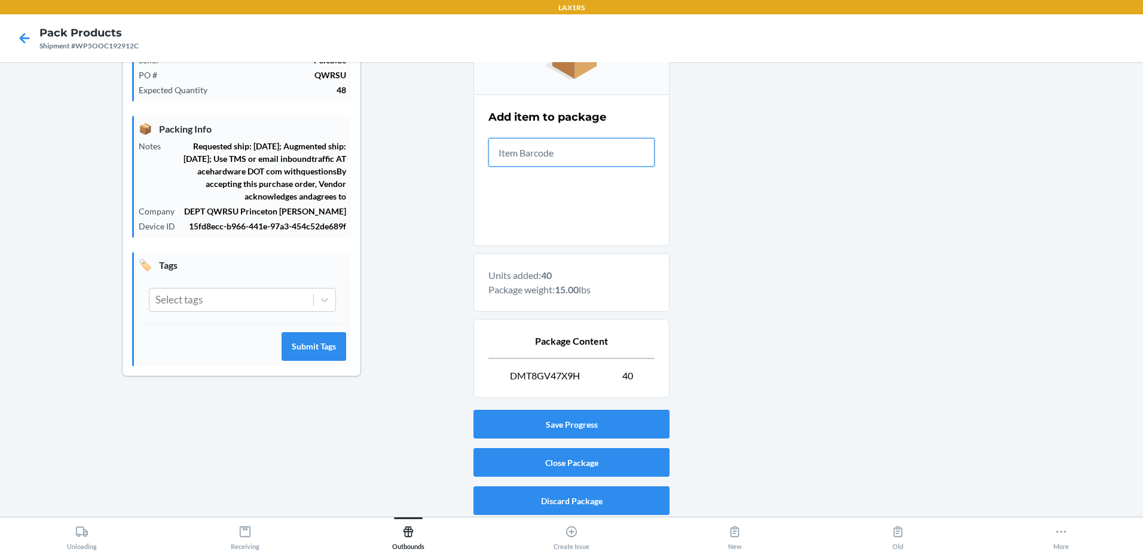
scroll to position [198, 0]
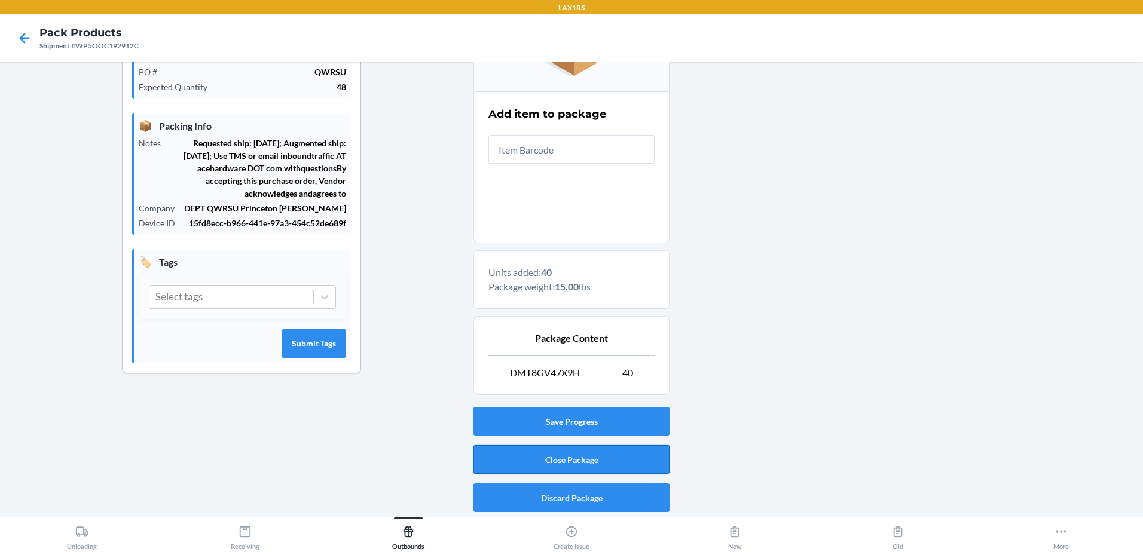
click at [560, 460] on button "Close Package" at bounding box center [571, 459] width 196 height 29
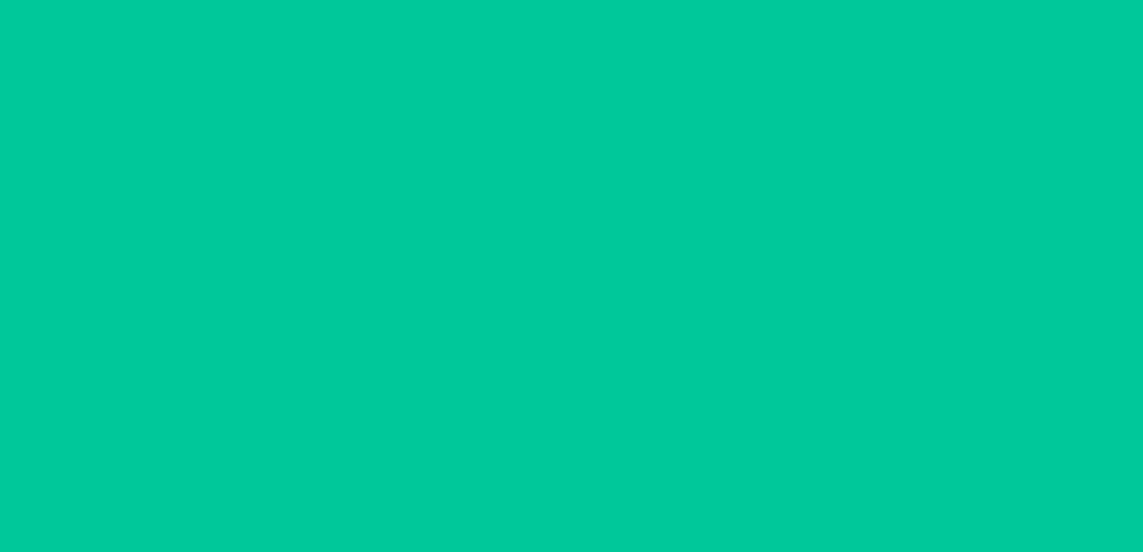
scroll to position [73, 0]
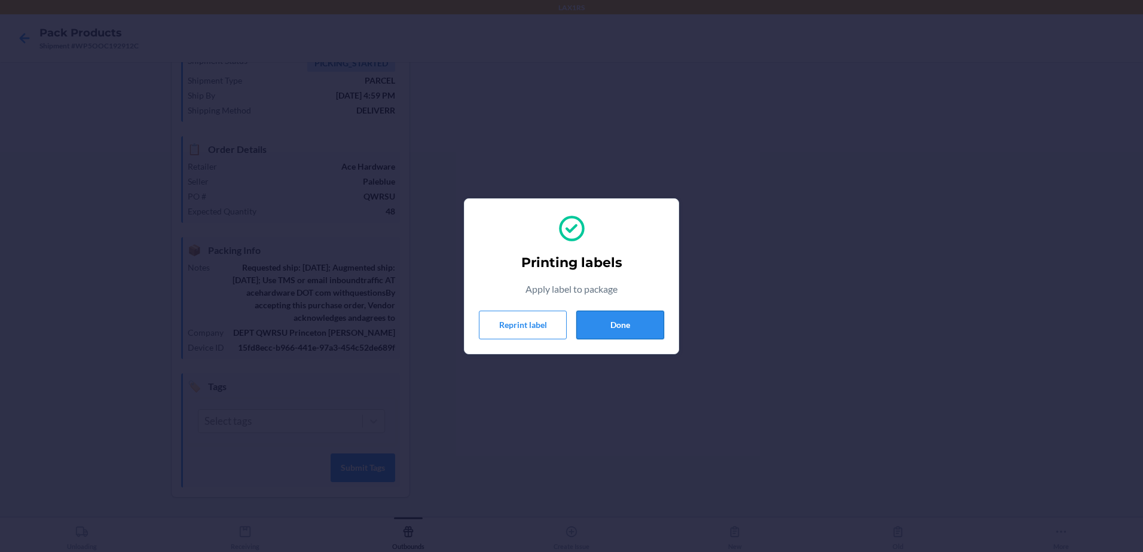
click at [626, 323] on button "Done" at bounding box center [620, 325] width 88 height 29
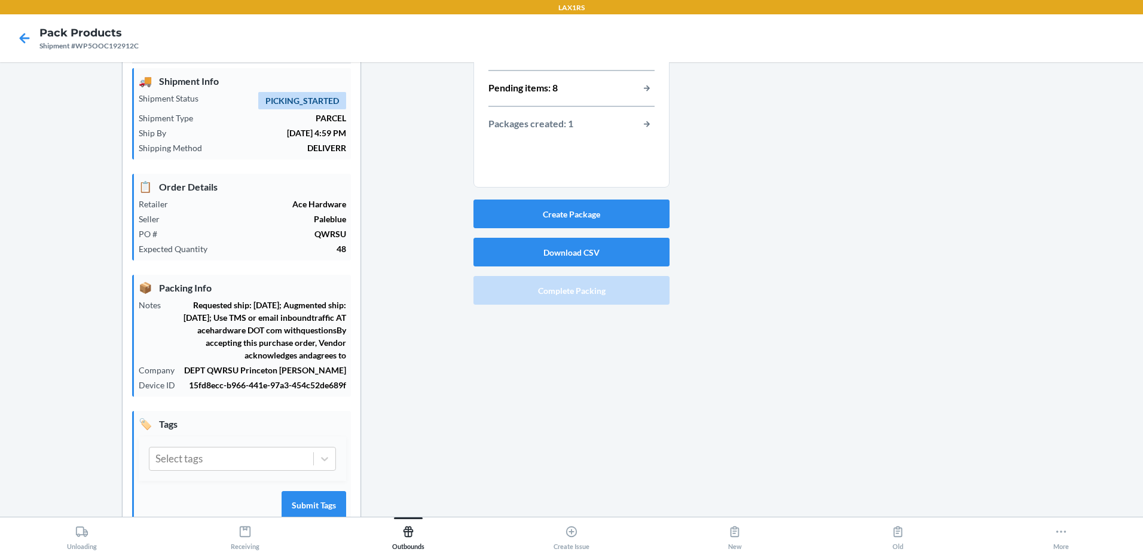
scroll to position [0, 0]
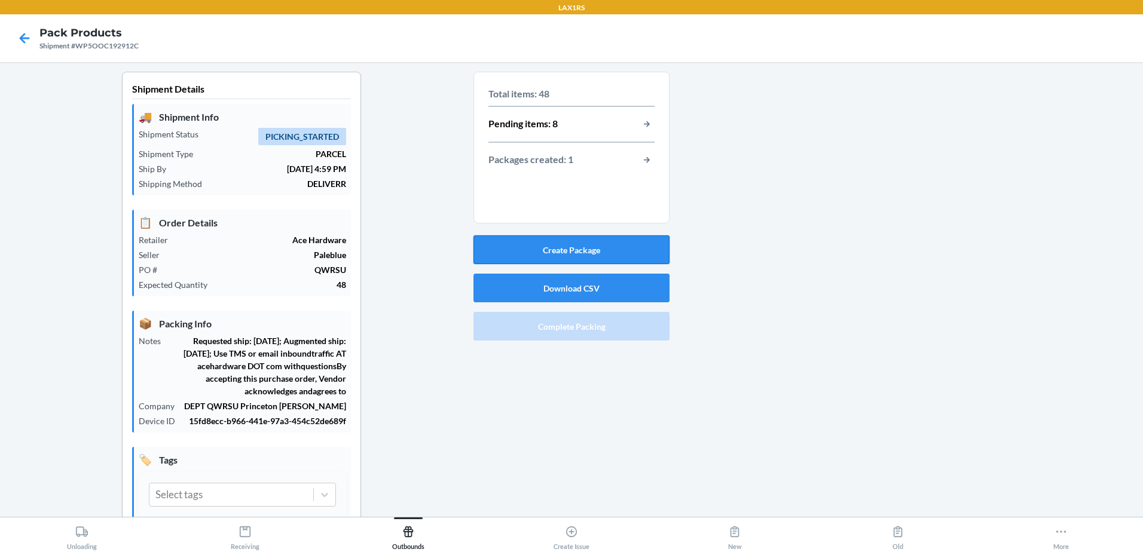
click at [564, 246] on button "Create Package" at bounding box center [571, 249] width 196 height 29
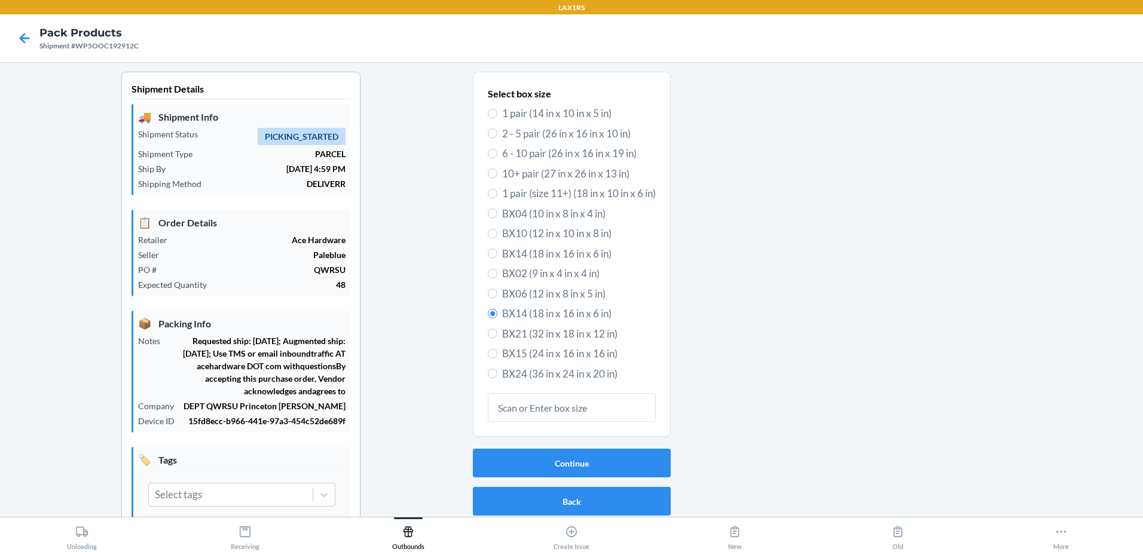
click at [492, 113] on label "1 pair (14 in x 10 in x 5 in)" at bounding box center [572, 114] width 168 height 16
click at [492, 113] on input "1 pair (14 in x 10 in x 5 in)" at bounding box center [493, 114] width 10 height 10
radio input "true"
radio input "false"
click at [601, 465] on button "Continue" at bounding box center [572, 463] width 198 height 29
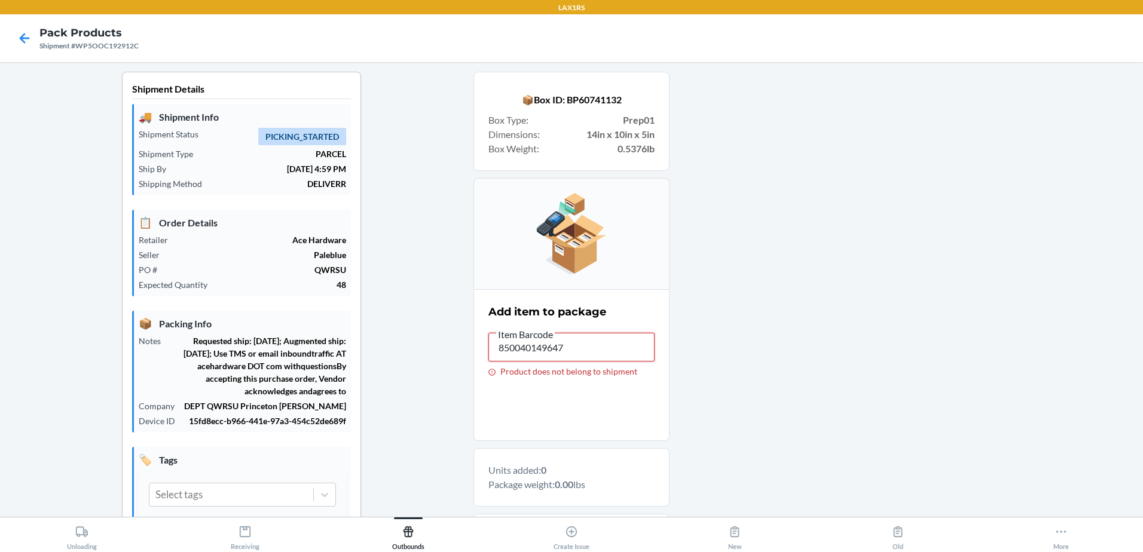
click at [542, 352] on input "850040149647" at bounding box center [571, 347] width 166 height 29
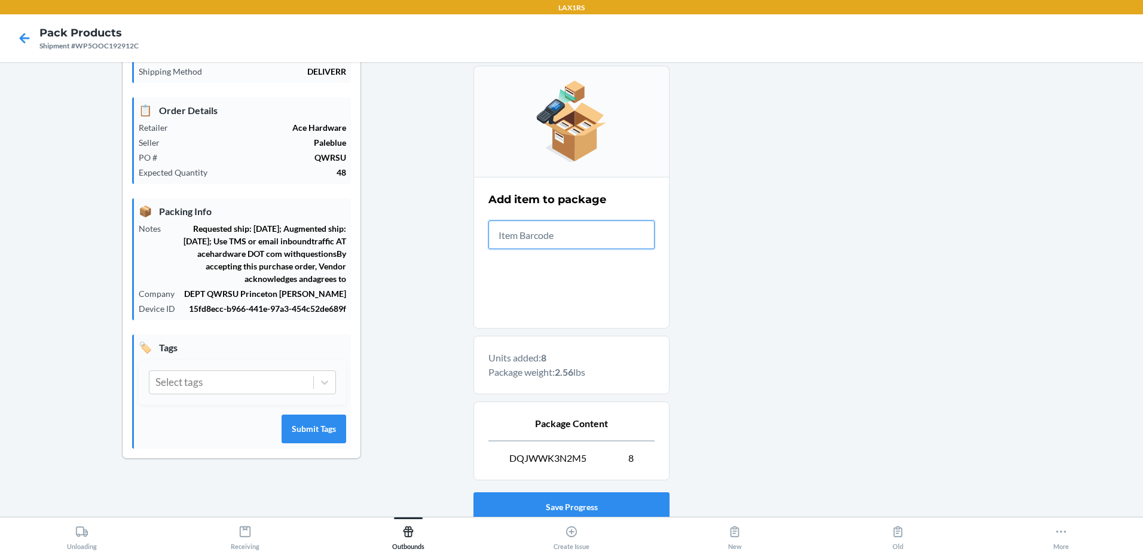
scroll to position [198, 0]
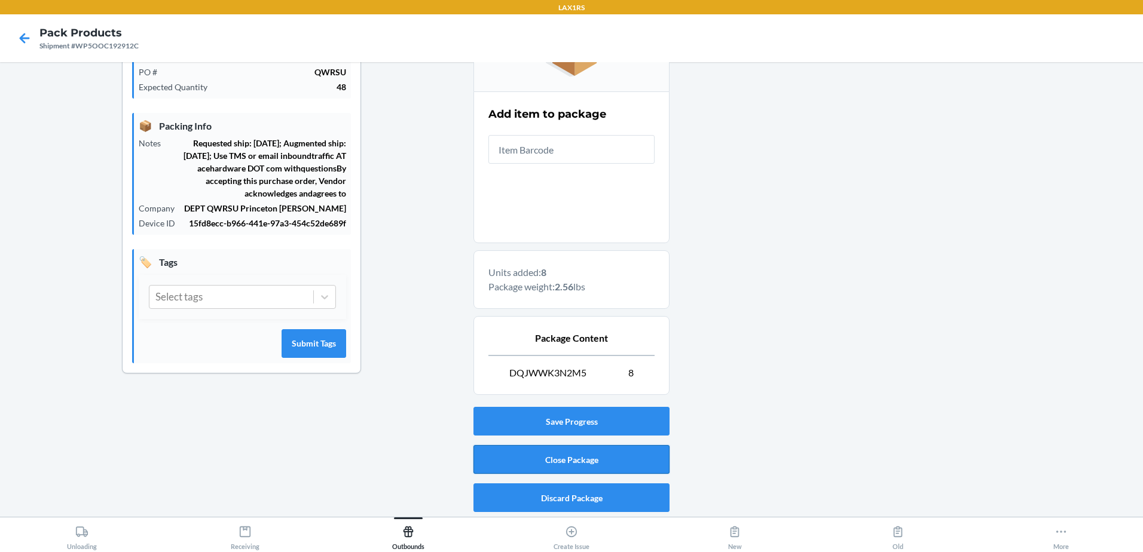
click at [563, 452] on button "Close Package" at bounding box center [571, 459] width 196 height 29
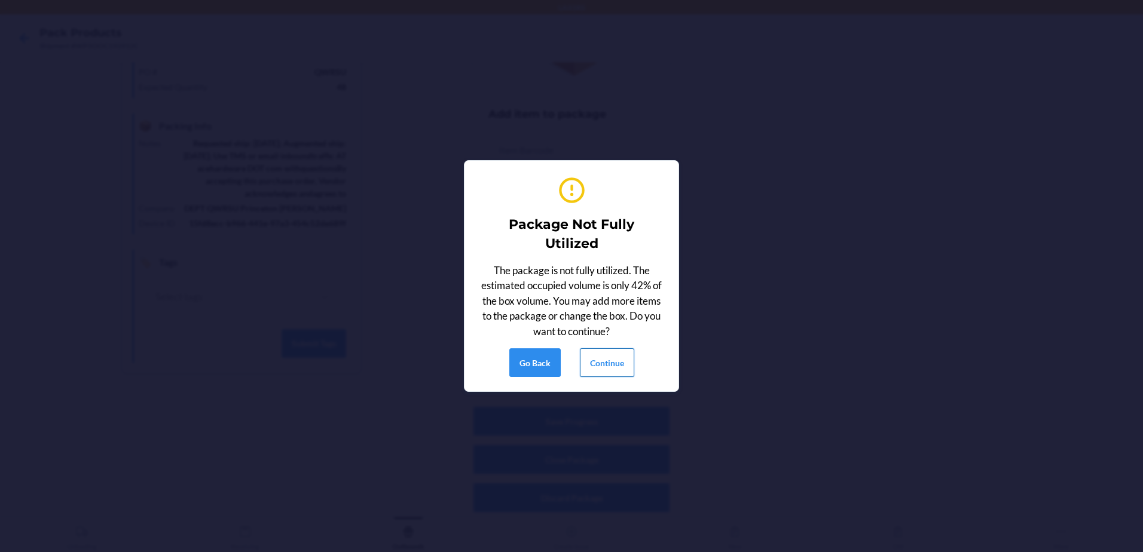
click at [617, 367] on button "Continue" at bounding box center [607, 362] width 54 height 29
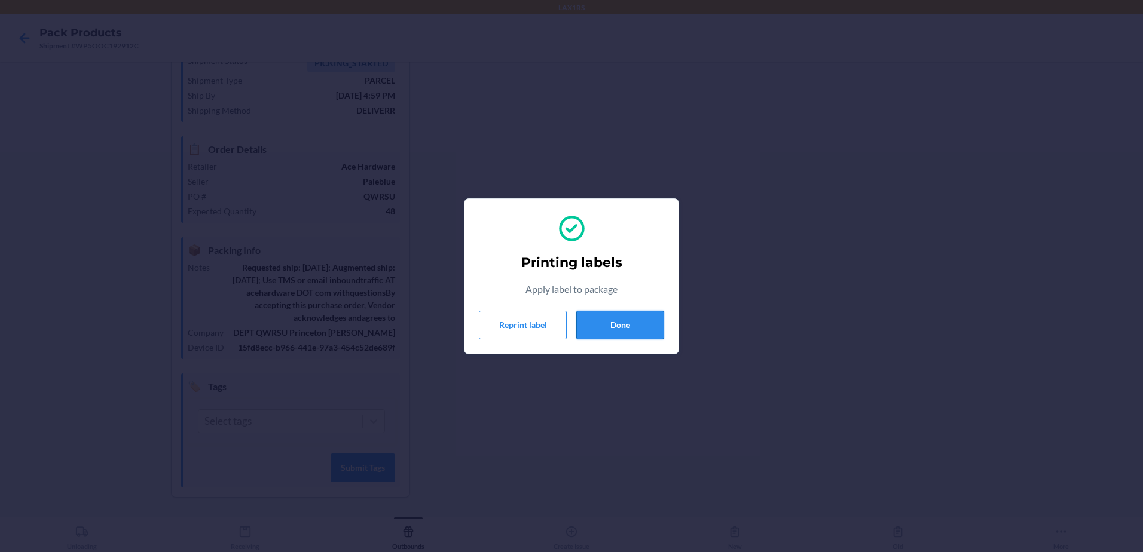
click at [623, 326] on button "Done" at bounding box center [620, 325] width 88 height 29
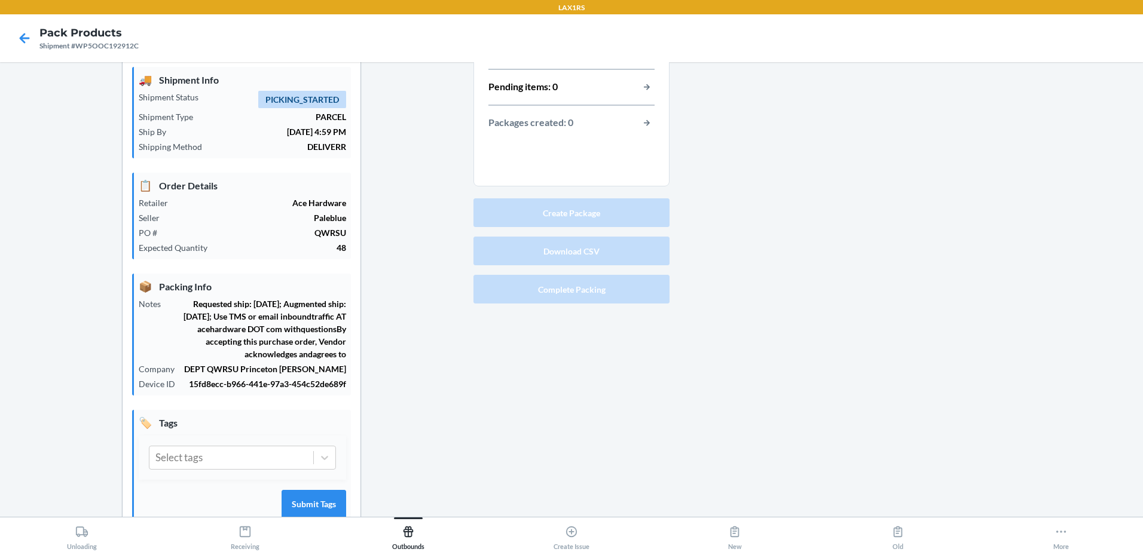
scroll to position [0, 0]
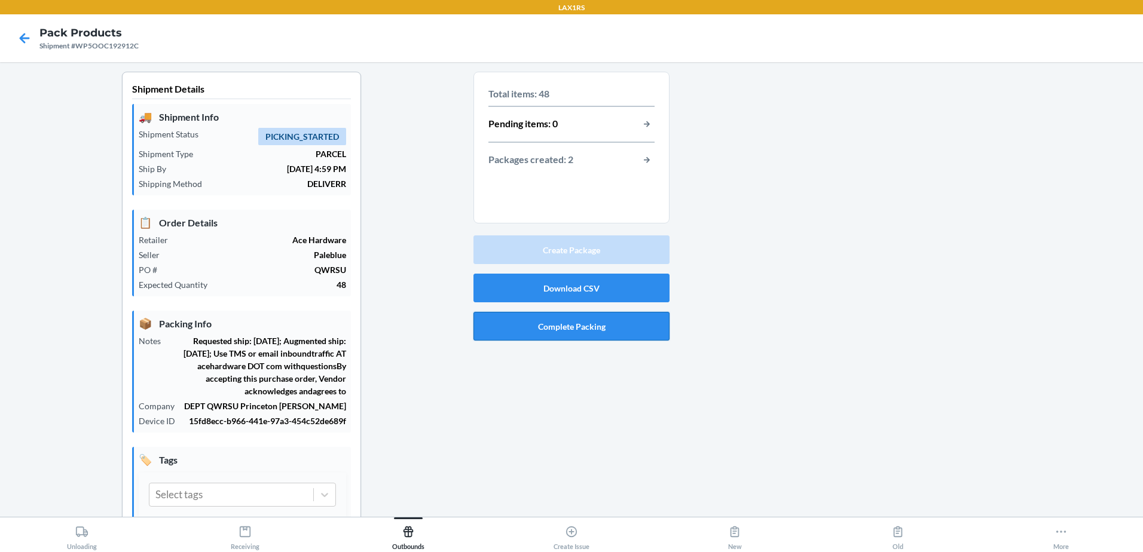
click at [593, 326] on button "Complete Packing" at bounding box center [571, 326] width 196 height 29
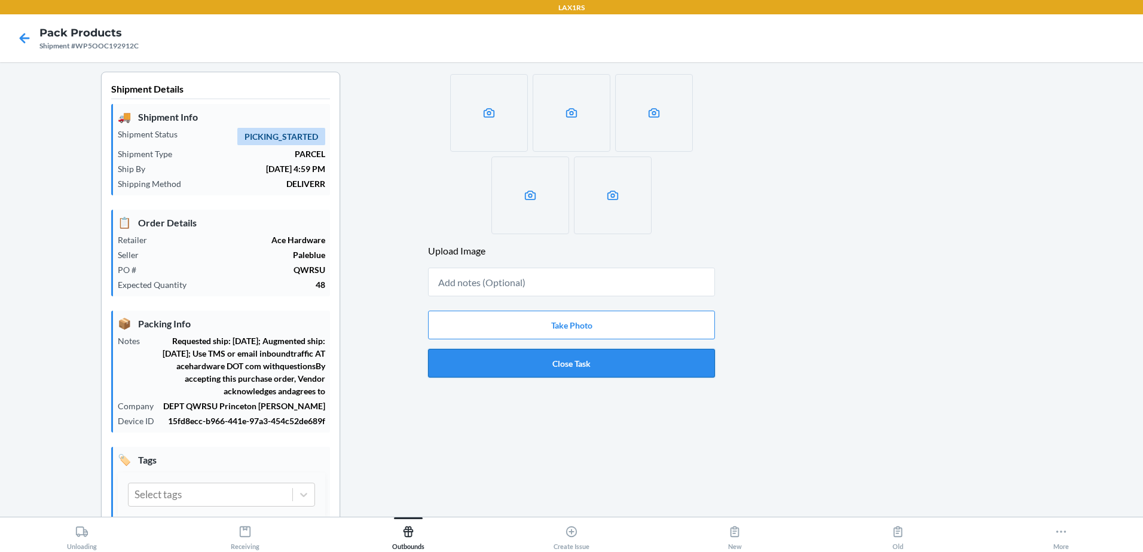
click at [605, 360] on button "Close Task" at bounding box center [571, 363] width 287 height 29
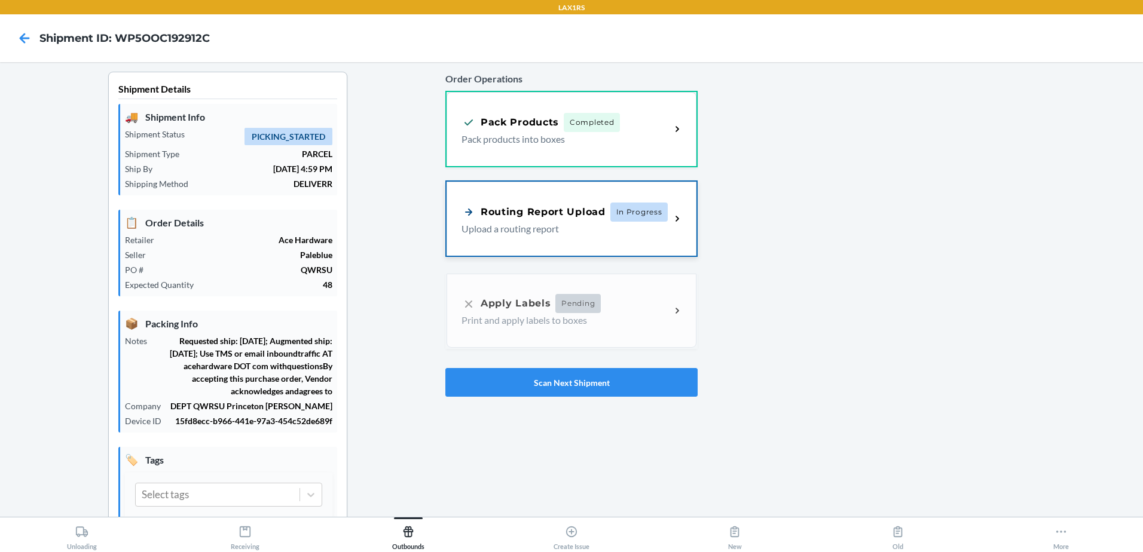
click at [546, 226] on p "Upload a routing report" at bounding box center [561, 229] width 200 height 14
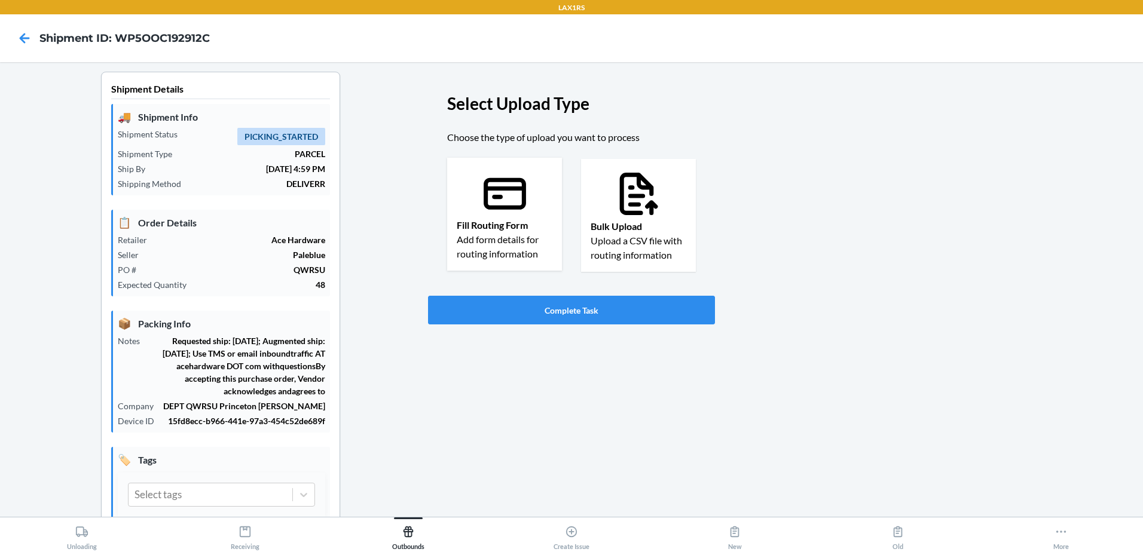
click at [501, 235] on p "Add form details for routing information" at bounding box center [505, 246] width 96 height 29
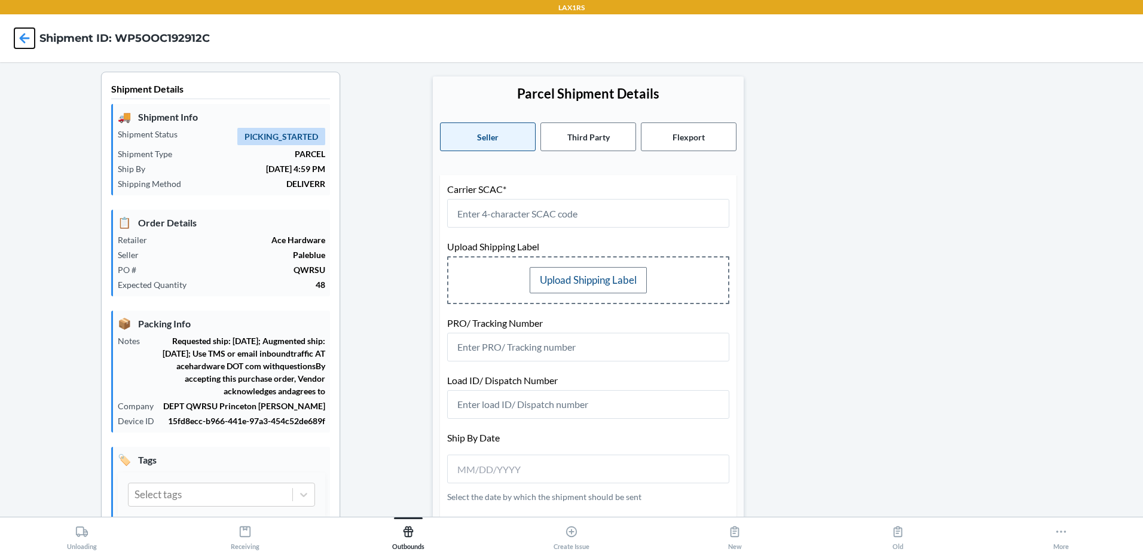
click at [23, 33] on icon at bounding box center [24, 38] width 20 height 20
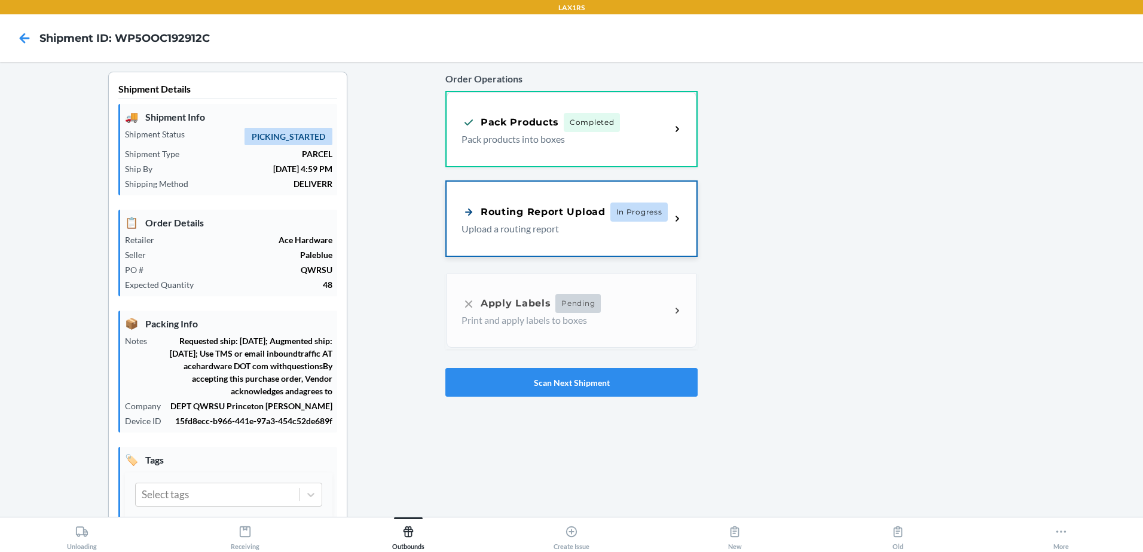
click at [503, 218] on div "Routing Report Upload" at bounding box center [533, 211] width 144 height 15
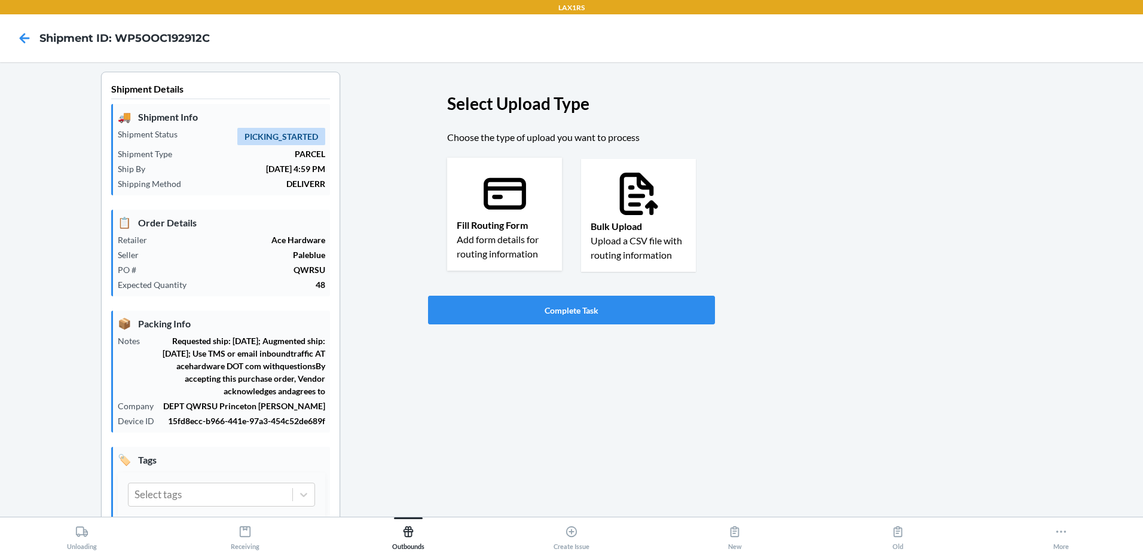
click at [506, 229] on p "Fill Routing Form" at bounding box center [505, 225] width 96 height 14
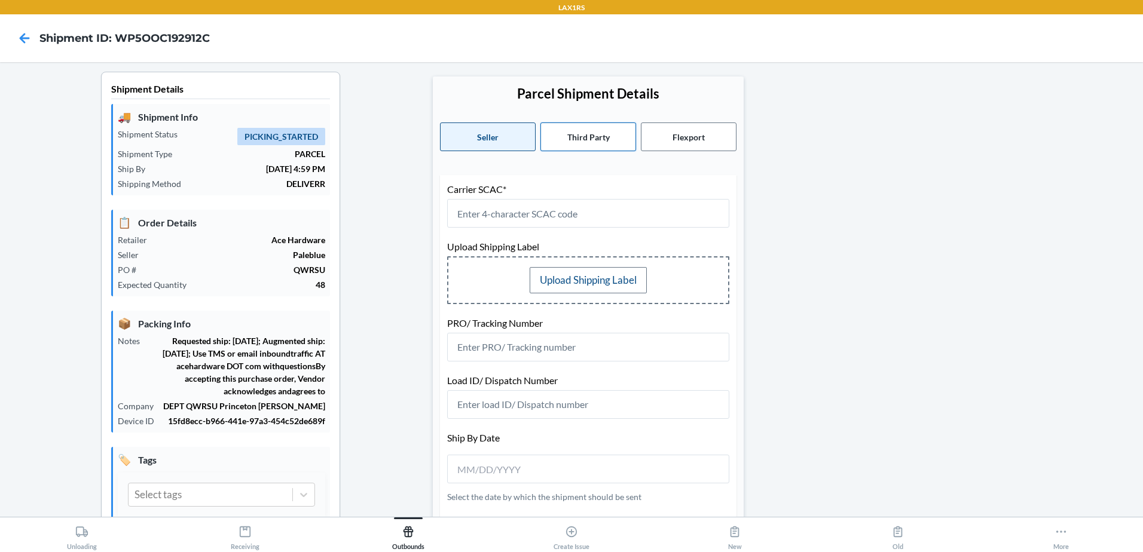
click at [587, 136] on button "Third Party" at bounding box center [588, 136] width 96 height 29
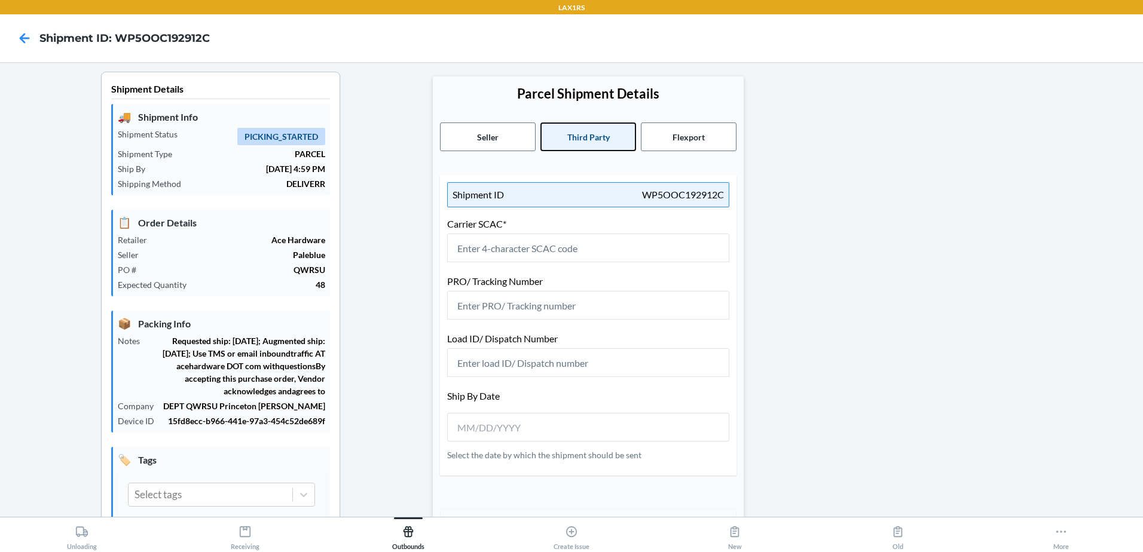
scroll to position [120, 0]
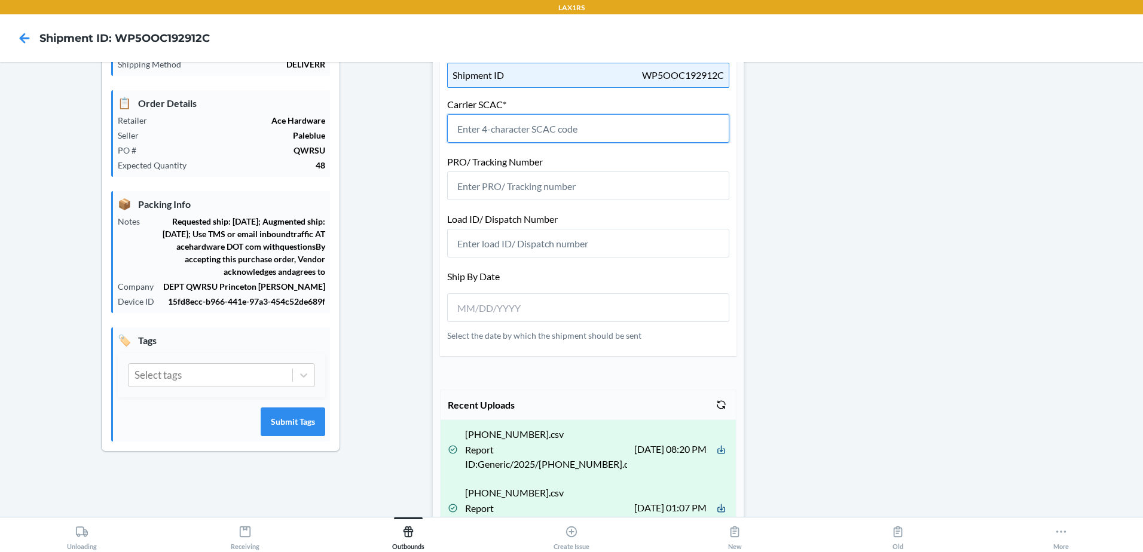
click at [474, 136] on input "text" at bounding box center [588, 128] width 282 height 29
type input "UPSN"
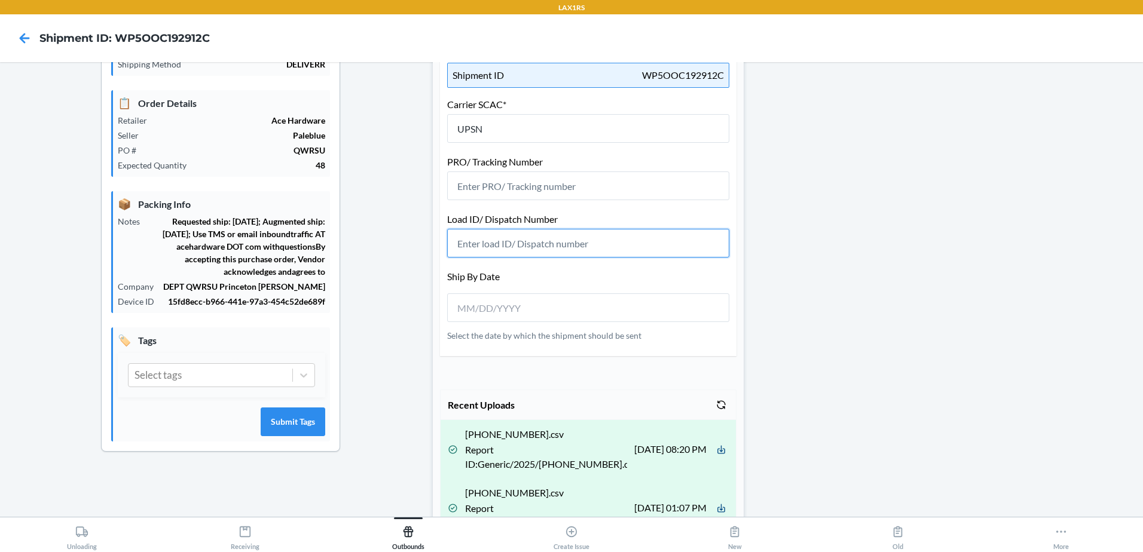
click at [477, 244] on input "text" at bounding box center [588, 243] width 282 height 29
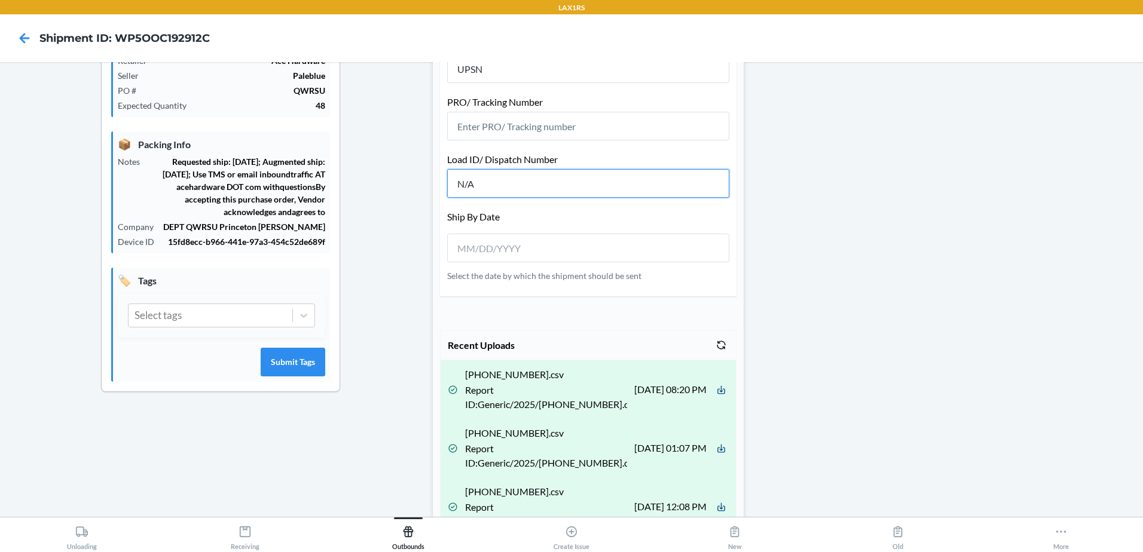
type input "N/A"
click at [466, 252] on input "__/__/____" at bounding box center [510, 248] width 106 height 14
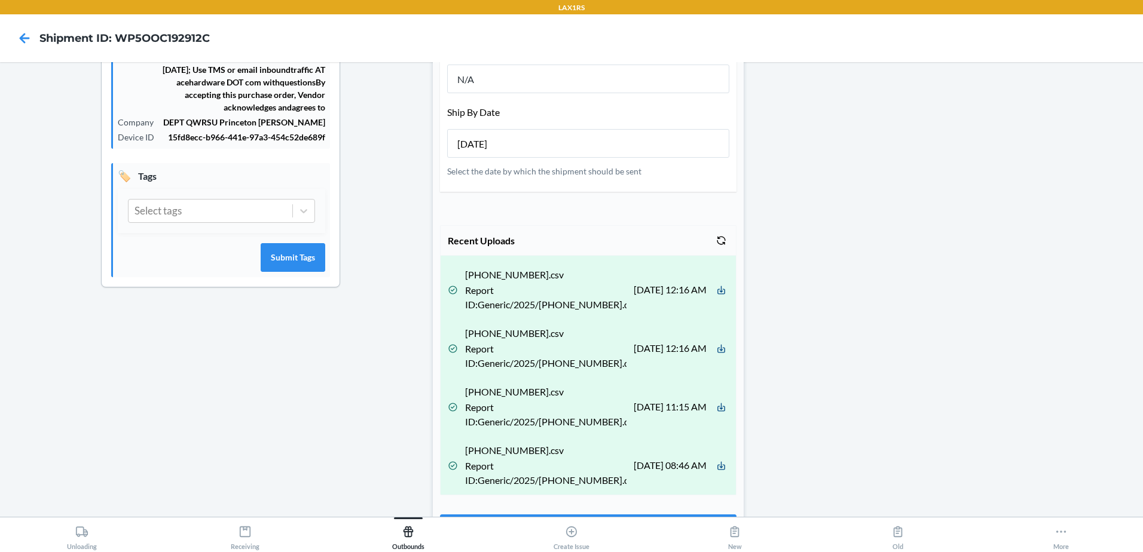
scroll to position [370, 0]
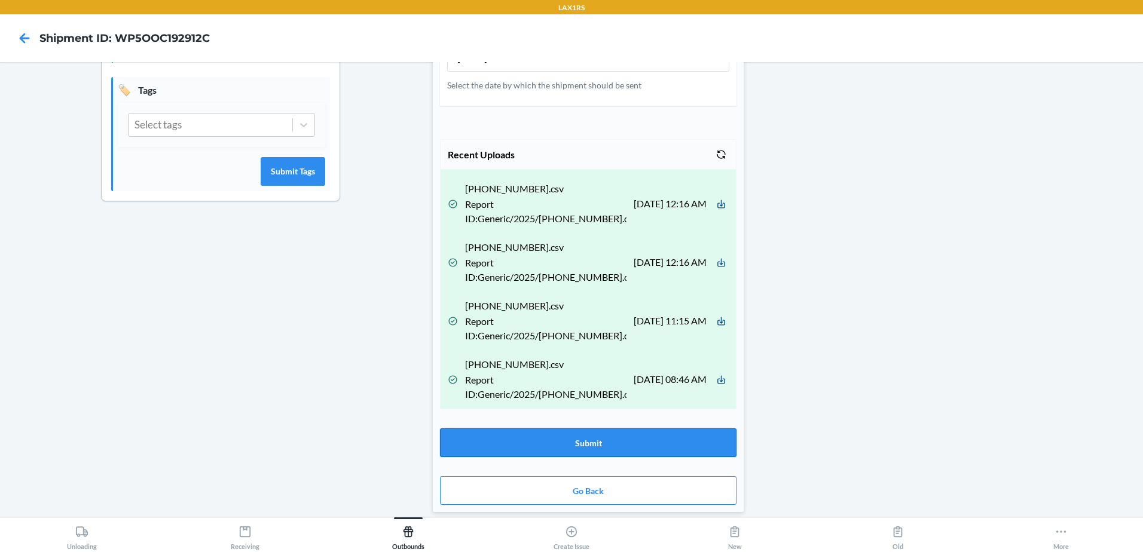
type input "[DATE]"
click at [626, 443] on button "Submit" at bounding box center [588, 442] width 296 height 29
click at [716, 152] on icon at bounding box center [721, 154] width 10 height 10
click at [717, 151] on icon at bounding box center [721, 154] width 10 height 10
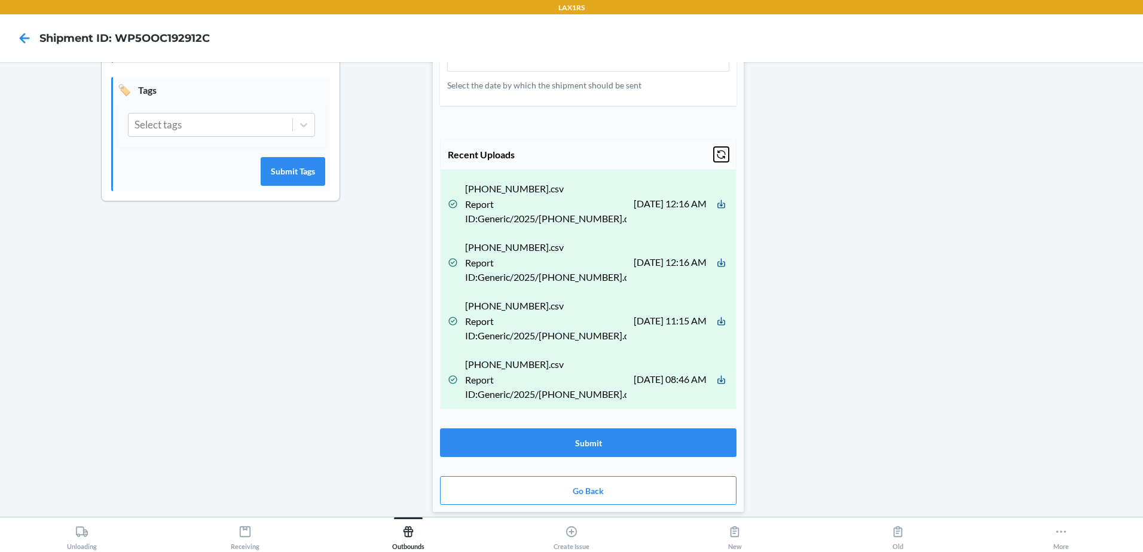
click at [717, 151] on icon at bounding box center [721, 154] width 10 height 10
click at [719, 154] on icon at bounding box center [721, 154] width 10 height 10
click at [722, 155] on button at bounding box center [720, 154] width 15 height 15
click at [716, 154] on icon at bounding box center [721, 154] width 10 height 10
click at [25, 36] on icon at bounding box center [24, 38] width 20 height 20
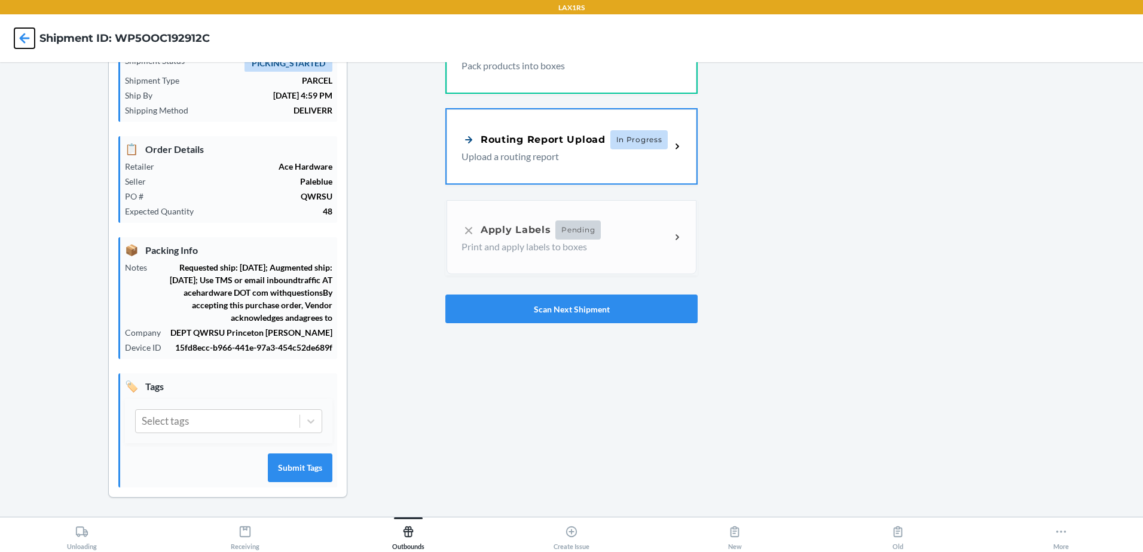
scroll to position [73, 0]
click at [581, 312] on button "Scan Next Shipment" at bounding box center [571, 309] width 252 height 29
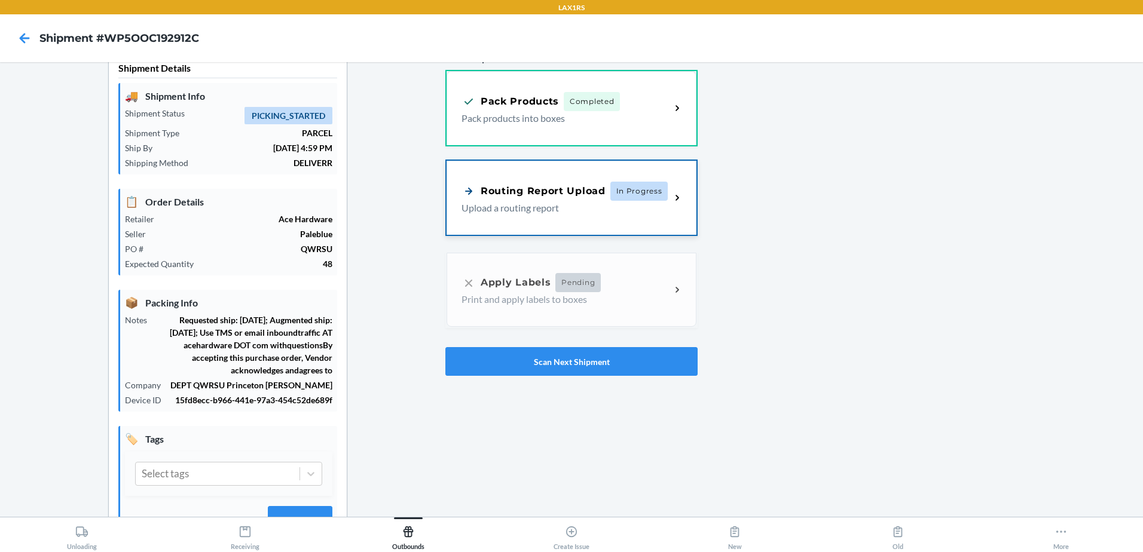
scroll to position [0, 0]
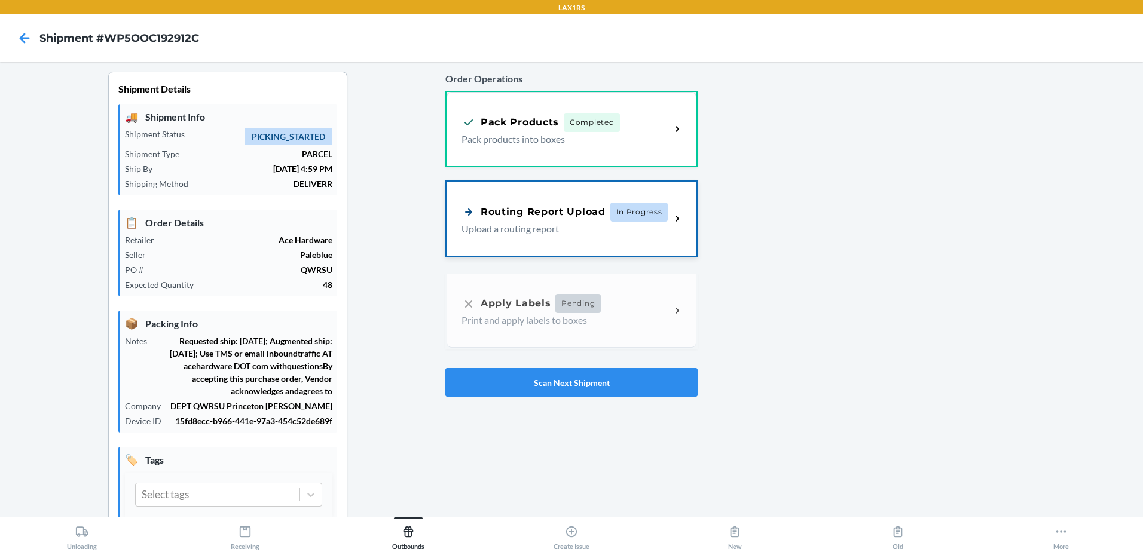
click at [511, 231] on p "Upload a routing report" at bounding box center [561, 229] width 200 height 14
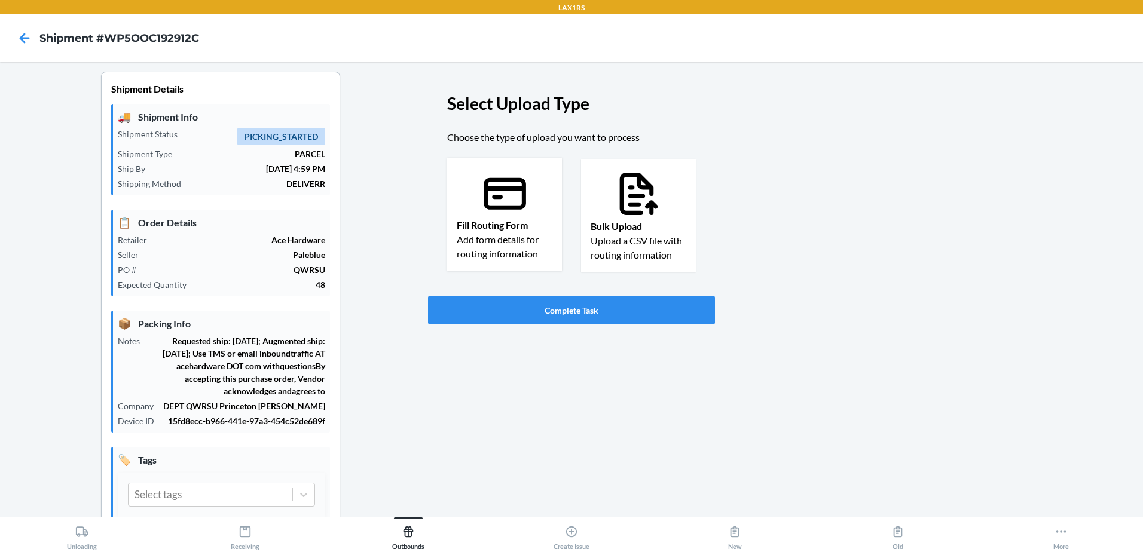
click at [483, 225] on p "Fill Routing Form" at bounding box center [505, 225] width 96 height 14
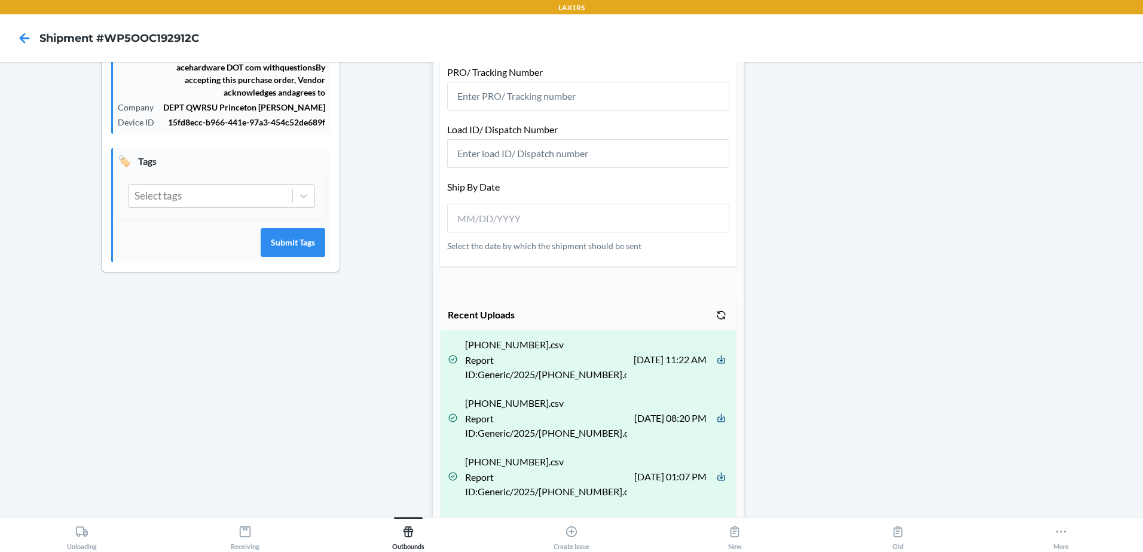
scroll to position [460, 0]
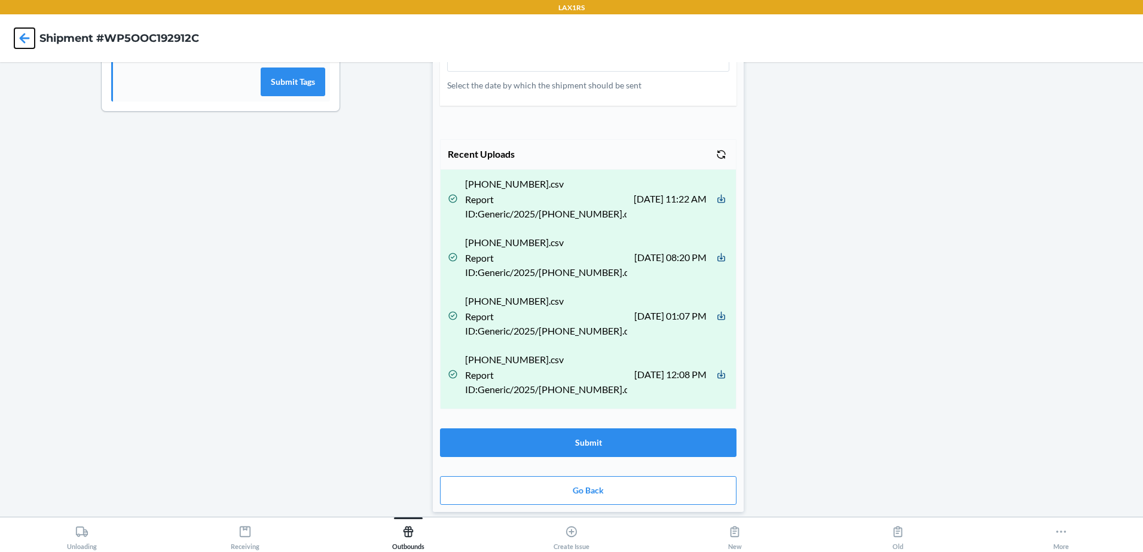
click at [31, 43] on icon at bounding box center [24, 38] width 20 height 20
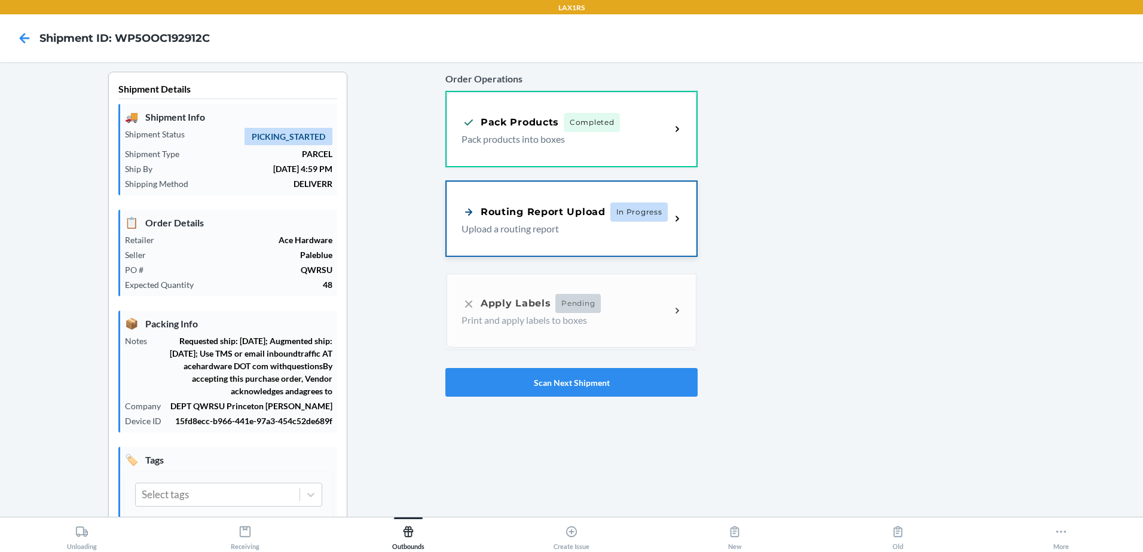
click at [554, 234] on p "Upload a routing report" at bounding box center [561, 229] width 200 height 14
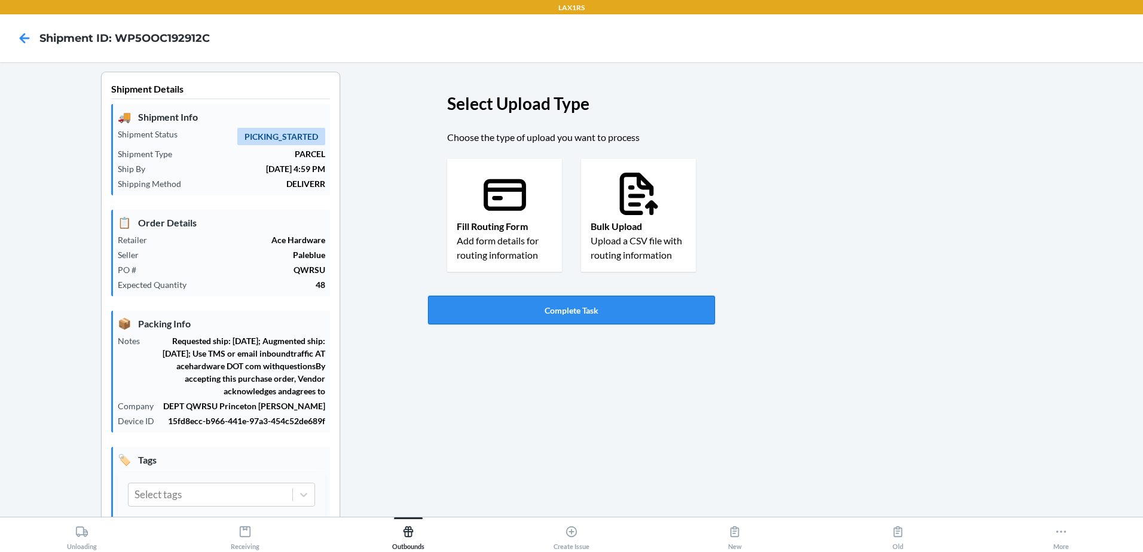
click at [565, 312] on button "Complete Task" at bounding box center [571, 310] width 287 height 29
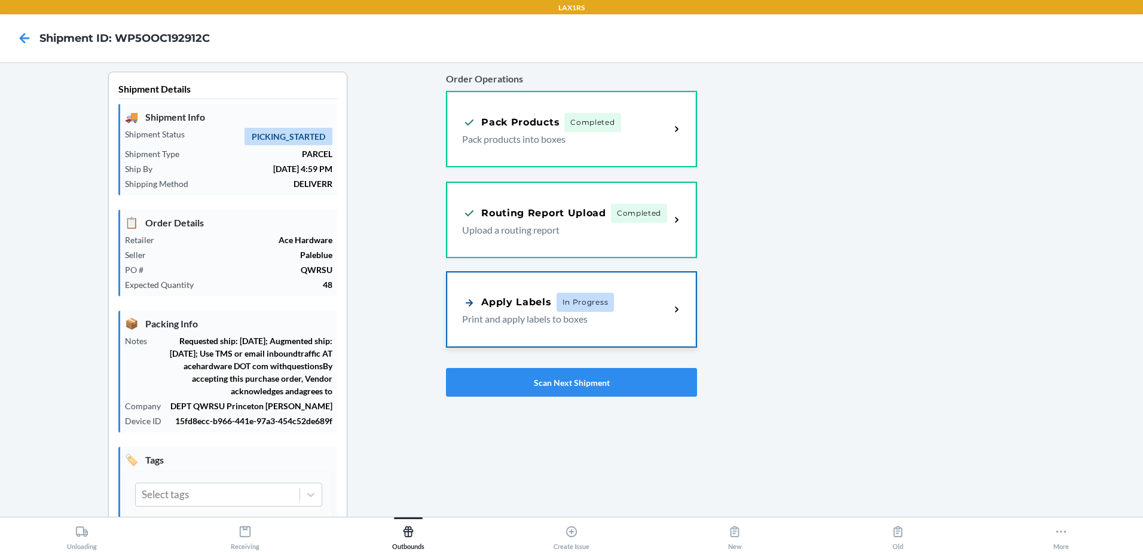
click at [546, 308] on div "Apply Labels In Progress" at bounding box center [538, 302] width 152 height 19
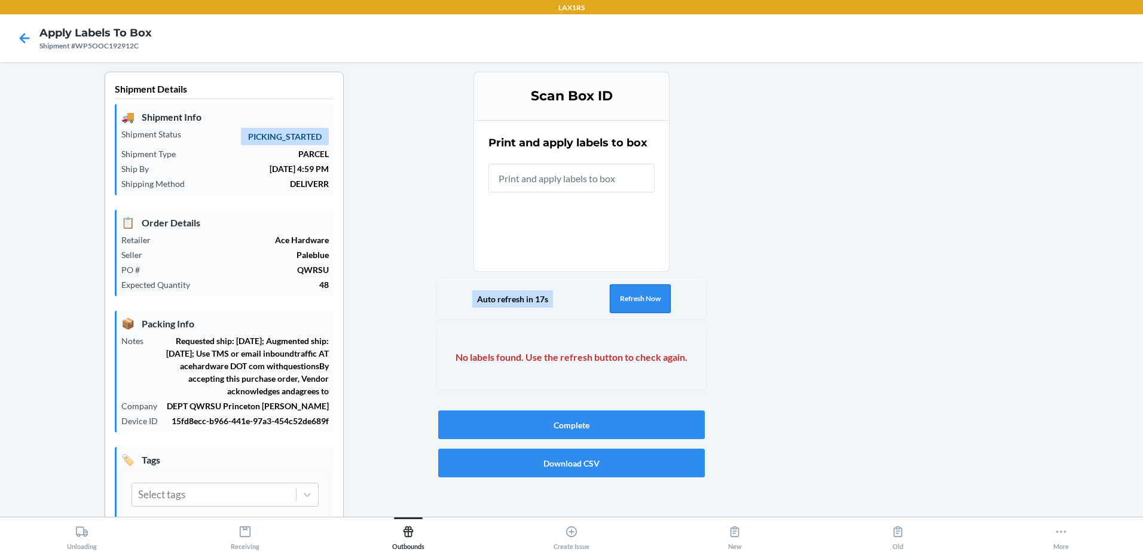
click at [645, 290] on button "Refresh Now" at bounding box center [639, 298] width 61 height 29
click at [639, 295] on button "Refresh Now" at bounding box center [639, 298] width 61 height 29
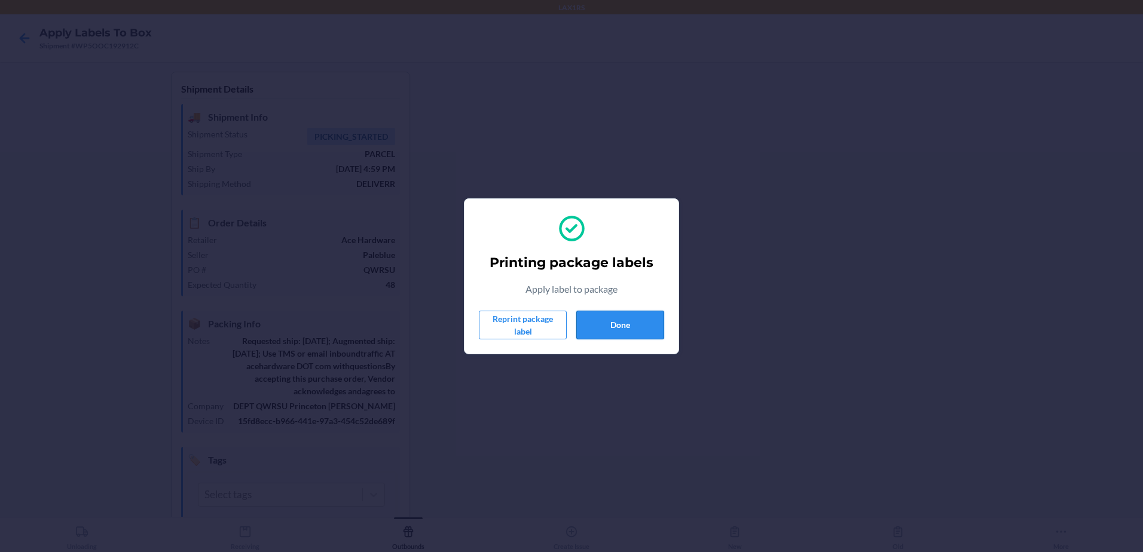
click at [635, 335] on button "Done" at bounding box center [620, 325] width 88 height 29
click at [629, 330] on button "Done" at bounding box center [620, 325] width 88 height 29
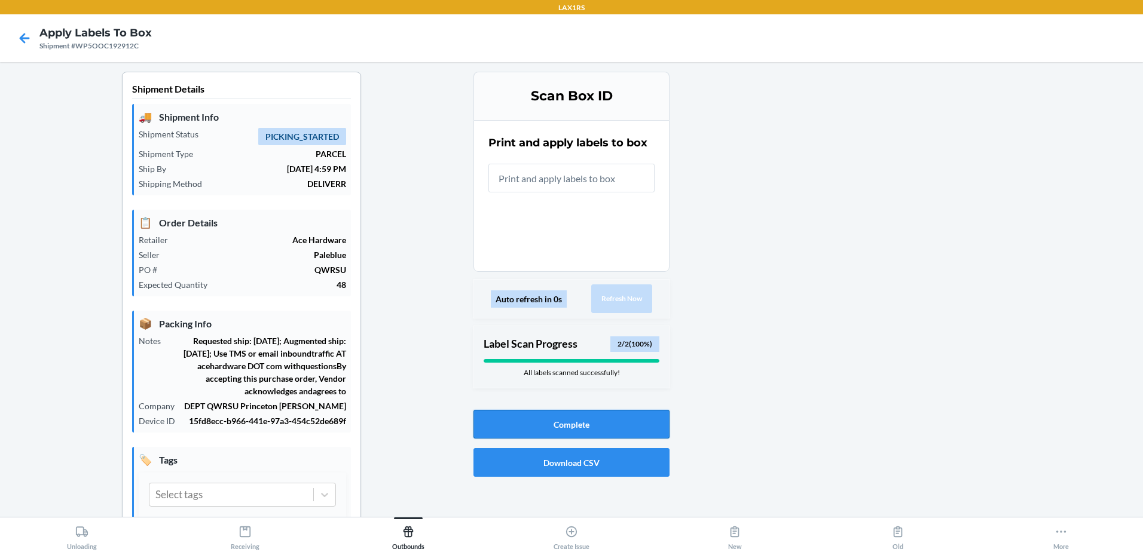
click at [618, 418] on button "Complete" at bounding box center [571, 424] width 196 height 29
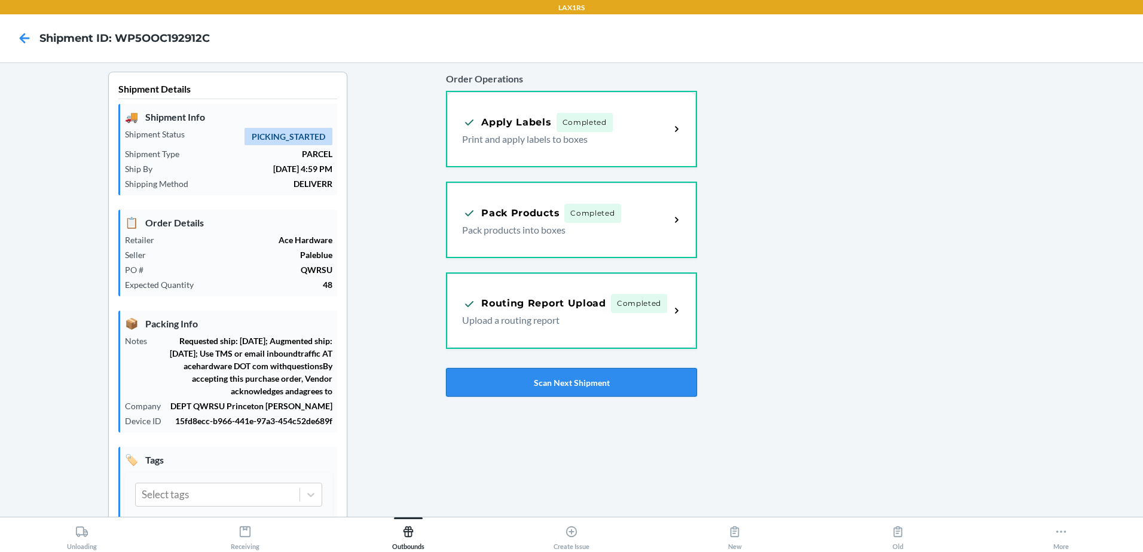
click at [602, 377] on button "Scan Next Shipment" at bounding box center [571, 382] width 251 height 29
drag, startPoint x: 564, startPoint y: 381, endPoint x: 451, endPoint y: 235, distance: 184.4
click at [558, 377] on button "Scan Next Shipment" at bounding box center [571, 382] width 251 height 29
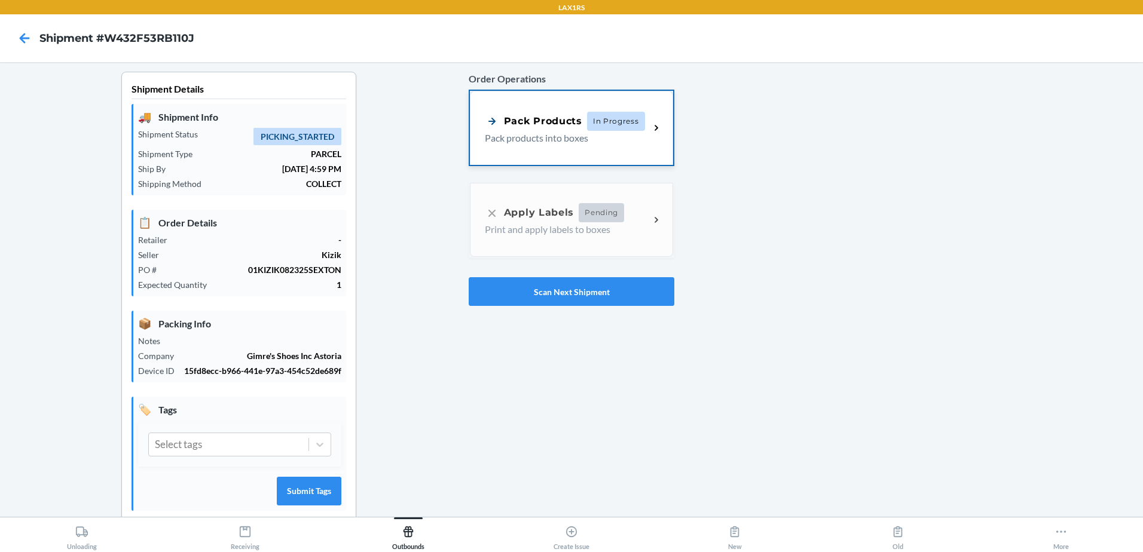
click at [611, 119] on span "In Progress" at bounding box center [616, 121] width 58 height 19
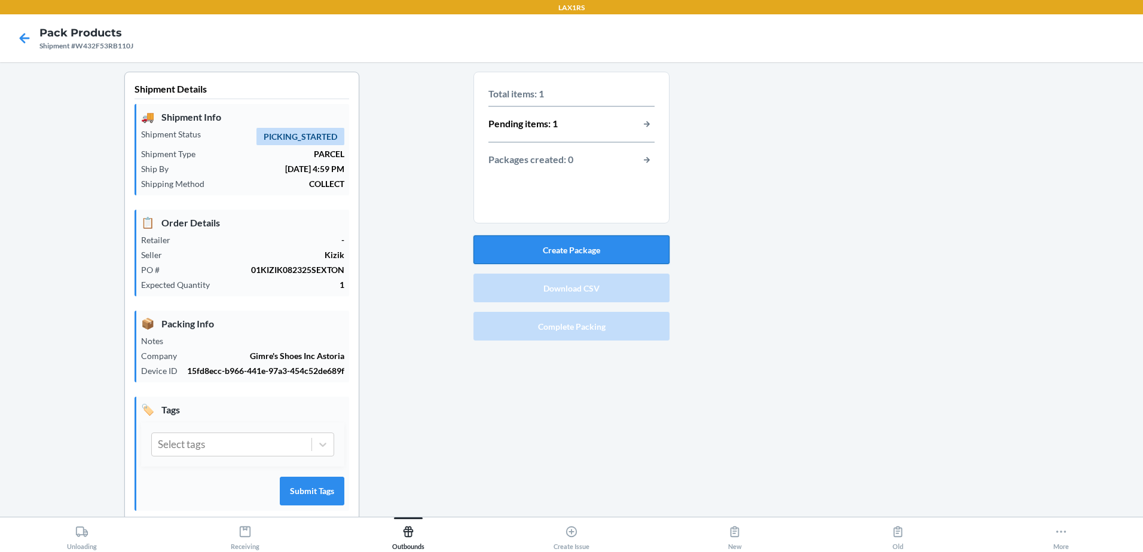
click at [581, 250] on button "Create Package" at bounding box center [571, 249] width 196 height 29
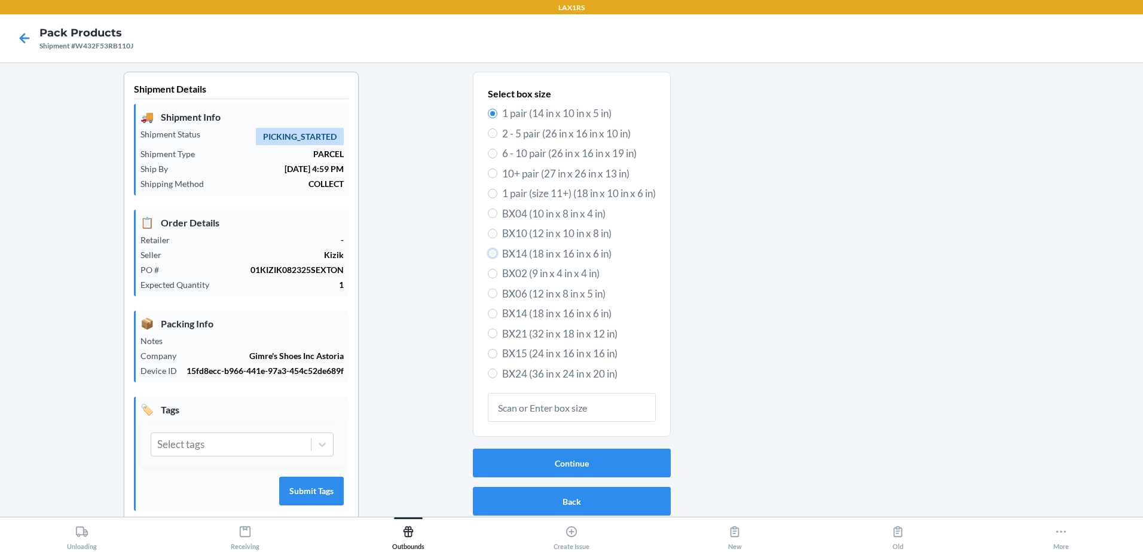
click at [488, 253] on input "BX14 (18 in x 16 in x 6 in)" at bounding box center [493, 254] width 10 height 10
radio input "true"
radio input "false"
click at [588, 461] on button "Continue" at bounding box center [572, 463] width 198 height 29
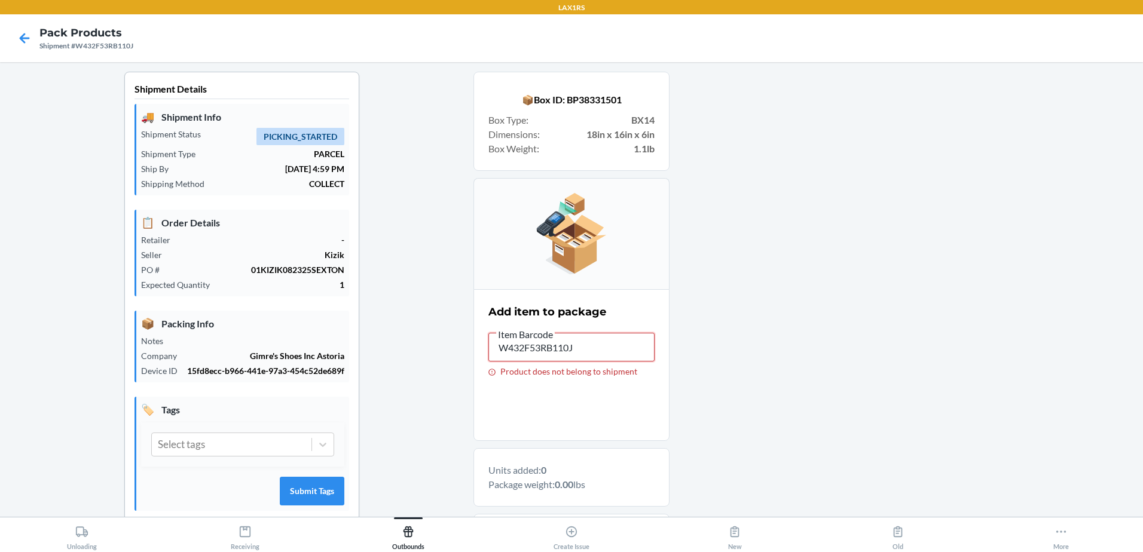
drag, startPoint x: 592, startPoint y: 358, endPoint x: 442, endPoint y: 373, distance: 150.7
click at [448, 376] on div "Shipment Details 🚚 Shipment Info Shipment Status PICKING_STARTED Shipment Type …" at bounding box center [571, 381] width 1123 height 619
drag, startPoint x: 558, startPoint y: 357, endPoint x: 308, endPoint y: 376, distance: 250.6
click at [313, 378] on div "Shipment Details 🚚 Shipment Info Shipment Status PICKING_STARTED Shipment Type …" at bounding box center [571, 393] width 1123 height 643
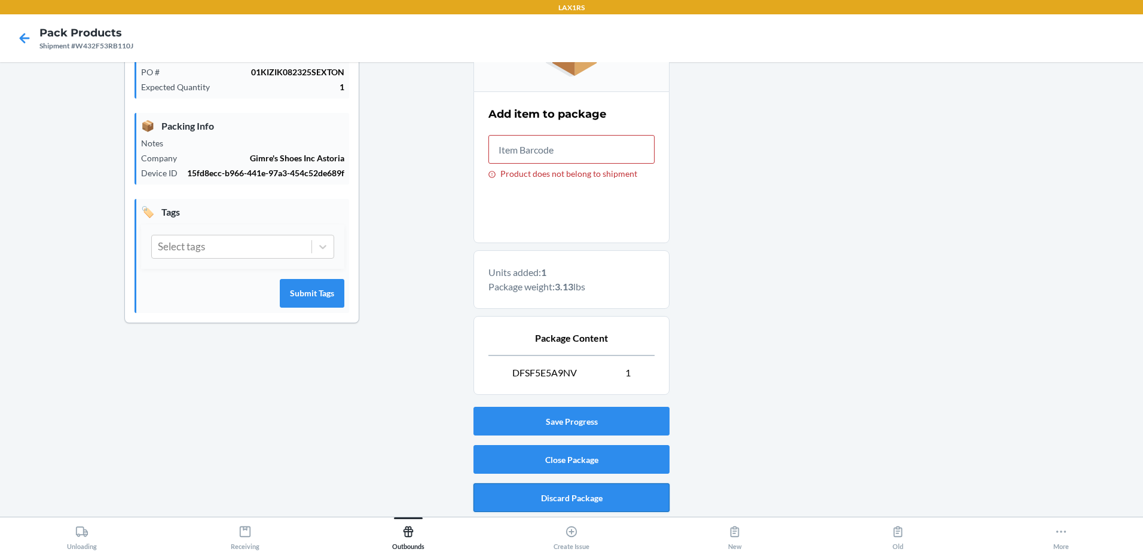
click at [582, 502] on button "Discard Package" at bounding box center [571, 497] width 196 height 29
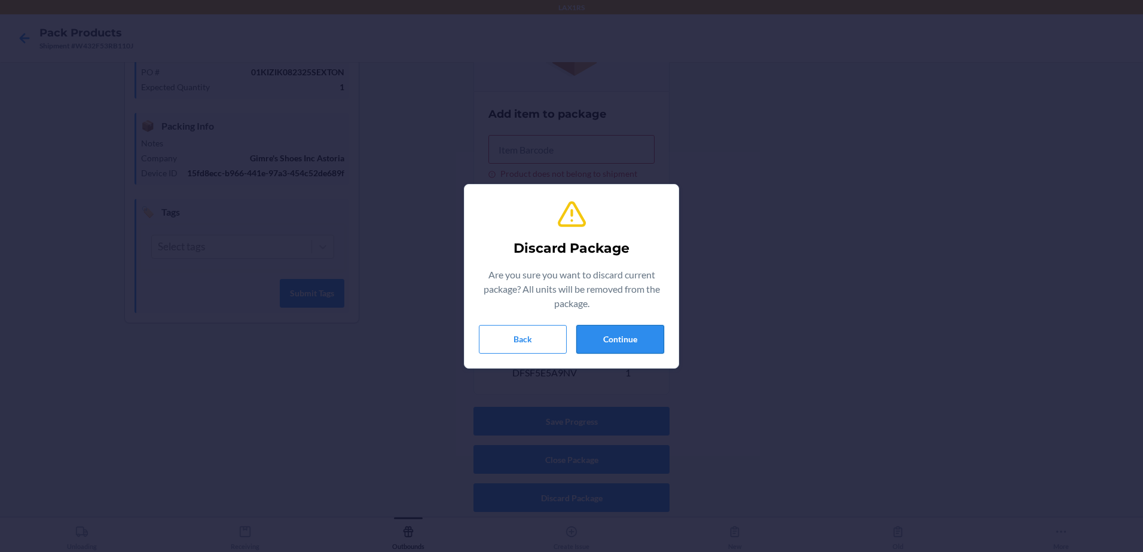
click at [631, 333] on button "Continue" at bounding box center [620, 339] width 88 height 29
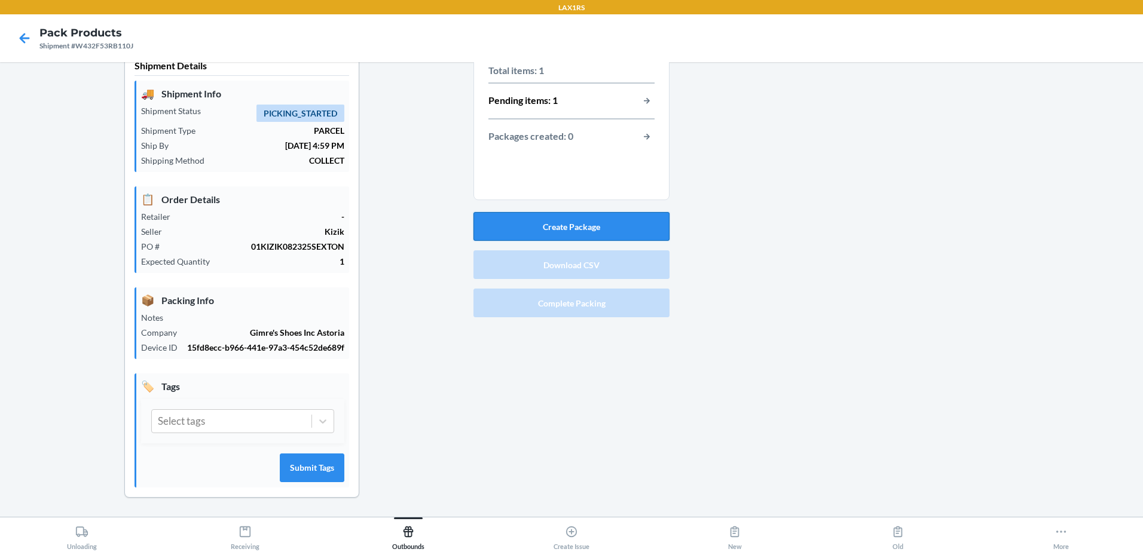
click at [562, 222] on button "Create Package" at bounding box center [571, 226] width 196 height 29
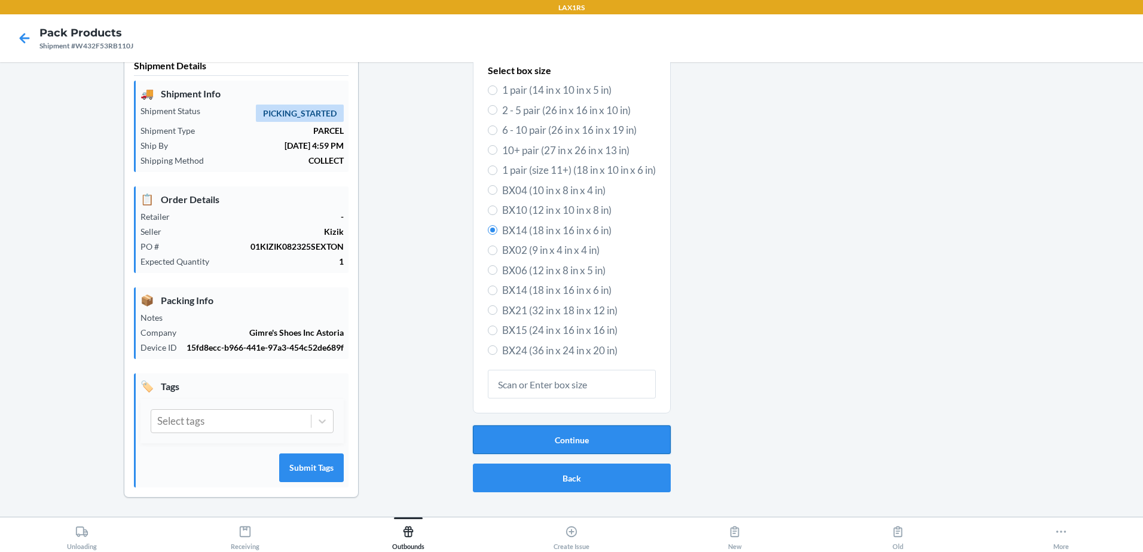
click at [561, 437] on button "Continue" at bounding box center [572, 439] width 198 height 29
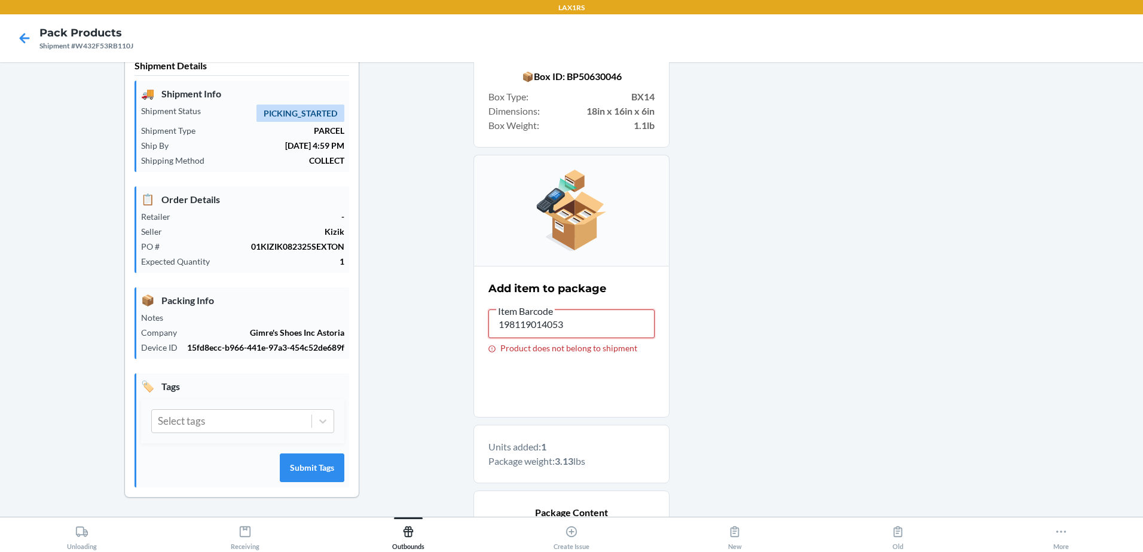
drag, startPoint x: 586, startPoint y: 337, endPoint x: 380, endPoint y: 349, distance: 205.9
click at [380, 349] on div "Shipment Details 🚚 Shipment Info Shipment Status PICKING_STARTED Shipment Type …" at bounding box center [571, 369] width 1123 height 643
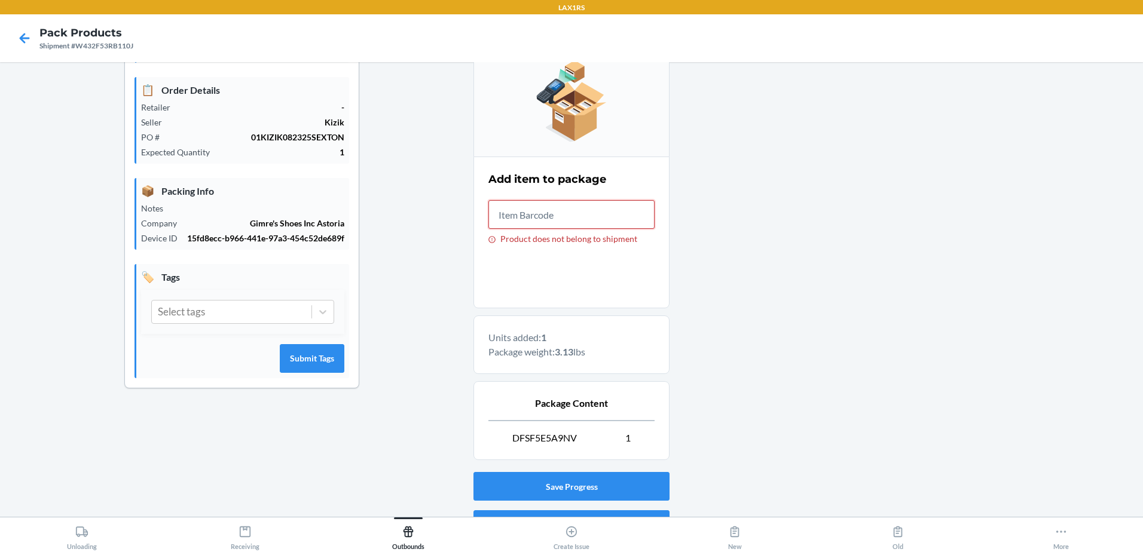
scroll to position [198, 0]
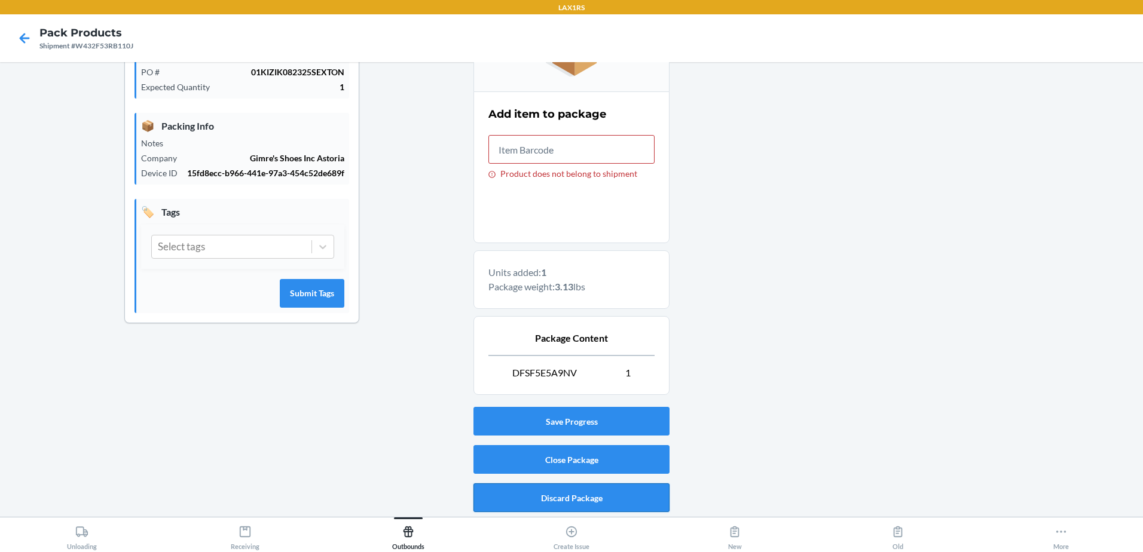
click at [581, 502] on button "Discard Package" at bounding box center [571, 497] width 196 height 29
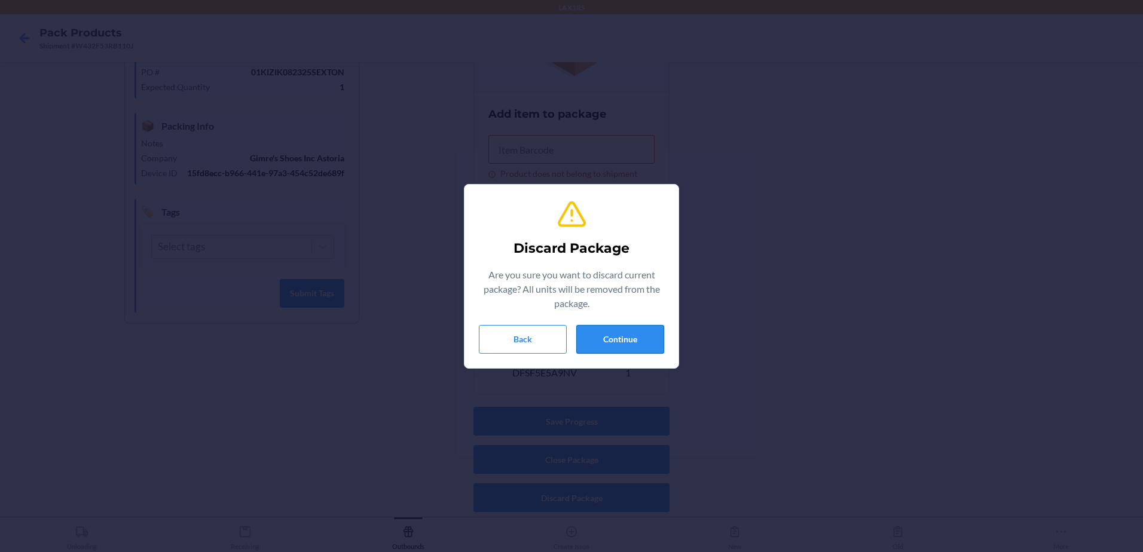
click at [638, 343] on button "Continue" at bounding box center [620, 339] width 88 height 29
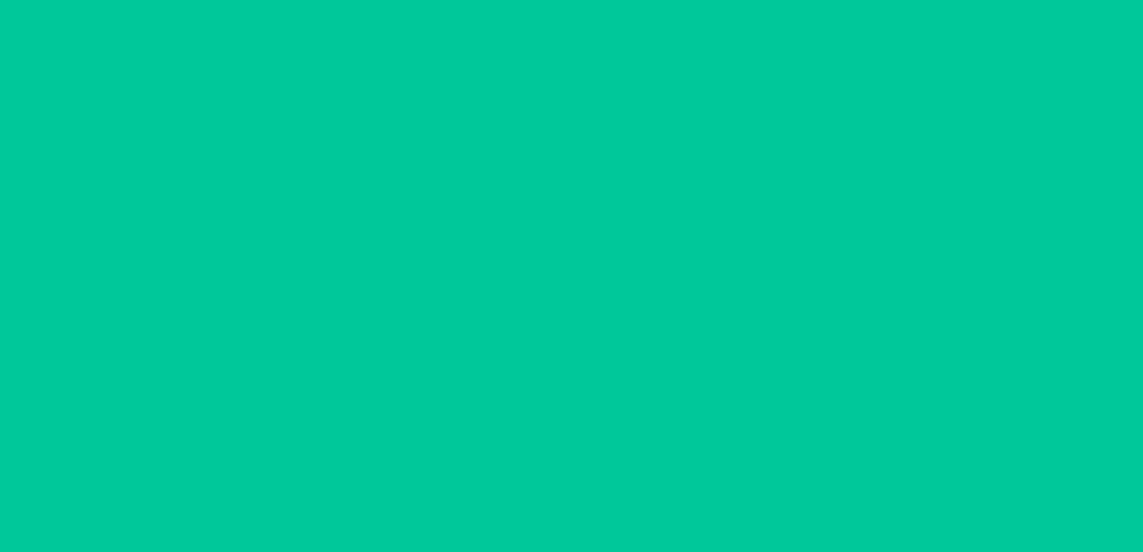
scroll to position [23, 0]
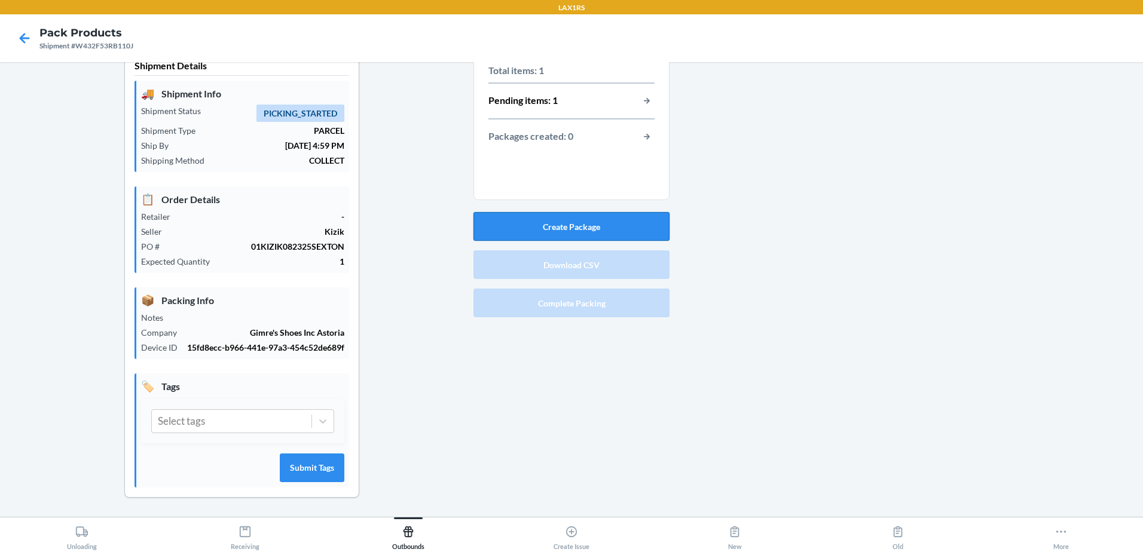
click at [590, 224] on button "Create Package" at bounding box center [571, 226] width 196 height 29
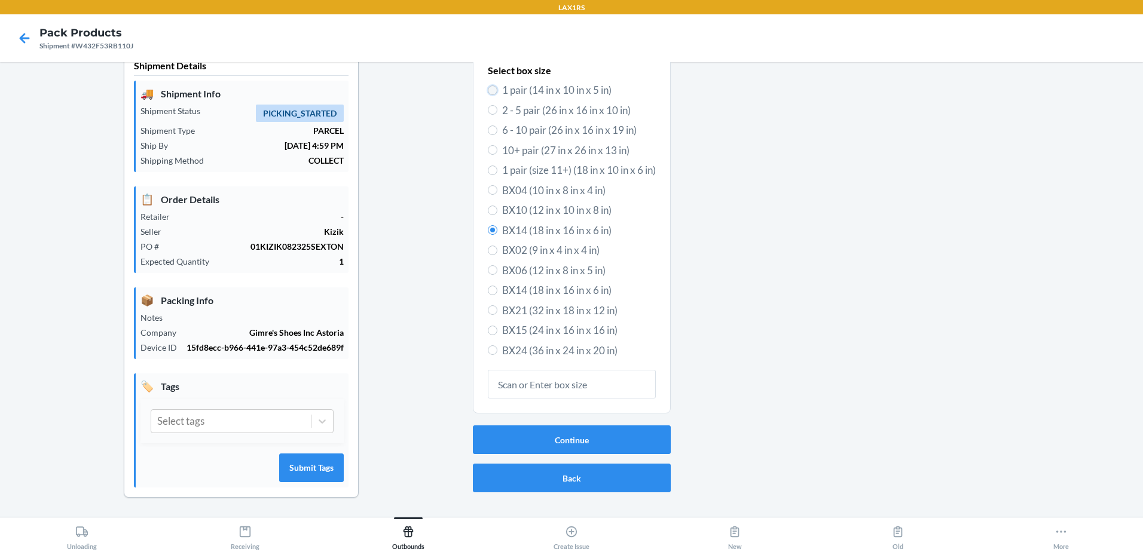
click at [490, 88] on input "1 pair (14 in x 10 in x 5 in)" at bounding box center [493, 90] width 10 height 10
radio input "true"
radio input "false"
click at [575, 430] on button "Continue" at bounding box center [572, 439] width 198 height 29
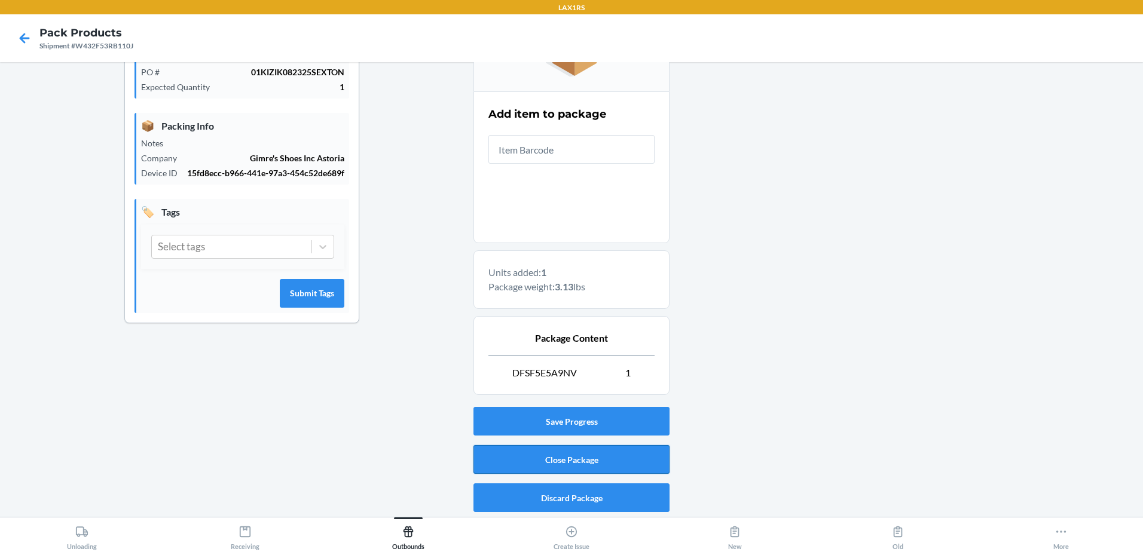
click at [571, 456] on button "Close Package" at bounding box center [571, 459] width 196 height 29
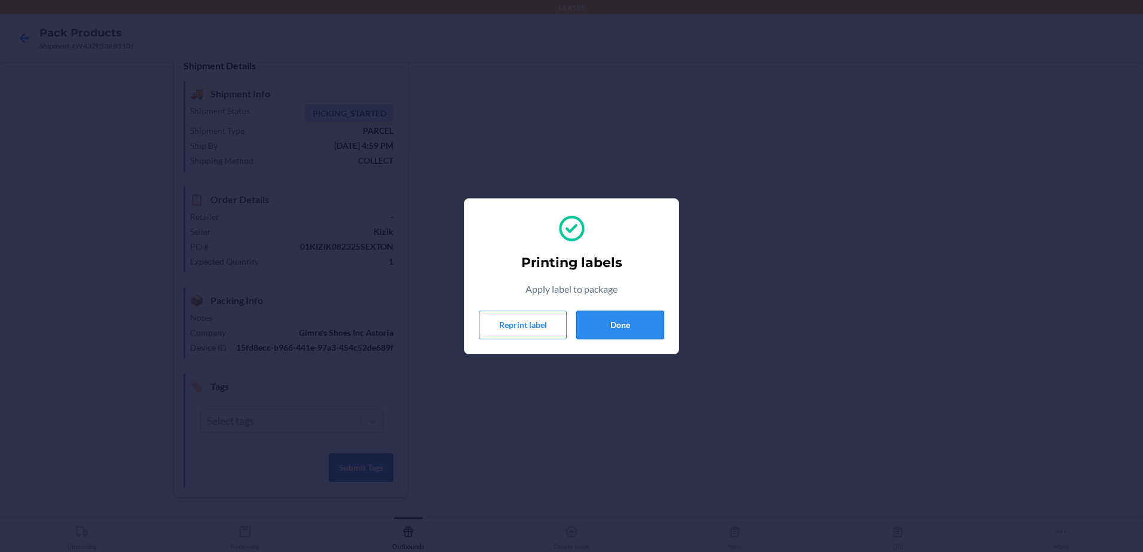
click at [608, 326] on button "Done" at bounding box center [620, 325] width 88 height 29
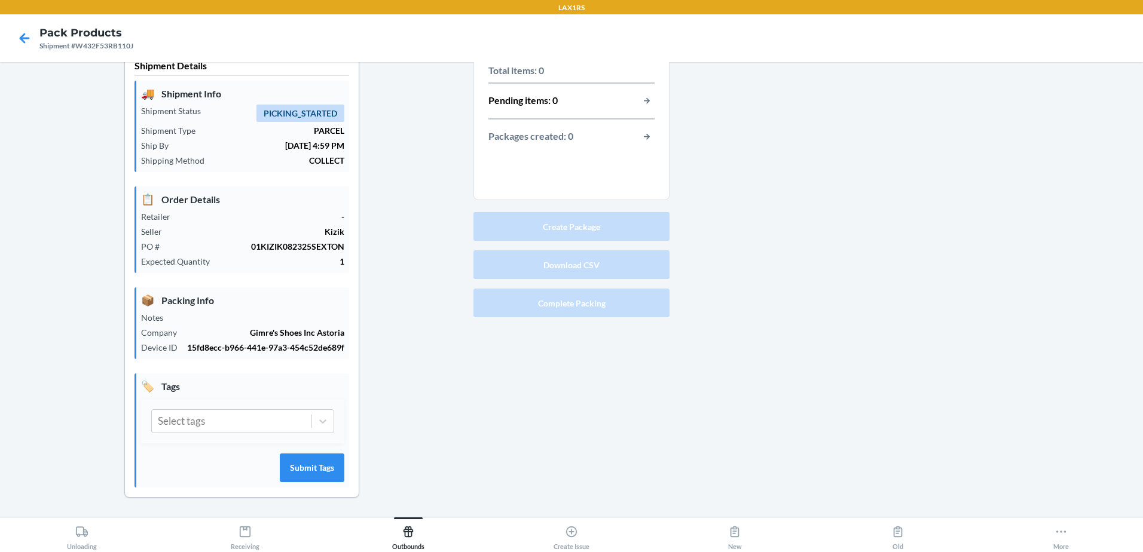
scroll to position [0, 0]
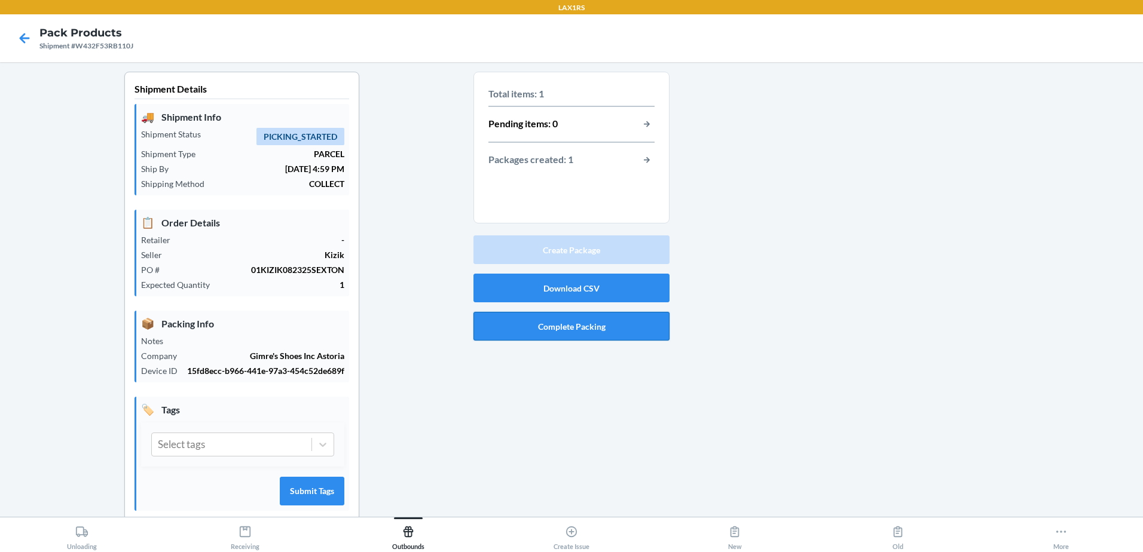
click at [593, 323] on button "Complete Packing" at bounding box center [571, 326] width 196 height 29
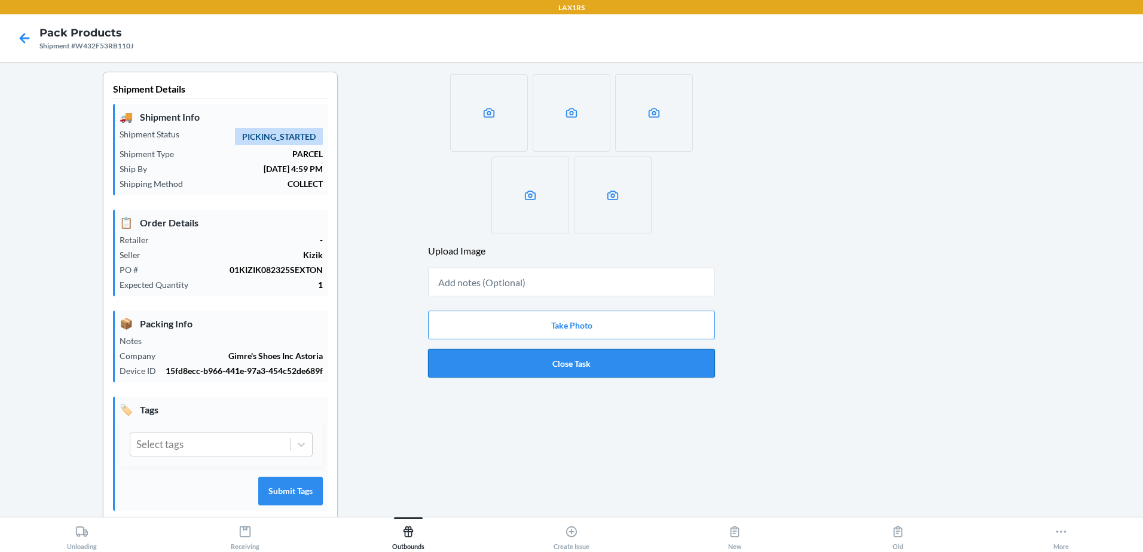
click at [561, 365] on button "Close Task" at bounding box center [571, 363] width 287 height 29
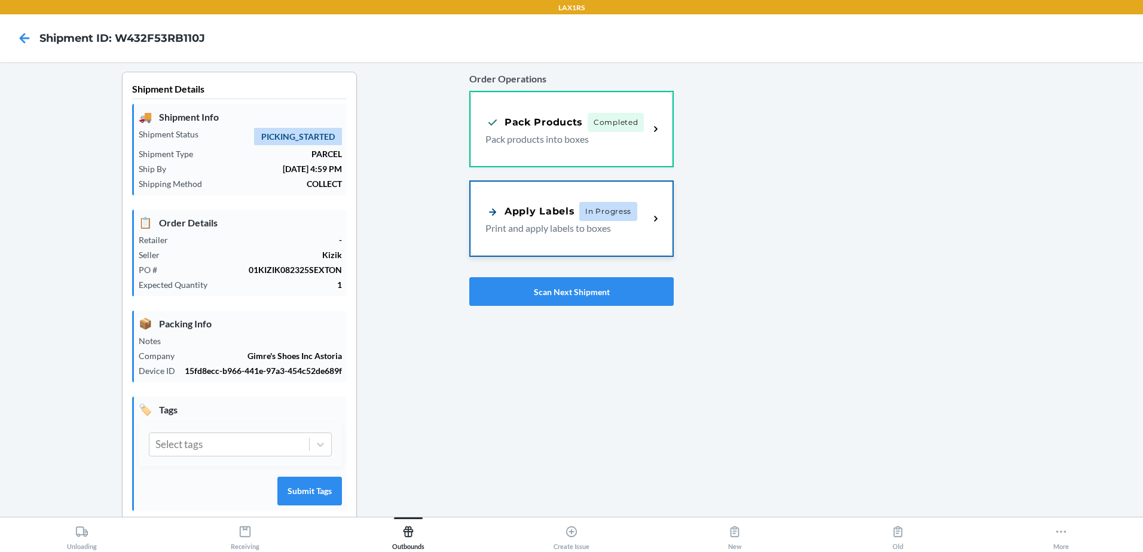
click at [553, 212] on div "Apply Labels" at bounding box center [529, 211] width 89 height 15
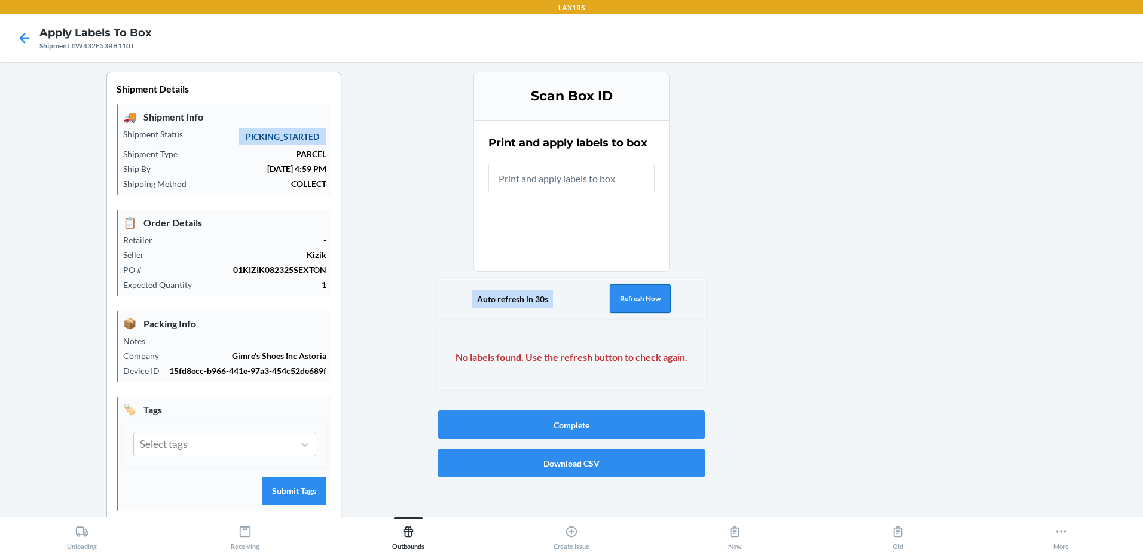
click at [642, 285] on button "Refresh Now" at bounding box center [639, 298] width 61 height 29
click at [648, 301] on button "Refresh Now" at bounding box center [639, 298] width 61 height 29
click at [637, 300] on button "Refresh Now" at bounding box center [639, 298] width 61 height 29
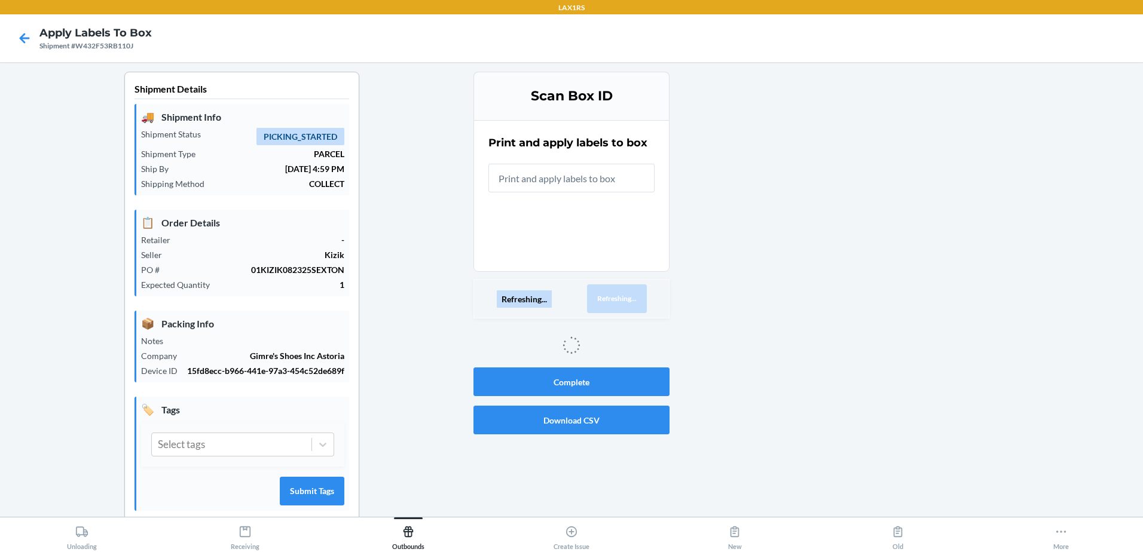
click at [637, 300] on button "Refreshing..." at bounding box center [617, 298] width 60 height 29
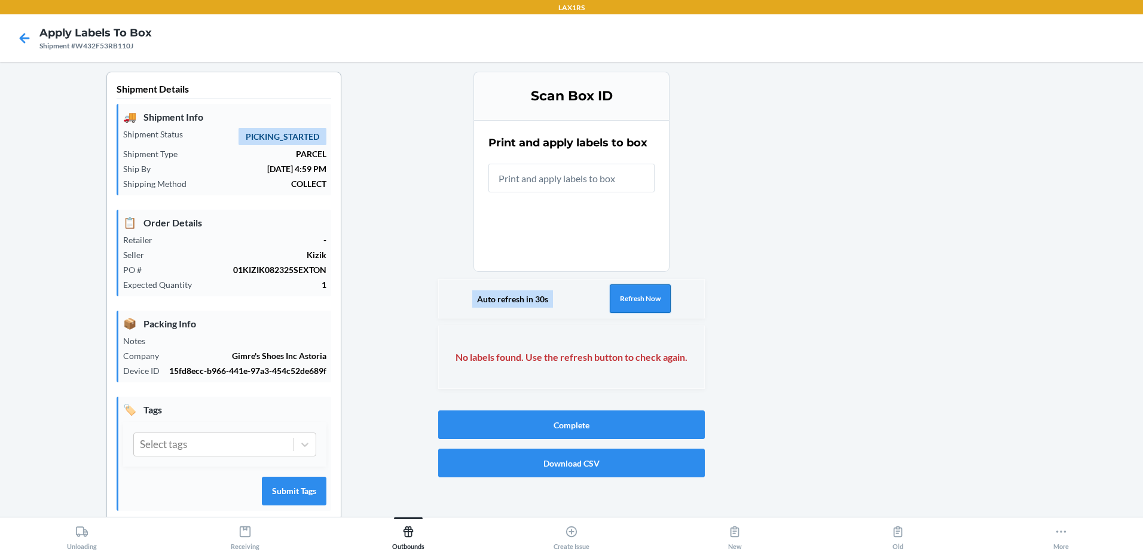
click at [637, 300] on button "Refresh Now" at bounding box center [639, 298] width 61 height 29
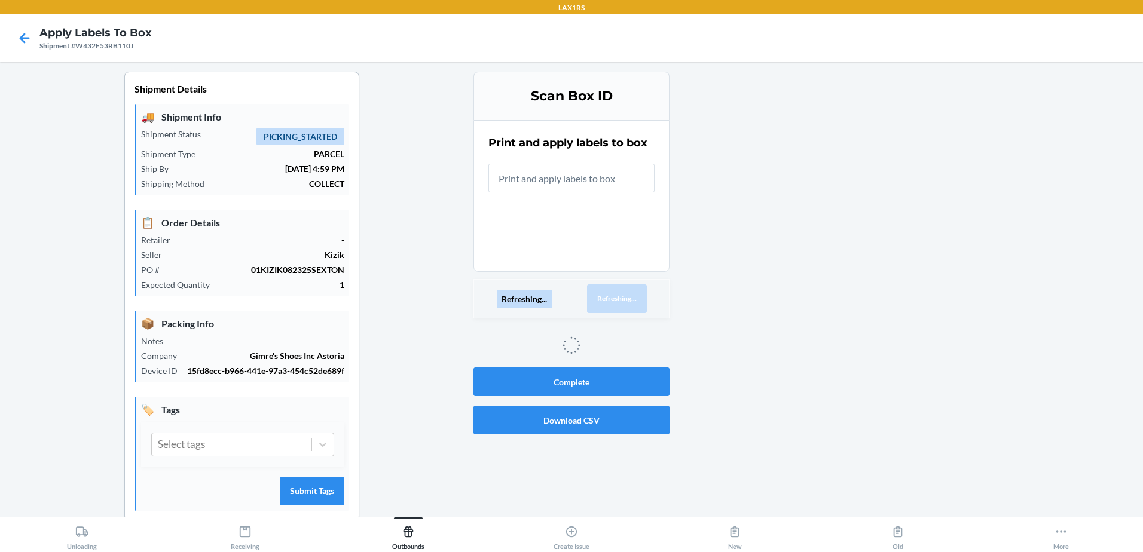
click at [637, 300] on button "Refreshing..." at bounding box center [617, 298] width 60 height 29
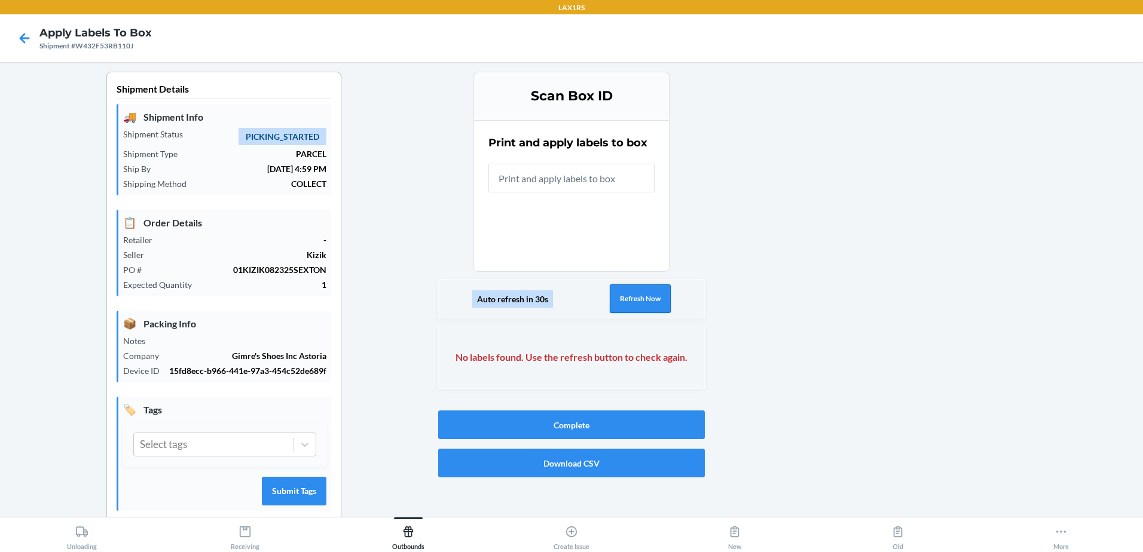
click at [637, 300] on button "Refresh Now" at bounding box center [639, 298] width 61 height 29
click at [627, 299] on button "Refresh Now" at bounding box center [639, 298] width 61 height 29
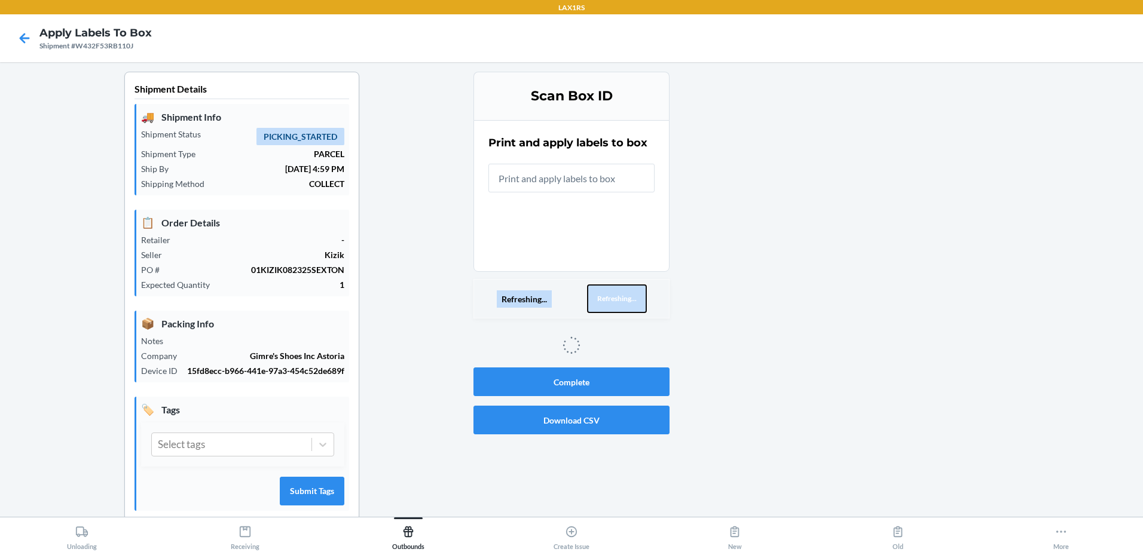
click at [627, 299] on button "Refreshing..." at bounding box center [617, 298] width 60 height 29
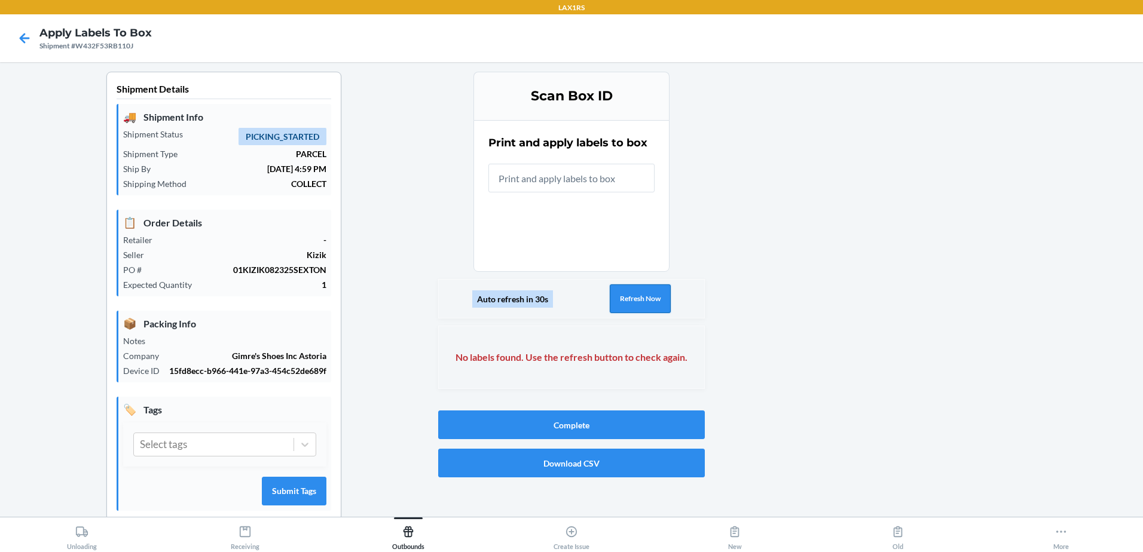
click at [627, 299] on button "Refresh Now" at bounding box center [639, 298] width 61 height 29
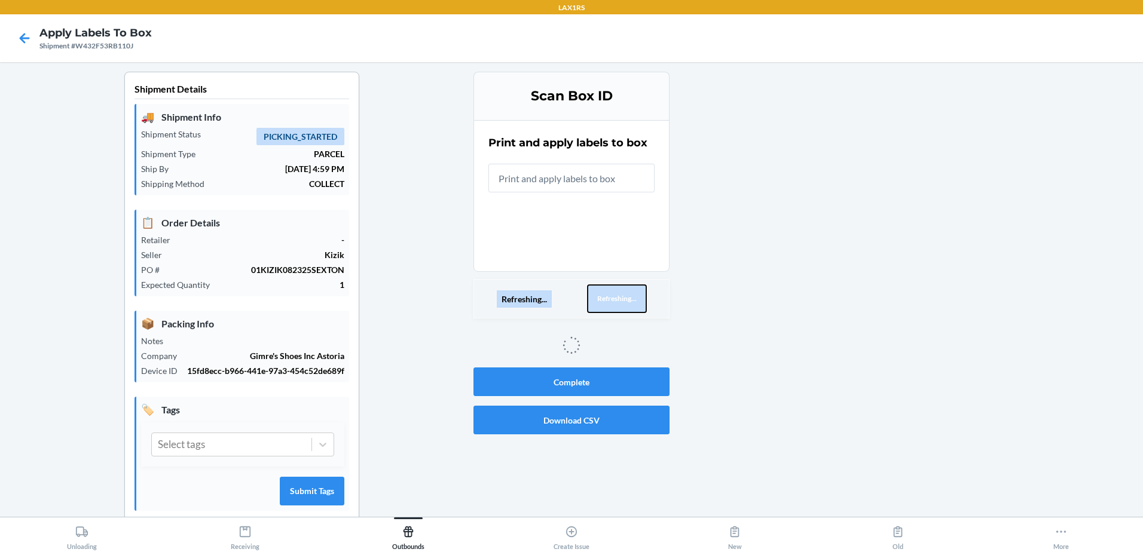
click at [627, 299] on button "Refreshing..." at bounding box center [617, 298] width 60 height 29
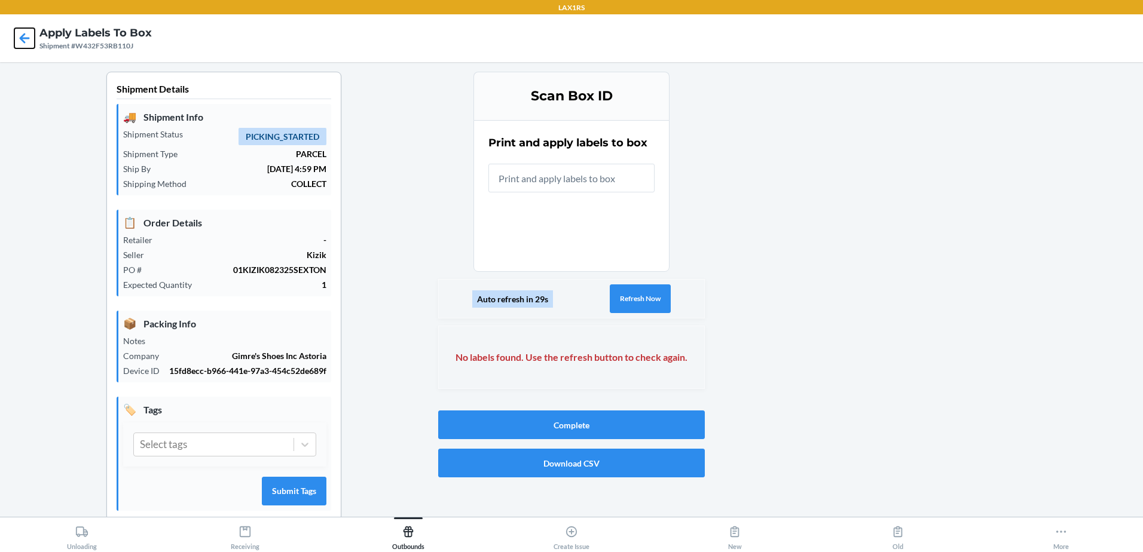
click at [19, 46] on icon at bounding box center [24, 38] width 20 height 20
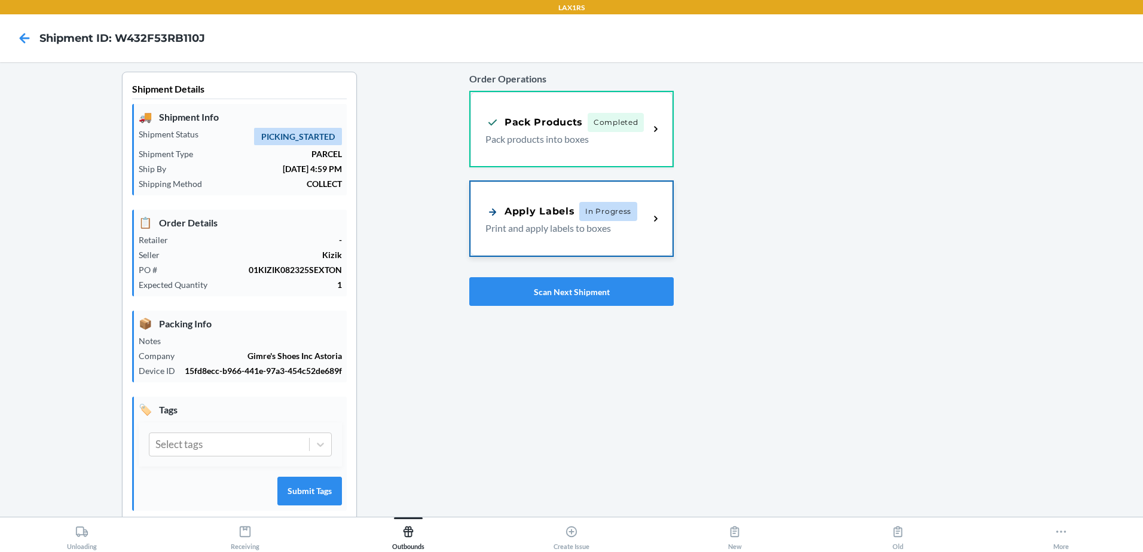
click at [612, 240] on div "Apply Labels In Progress Print and apply labels to boxes" at bounding box center [571, 219] width 202 height 74
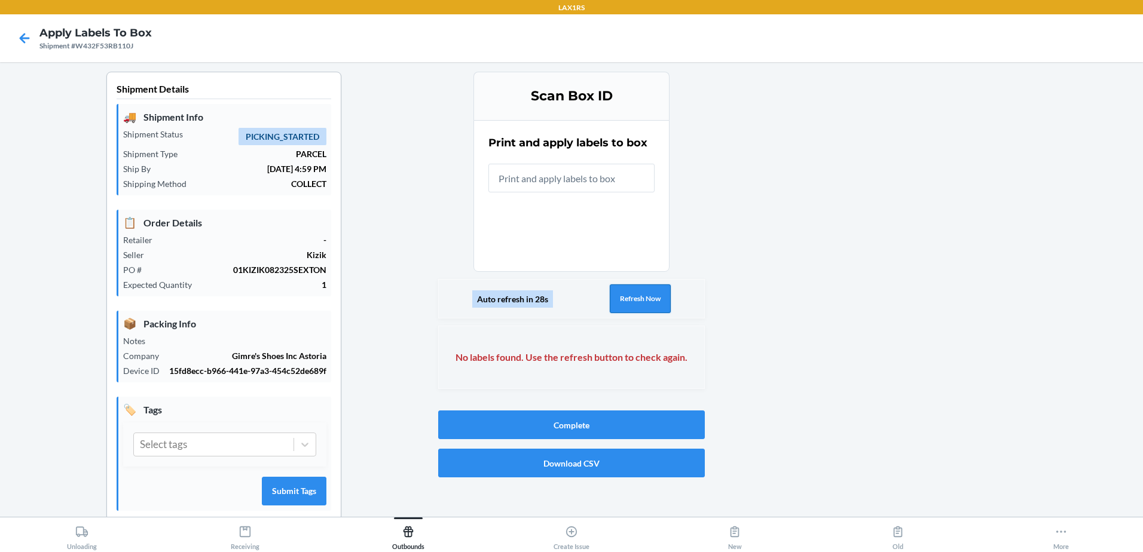
click at [638, 301] on button "Refresh Now" at bounding box center [639, 298] width 61 height 29
click at [635, 301] on button "Refresh Now" at bounding box center [639, 298] width 61 height 29
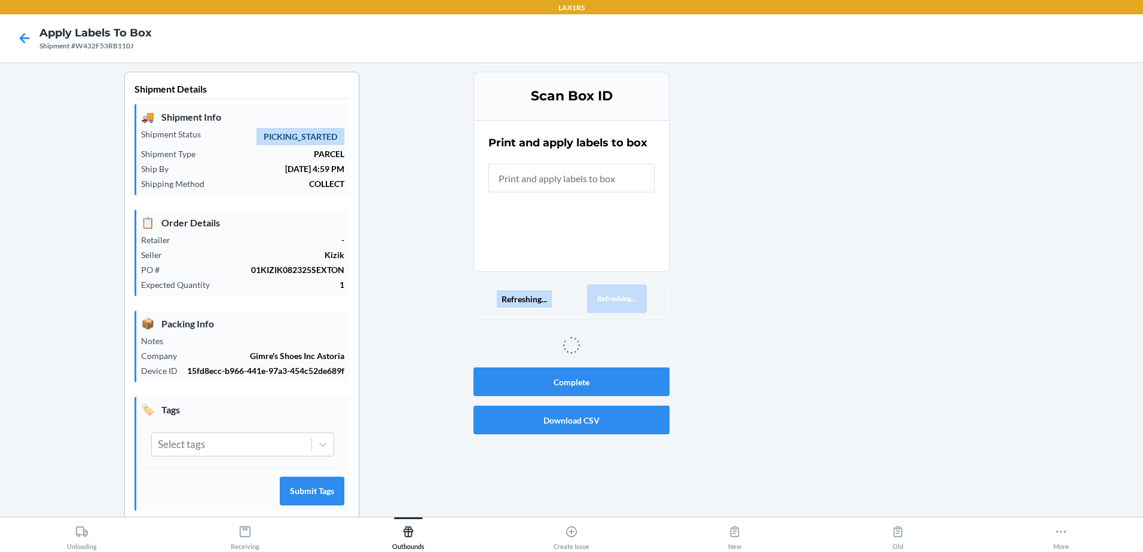
click at [635, 301] on button "Refreshing..." at bounding box center [617, 298] width 60 height 29
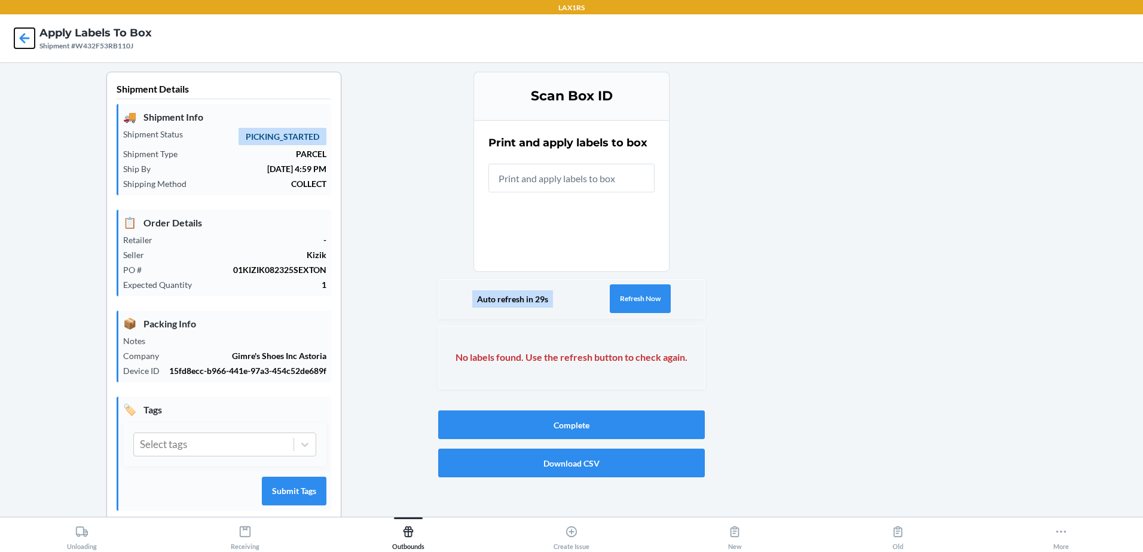
click at [17, 39] on icon at bounding box center [24, 38] width 20 height 20
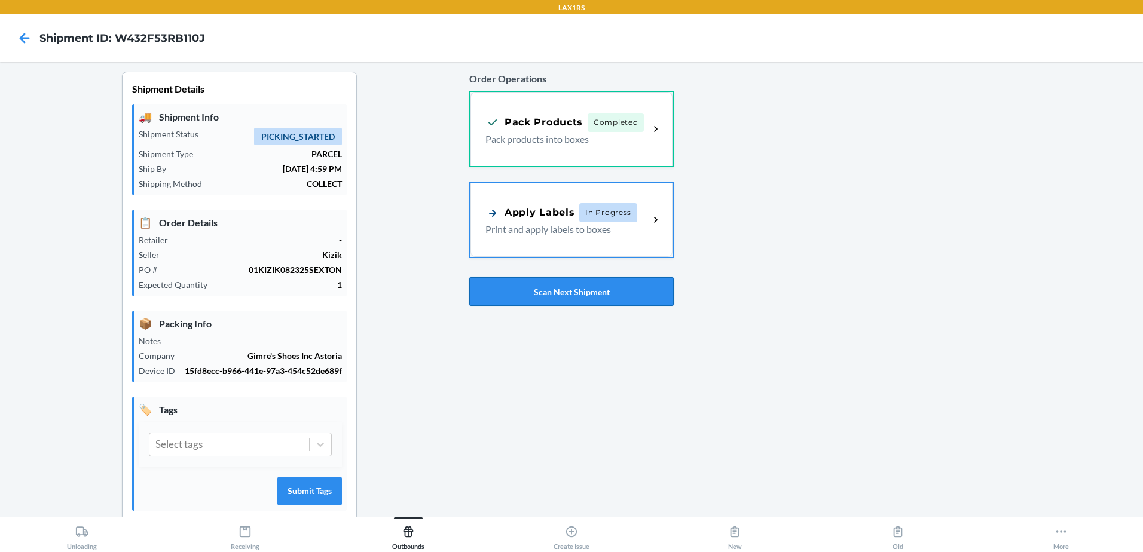
click at [557, 284] on button "Scan Next Shipment" at bounding box center [571, 291] width 204 height 29
click at [552, 216] on div "Apply Labels" at bounding box center [529, 211] width 89 height 15
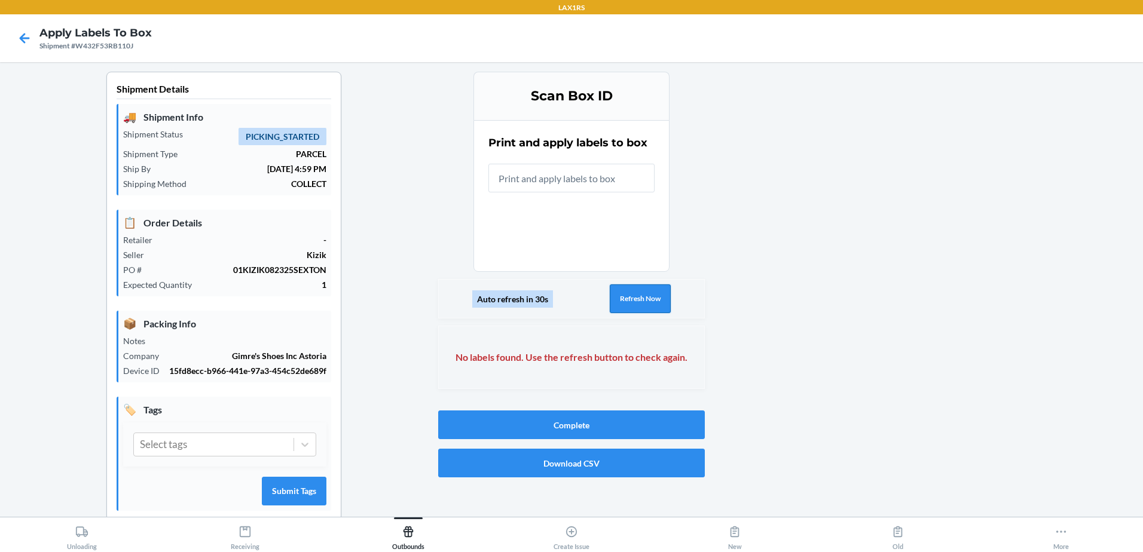
click at [641, 290] on button "Refresh Now" at bounding box center [639, 298] width 61 height 29
click at [642, 296] on button "Refresh Now" at bounding box center [639, 298] width 61 height 29
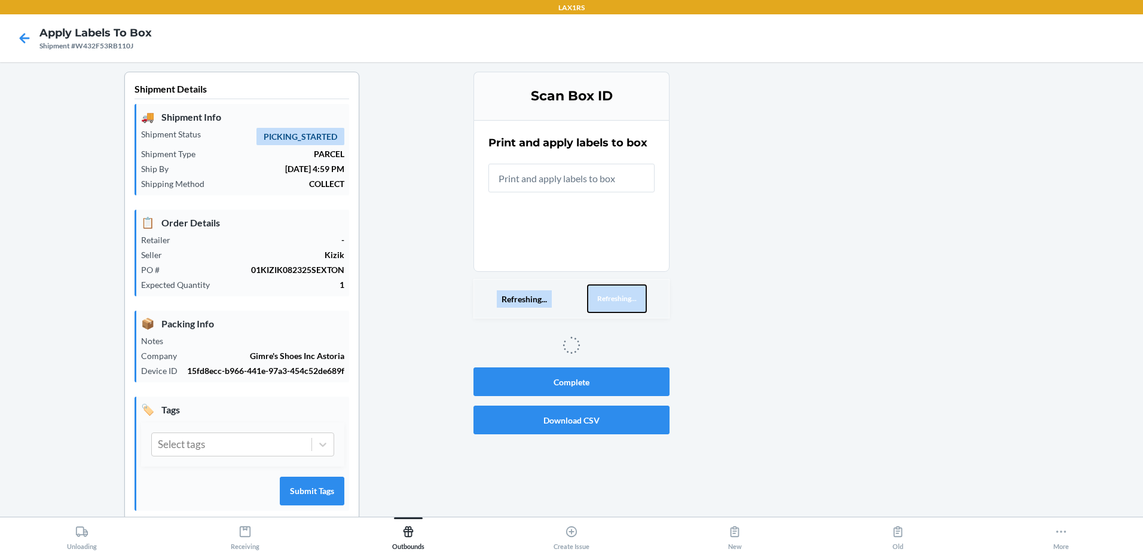
click at [642, 296] on button "Refreshing..." at bounding box center [617, 298] width 60 height 29
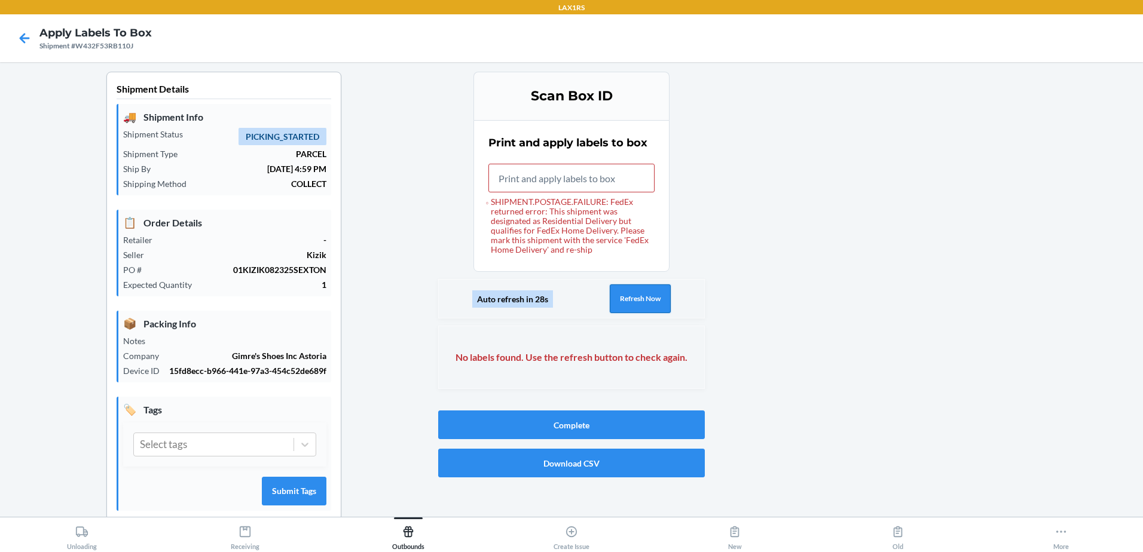
click at [638, 288] on button "Refresh Now" at bounding box center [639, 298] width 61 height 29
click at [17, 35] on icon at bounding box center [24, 38] width 20 height 20
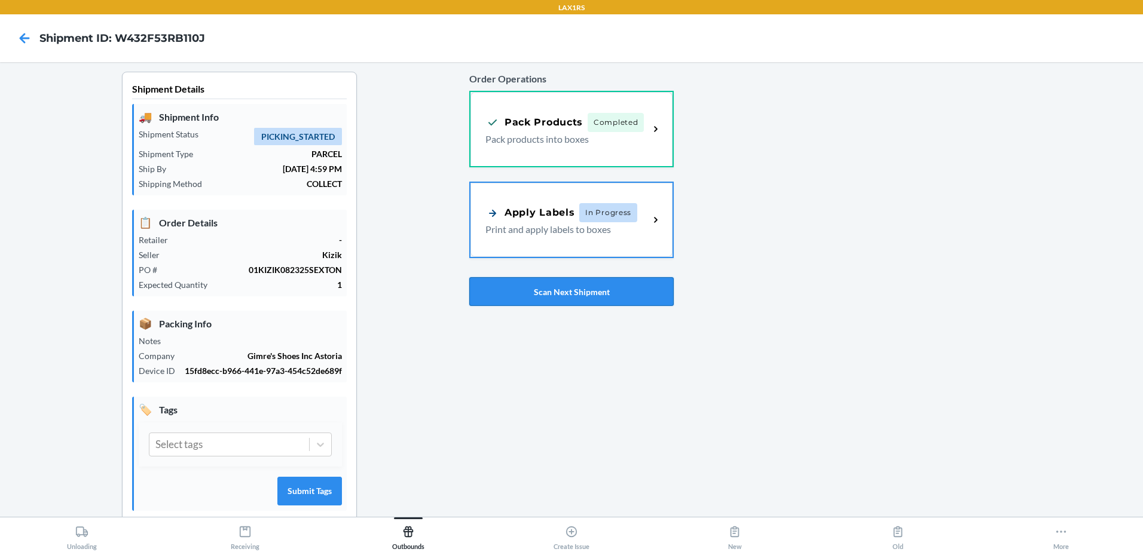
click at [562, 289] on button "Scan Next Shipment" at bounding box center [571, 291] width 204 height 29
